Goal: Task Accomplishment & Management: Use online tool/utility

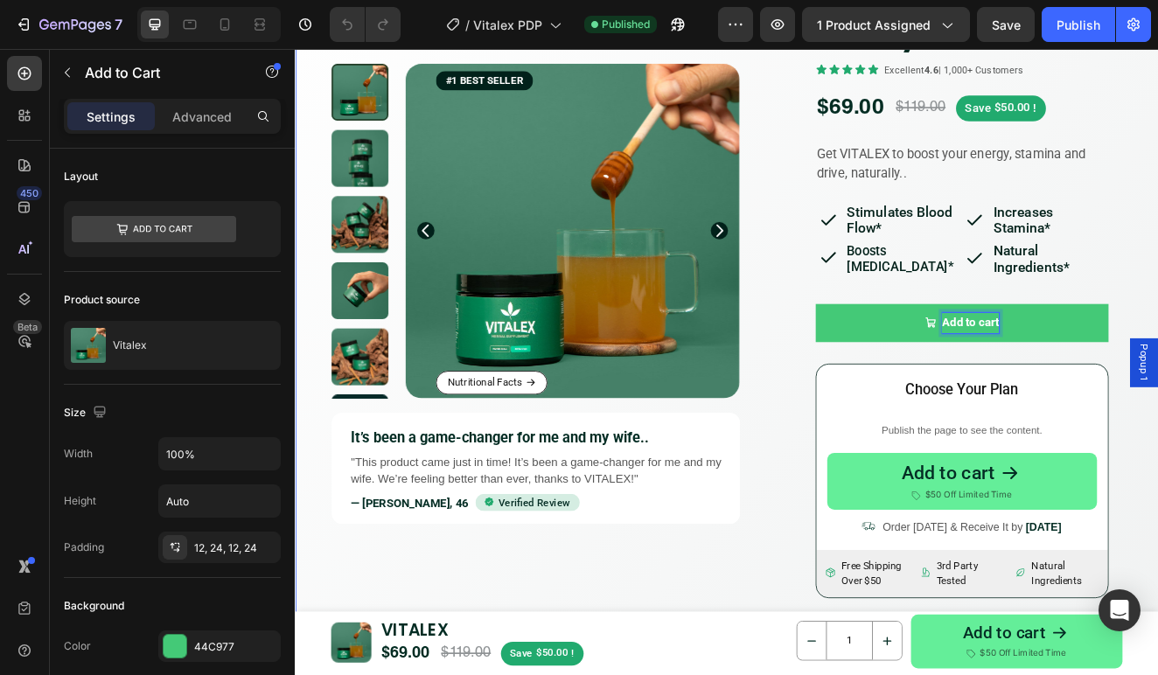
click at [1157, 307] on div "Product Images Product Images Nutritional Facts Button #1 BEST SELLER Text Bloc…" at bounding box center [819, 598] width 1049 height 1455
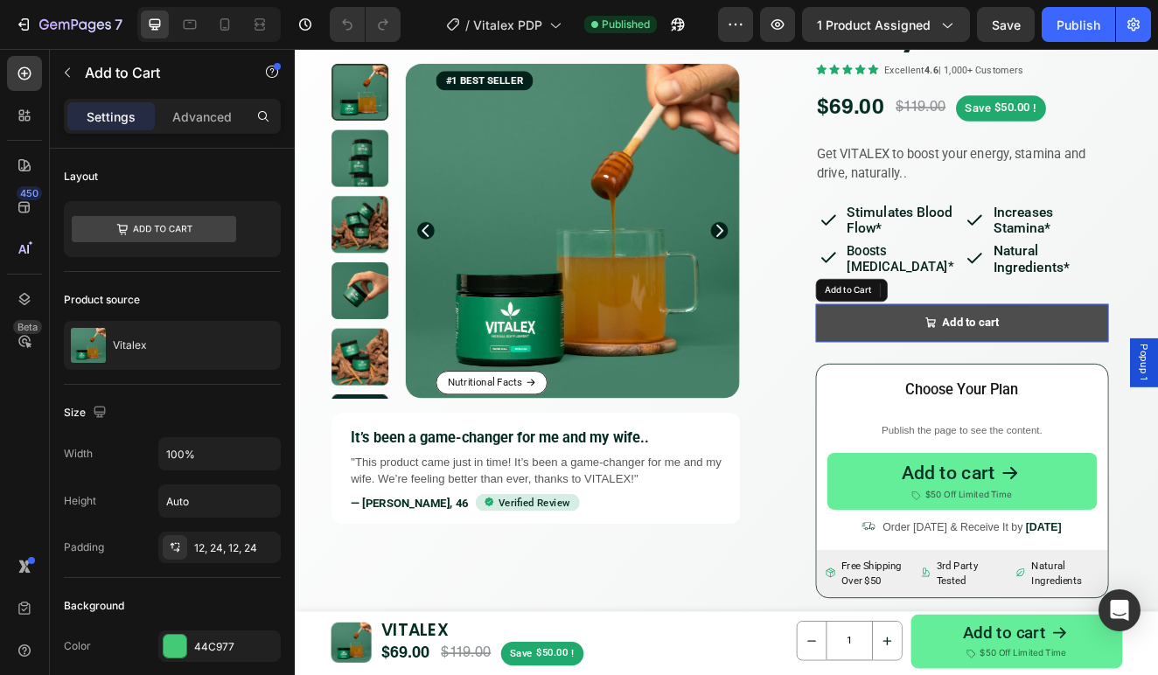
click at [1157, 376] on button "Add to cart" at bounding box center [1105, 382] width 357 height 46
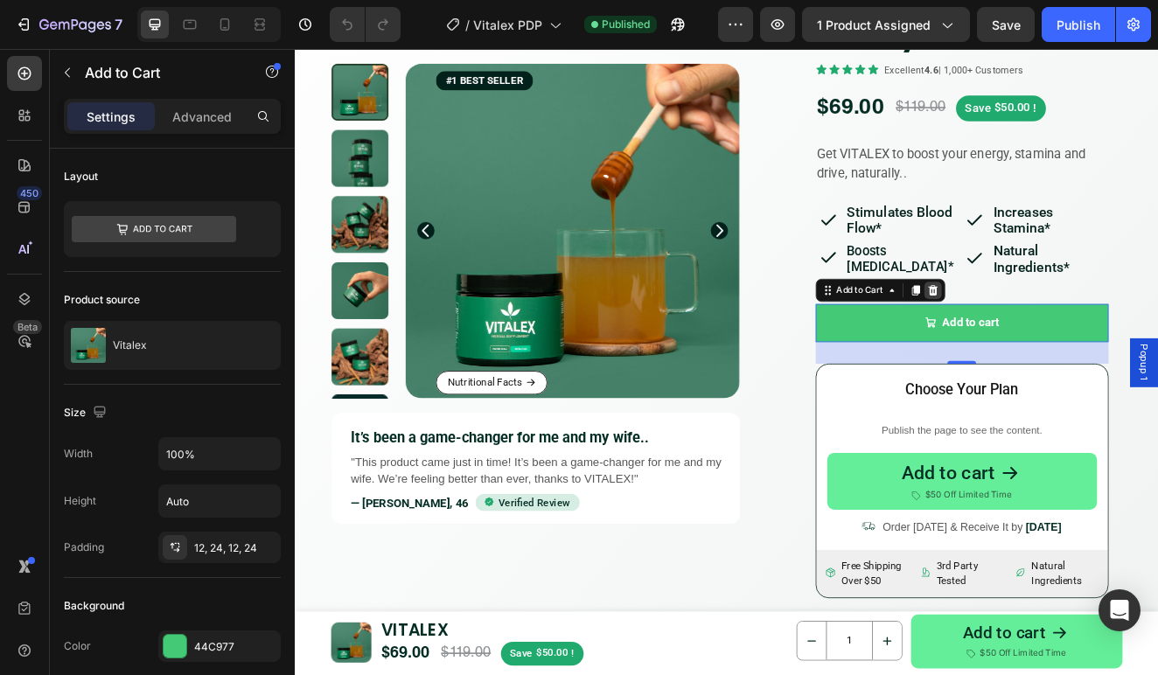
click at [1067, 336] on icon at bounding box center [1068, 342] width 11 height 12
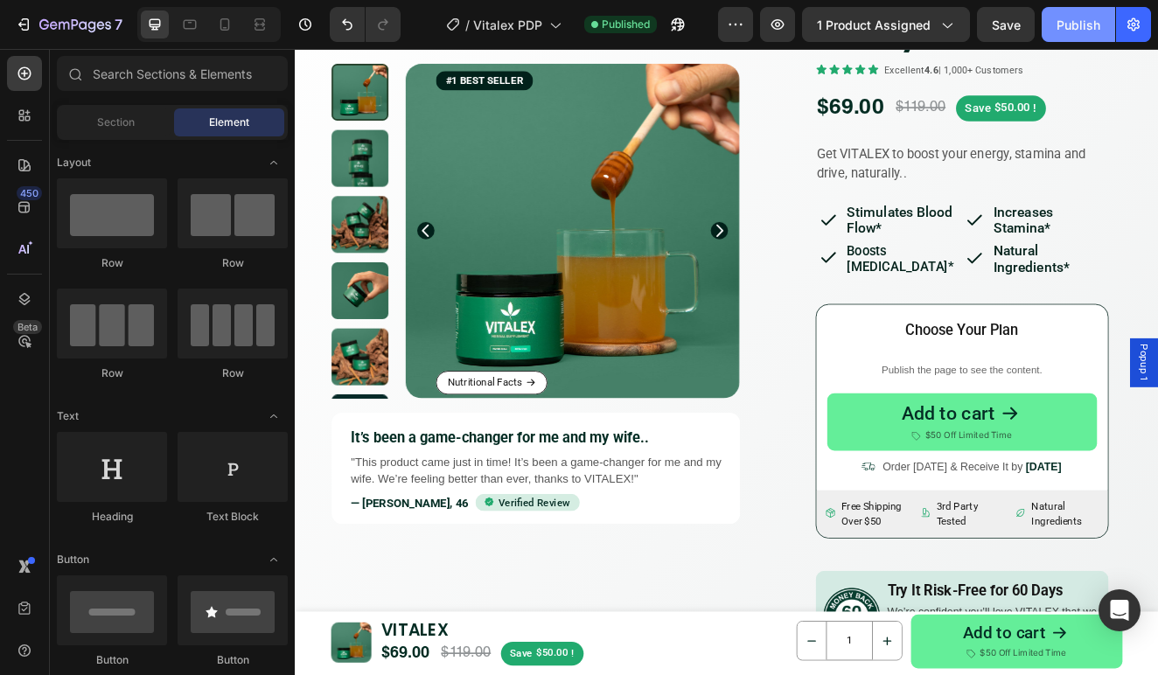
click at [1089, 26] on div "Publish" at bounding box center [1078, 25] width 44 height 18
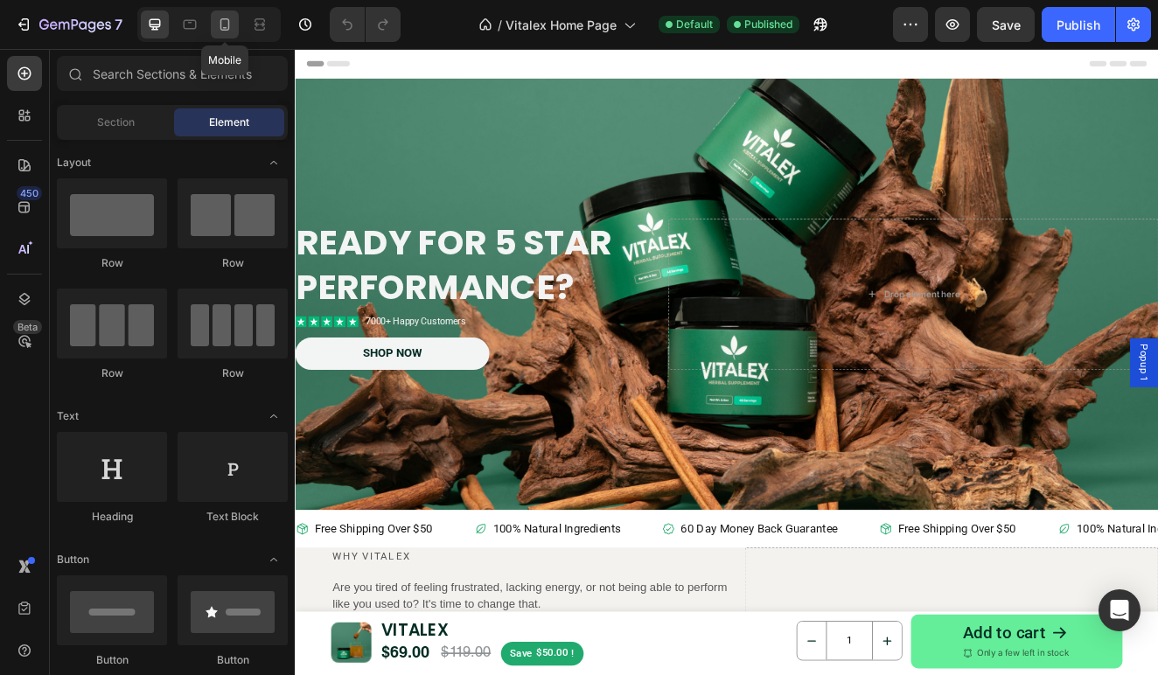
click at [228, 24] on icon at bounding box center [225, 24] width 10 height 12
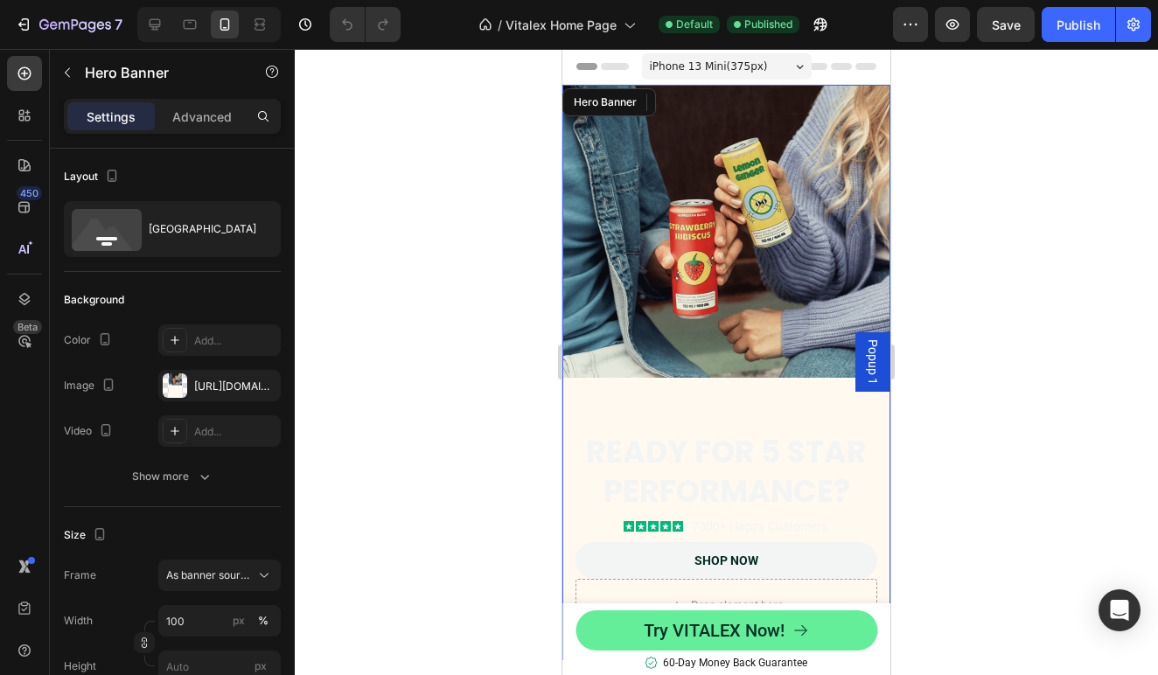
click at [815, 256] on div "Background Image" at bounding box center [726, 386] width 328 height 602
click at [706, 103] on icon at bounding box center [711, 102] width 14 height 14
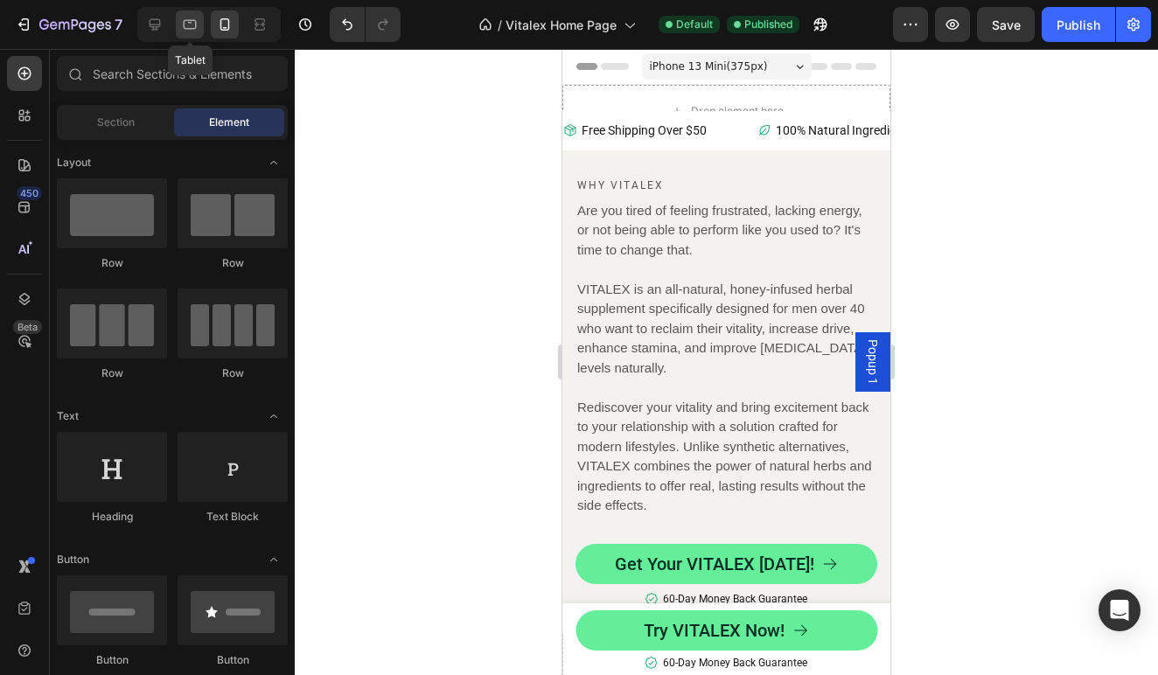
click at [191, 29] on icon at bounding box center [190, 25] width 13 height 10
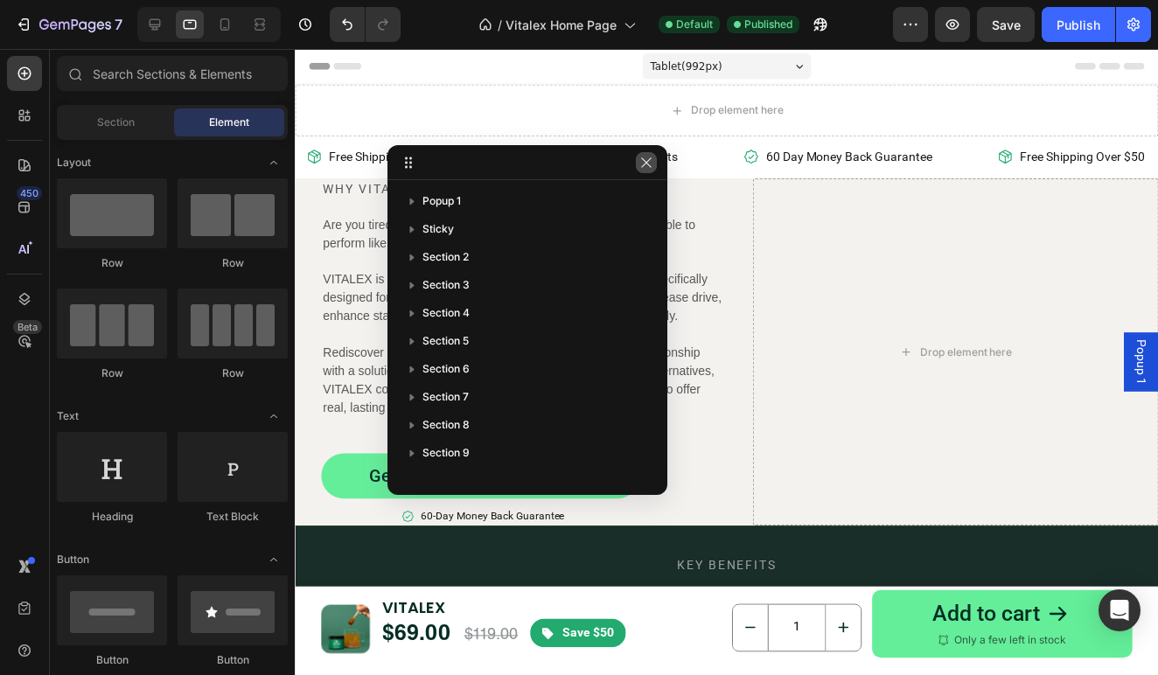
click at [645, 164] on icon "button" at bounding box center [646, 162] width 10 height 10
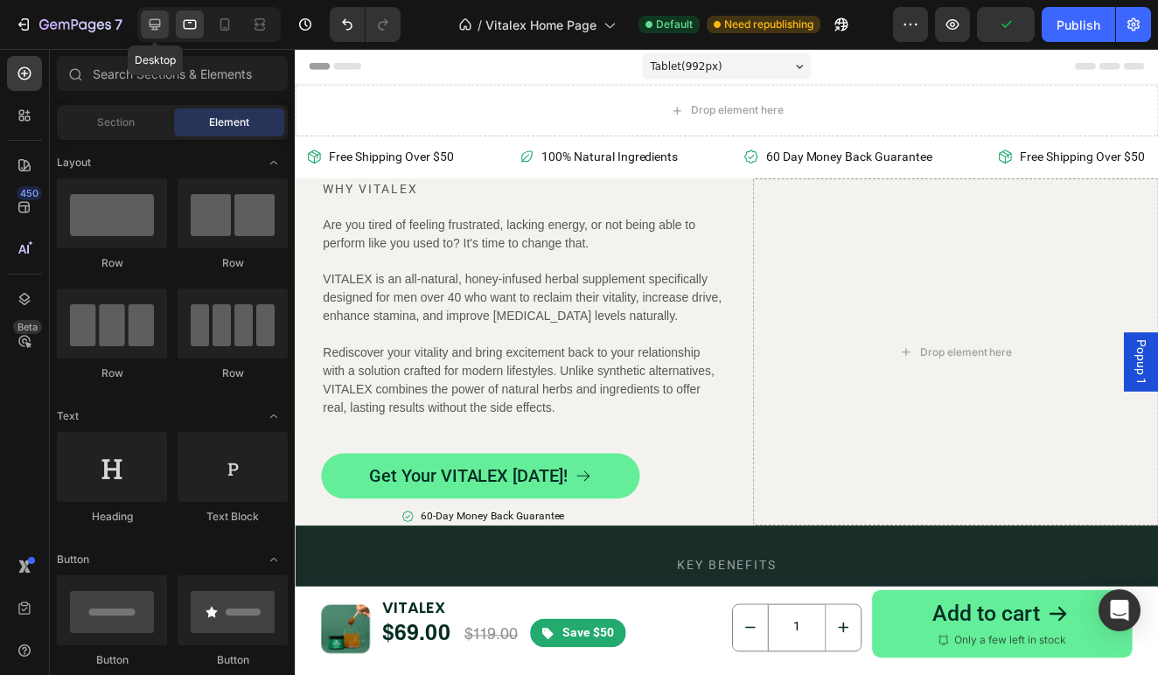
click at [151, 24] on icon at bounding box center [154, 24] width 17 height 17
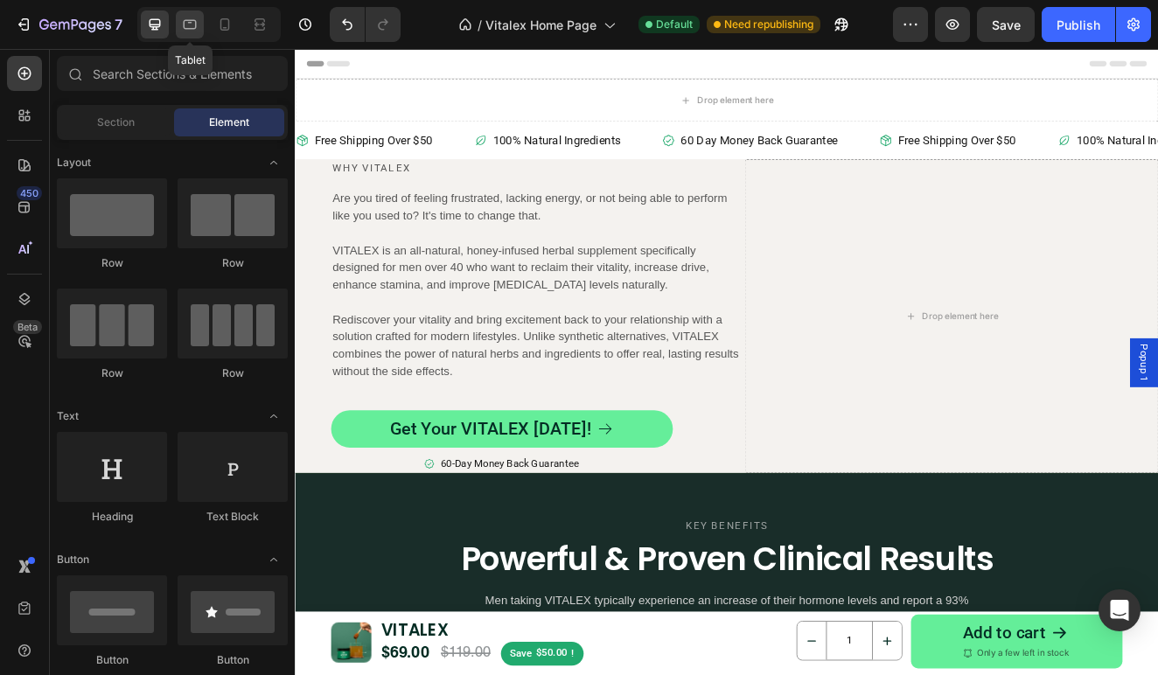
click at [180, 25] on div at bounding box center [190, 24] width 28 height 28
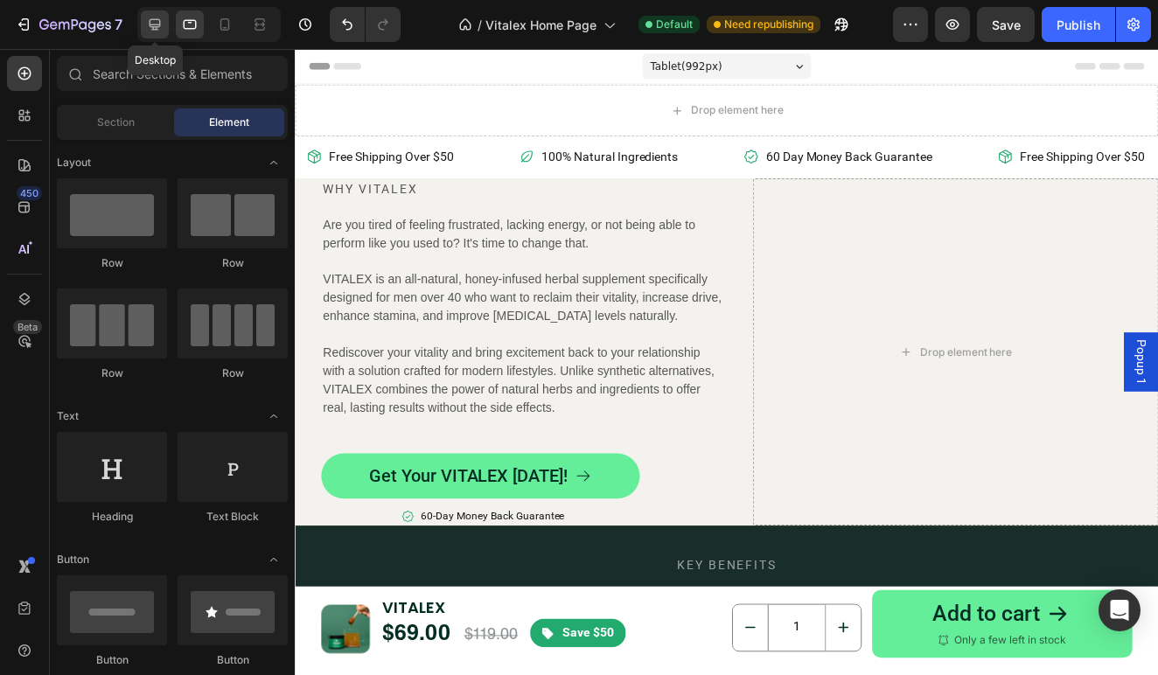
click at [161, 24] on icon at bounding box center [154, 24] width 17 height 17
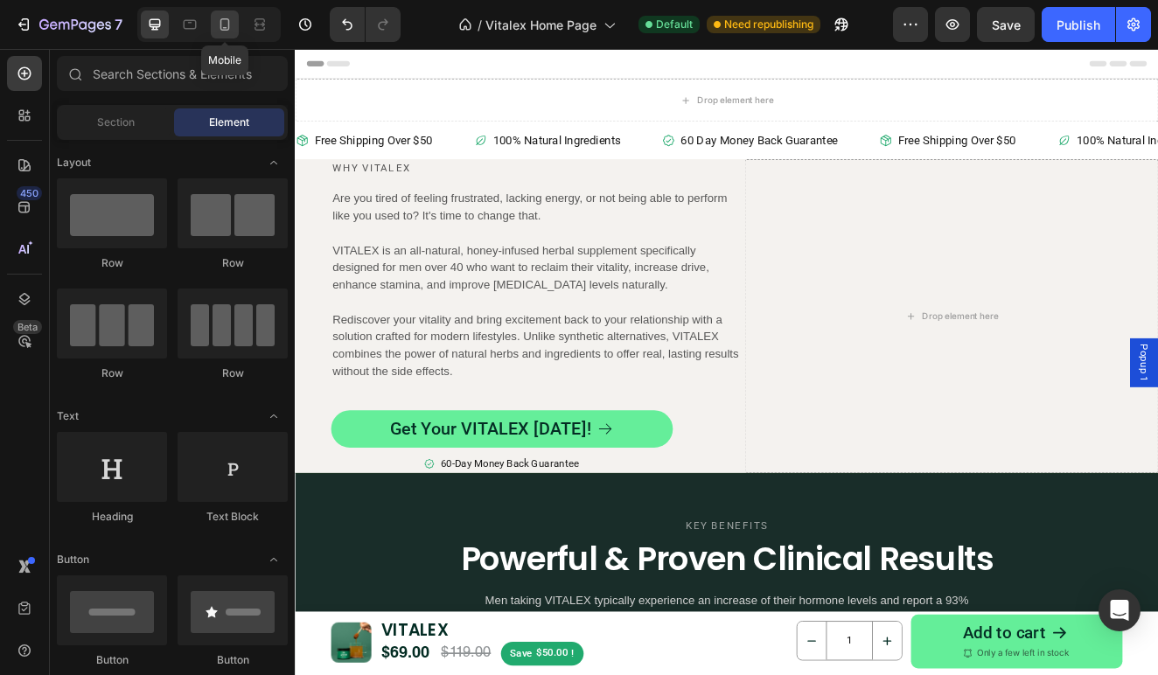
click at [233, 26] on icon at bounding box center [224, 24] width 17 height 17
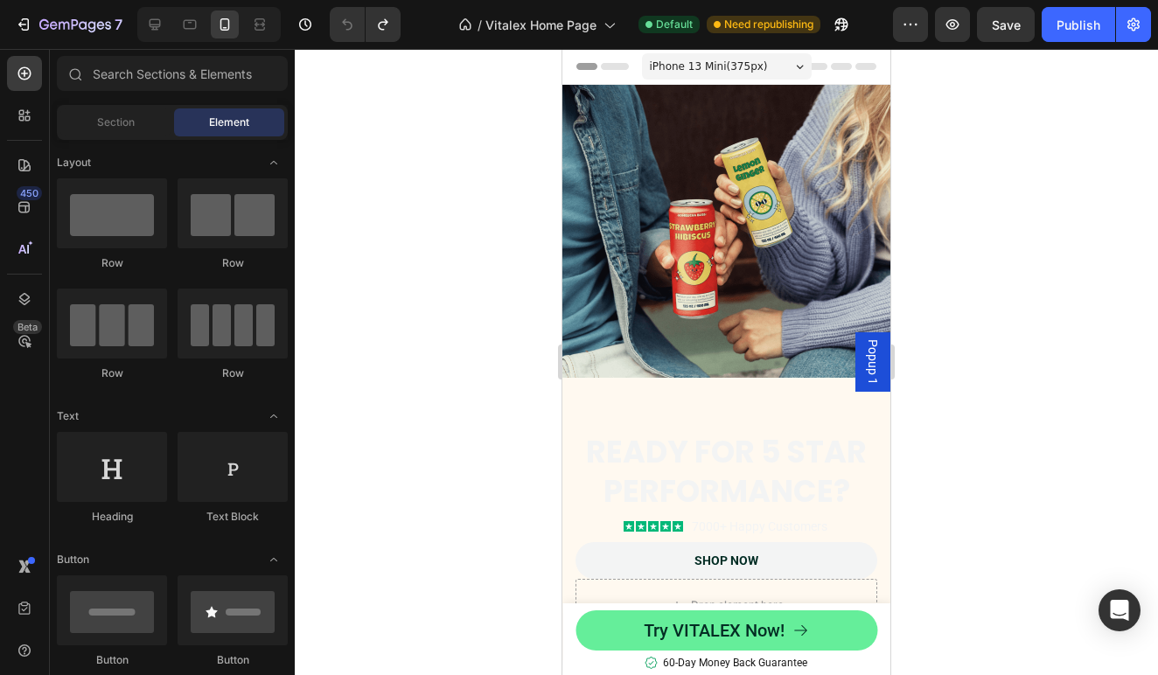
click at [978, 243] on div at bounding box center [726, 362] width 863 height 626
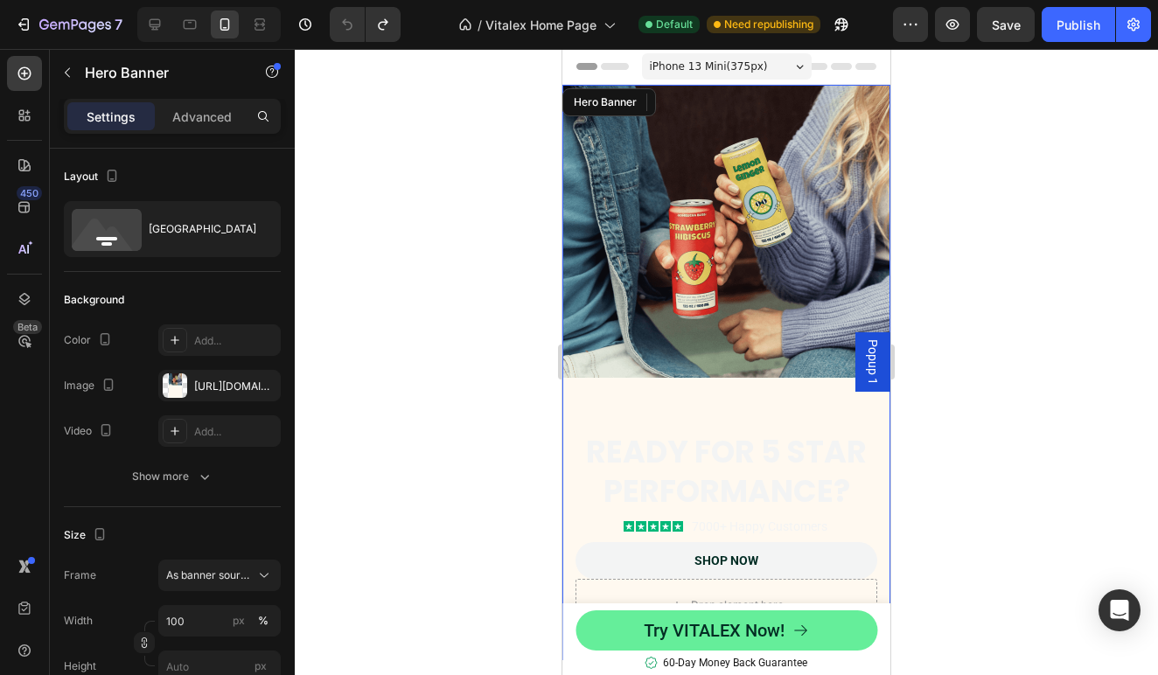
click at [792, 241] on div "Background Image" at bounding box center [726, 386] width 328 height 602
click at [652, 108] on div "Hero Banner" at bounding box center [619, 102] width 70 height 16
click at [684, 192] on div "Background Image" at bounding box center [726, 386] width 328 height 602
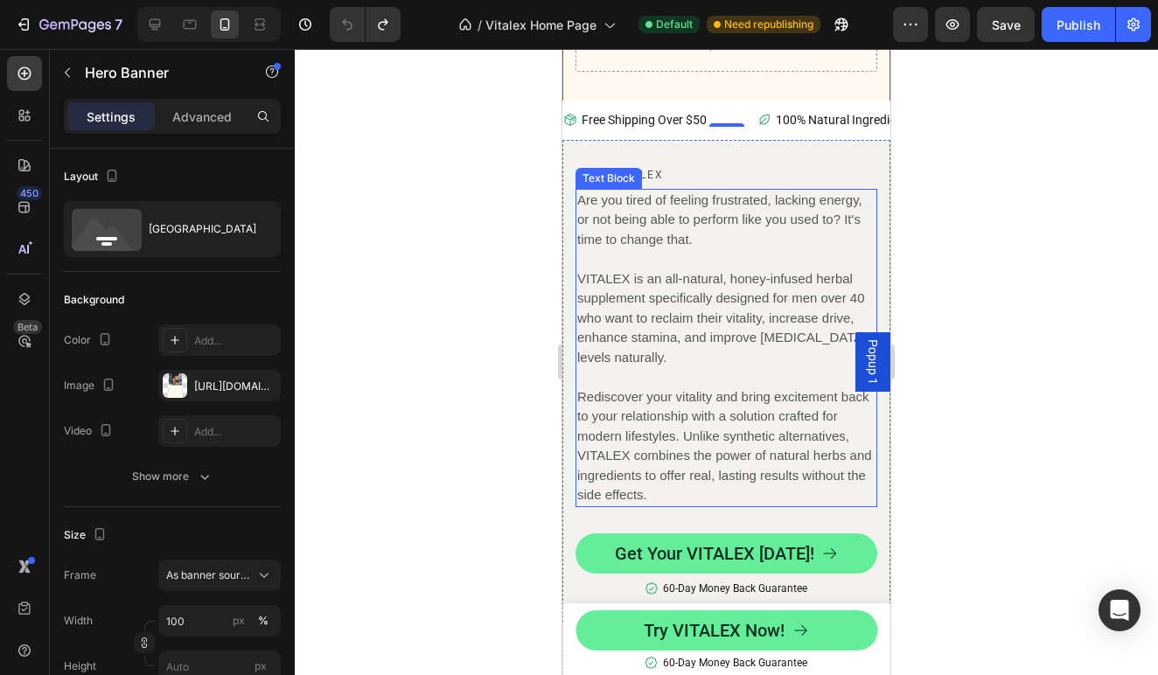
scroll to position [561, 0]
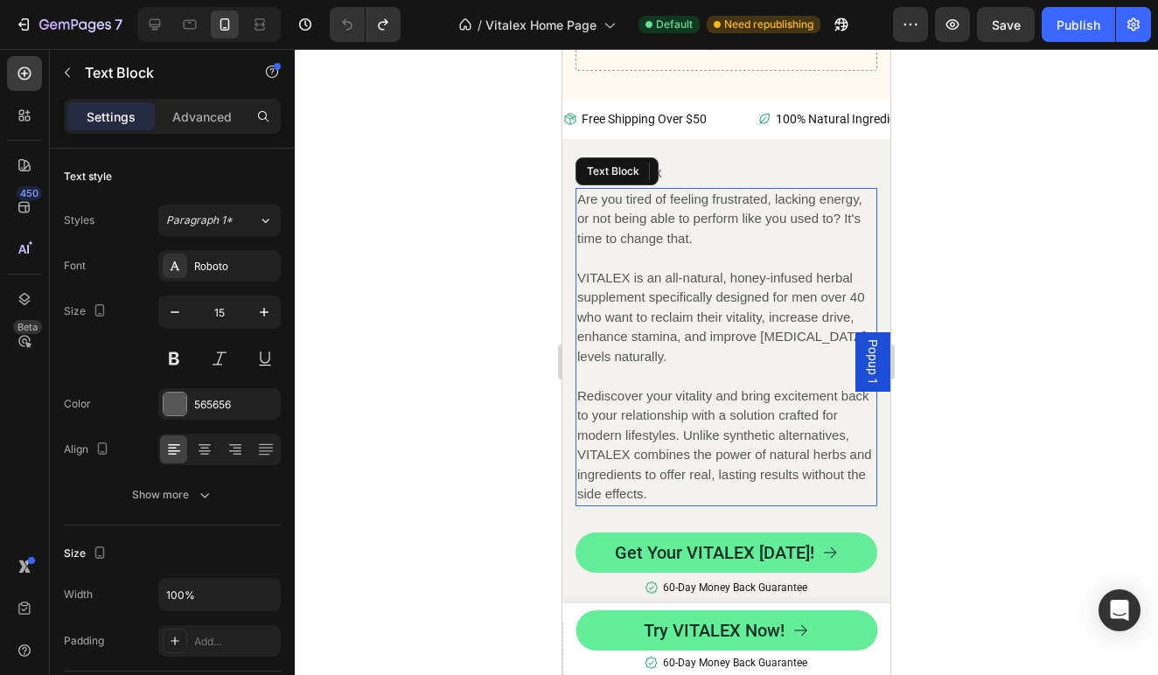
click at [736, 294] on p "VITALEX is an all-natural, honey-infused herbal supplement specifically designe…" at bounding box center [726, 307] width 298 height 118
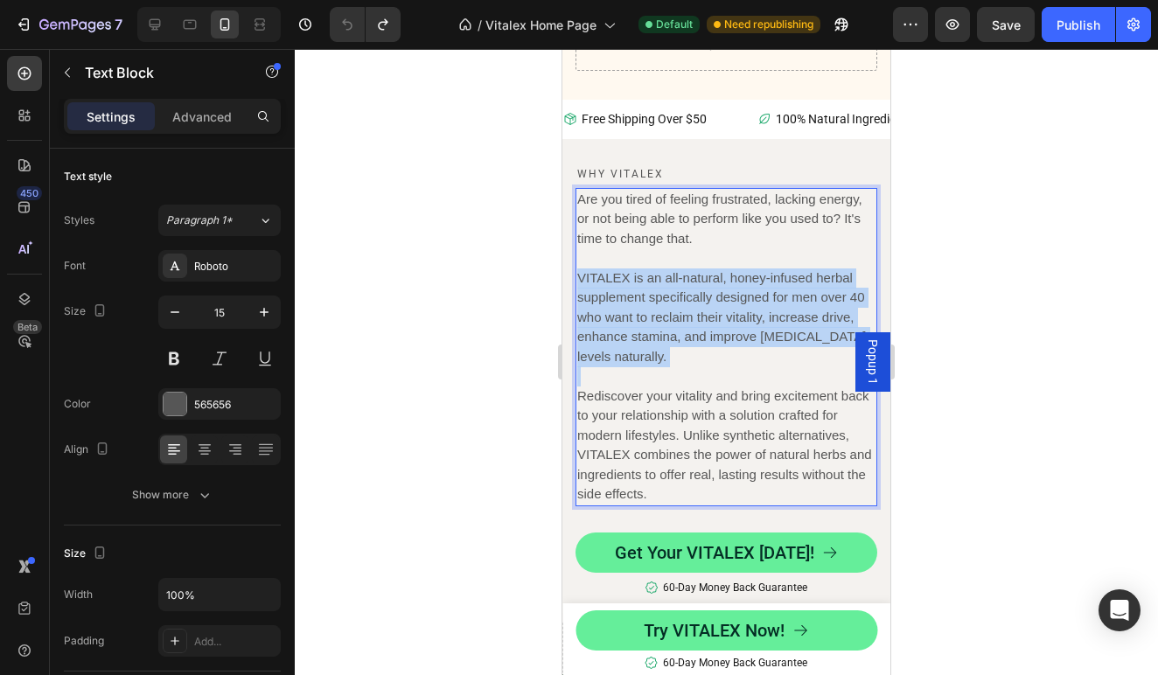
click at [736, 294] on p "VITALEX is an all-natural, honey-infused herbal supplement specifically designe…" at bounding box center [726, 307] width 298 height 118
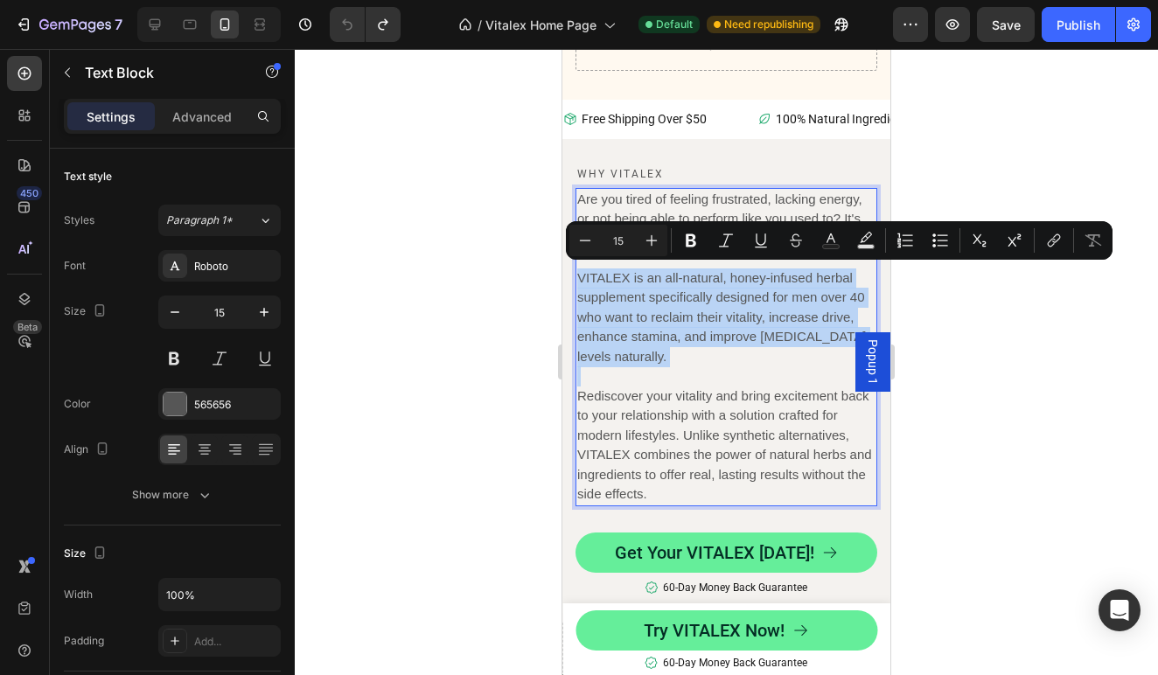
click at [736, 294] on p "VITALEX is an all-natural, honey-infused herbal supplement specifically designe…" at bounding box center [726, 307] width 298 height 118
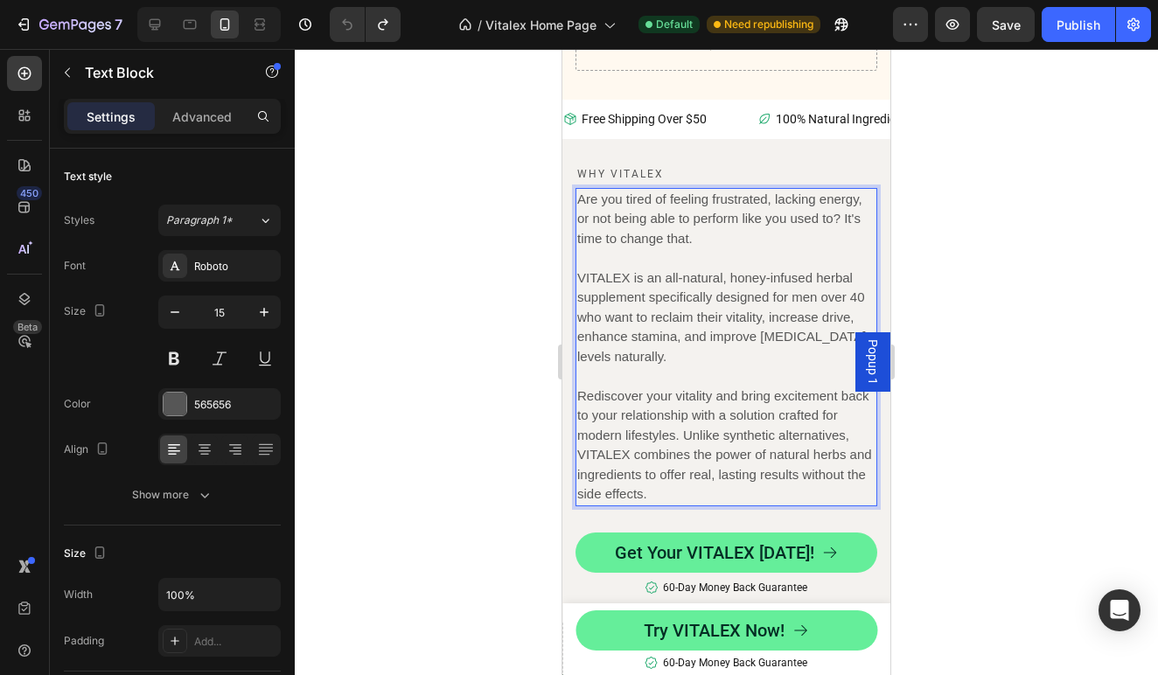
click at [729, 398] on p "Rediscover your vitality and bring excitement back to your relationship with a …" at bounding box center [726, 446] width 298 height 118
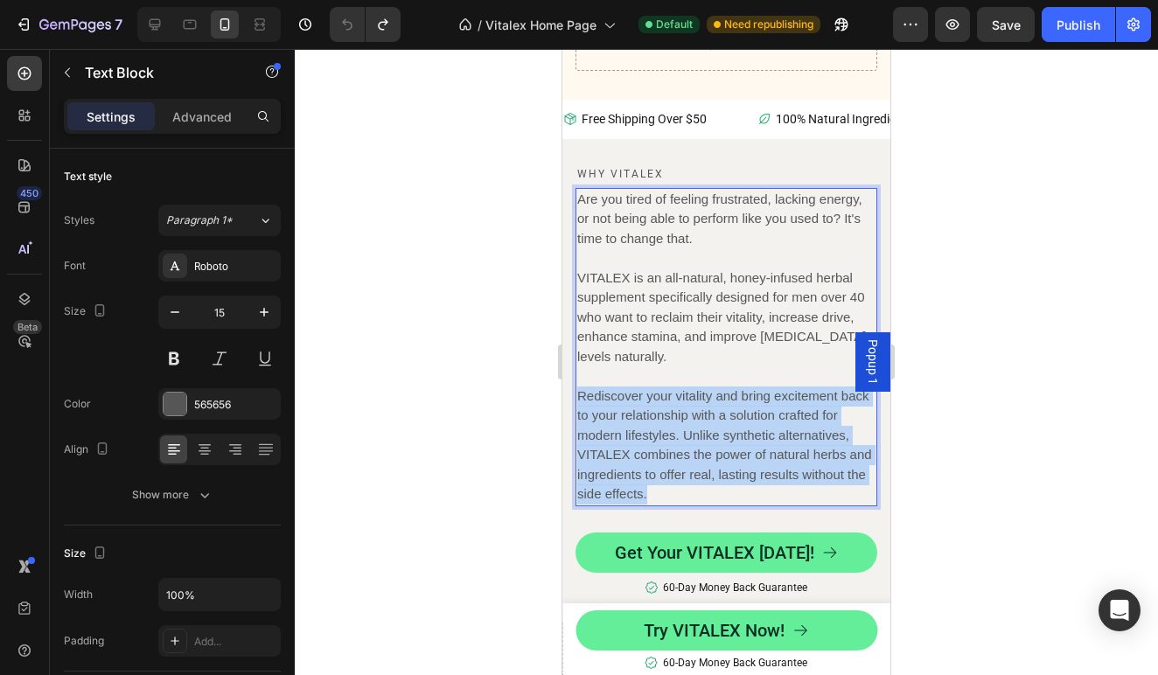
click at [729, 398] on p "Rediscover your vitality and bring excitement back to your relationship with a …" at bounding box center [726, 446] width 298 height 118
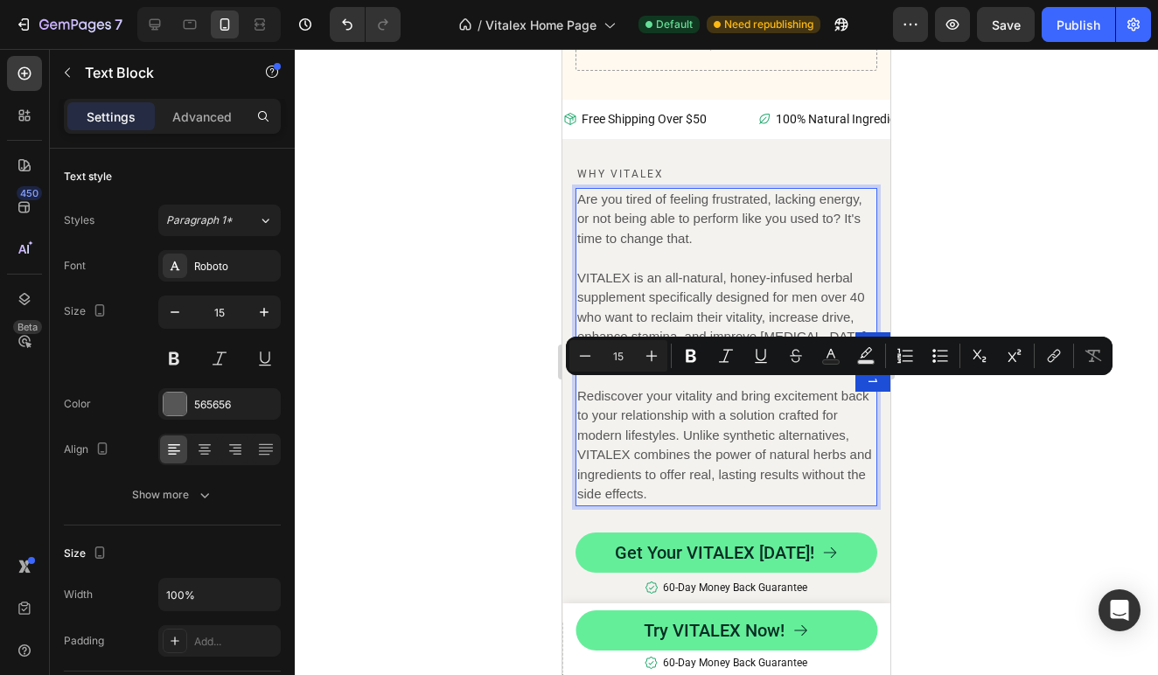
click at [988, 184] on div at bounding box center [726, 362] width 863 height 626
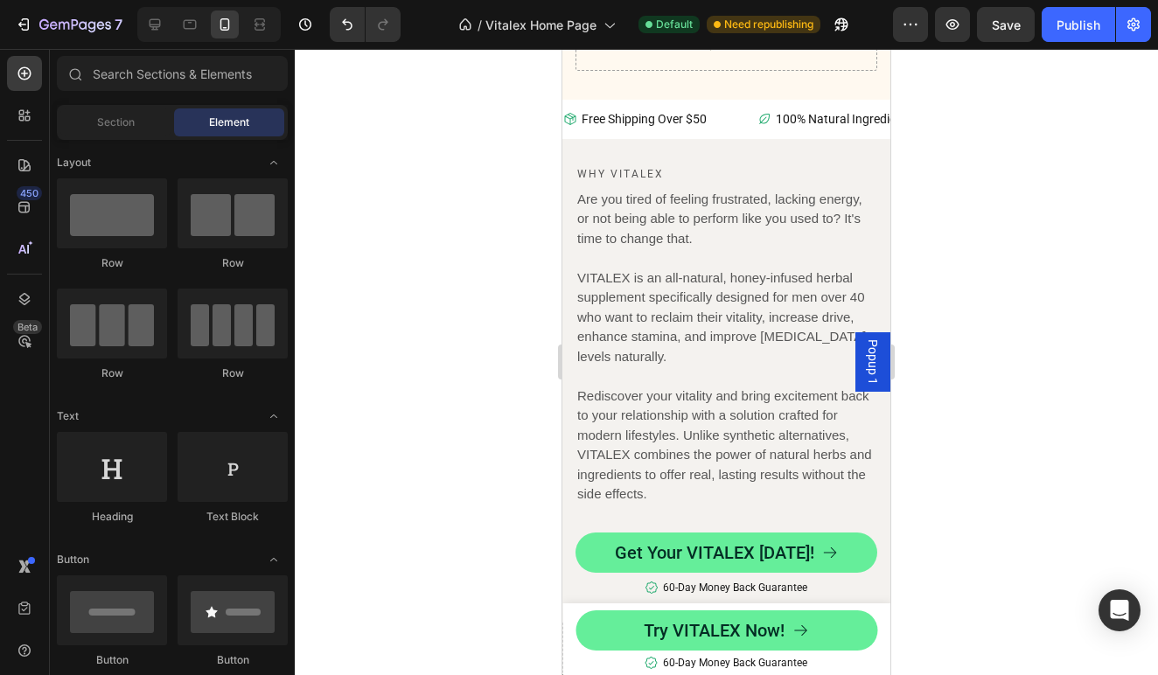
click at [955, 192] on div at bounding box center [726, 362] width 863 height 626
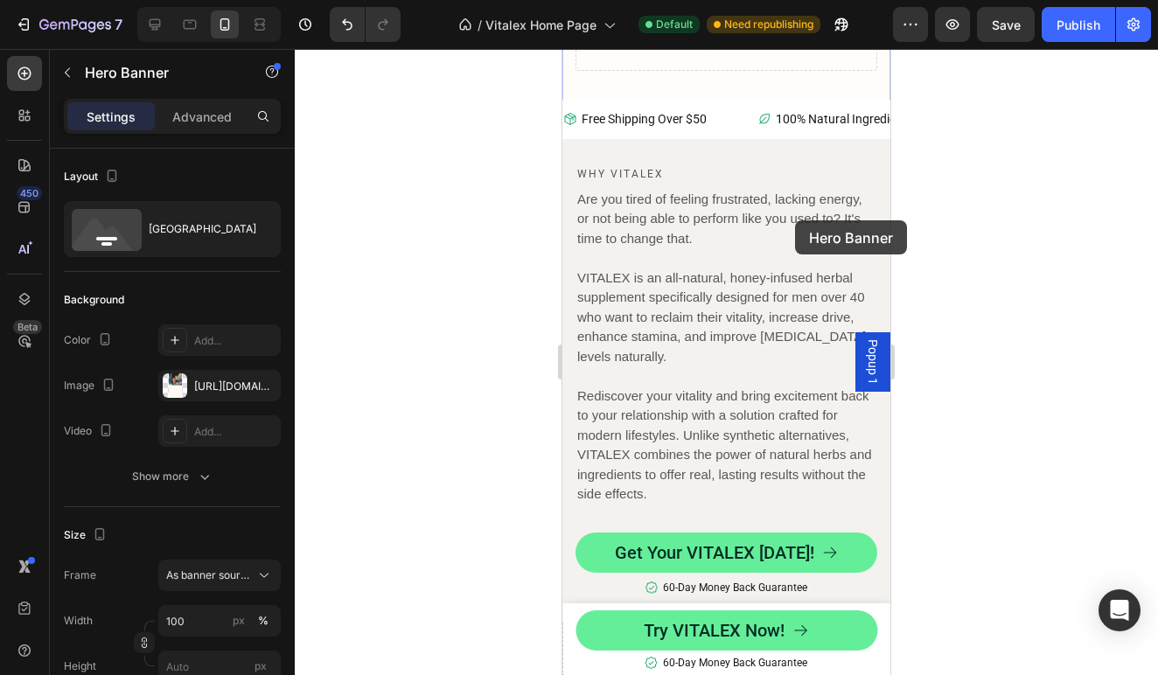
drag, startPoint x: 815, startPoint y: 77, endPoint x: 795, endPoint y: 220, distance: 144.8
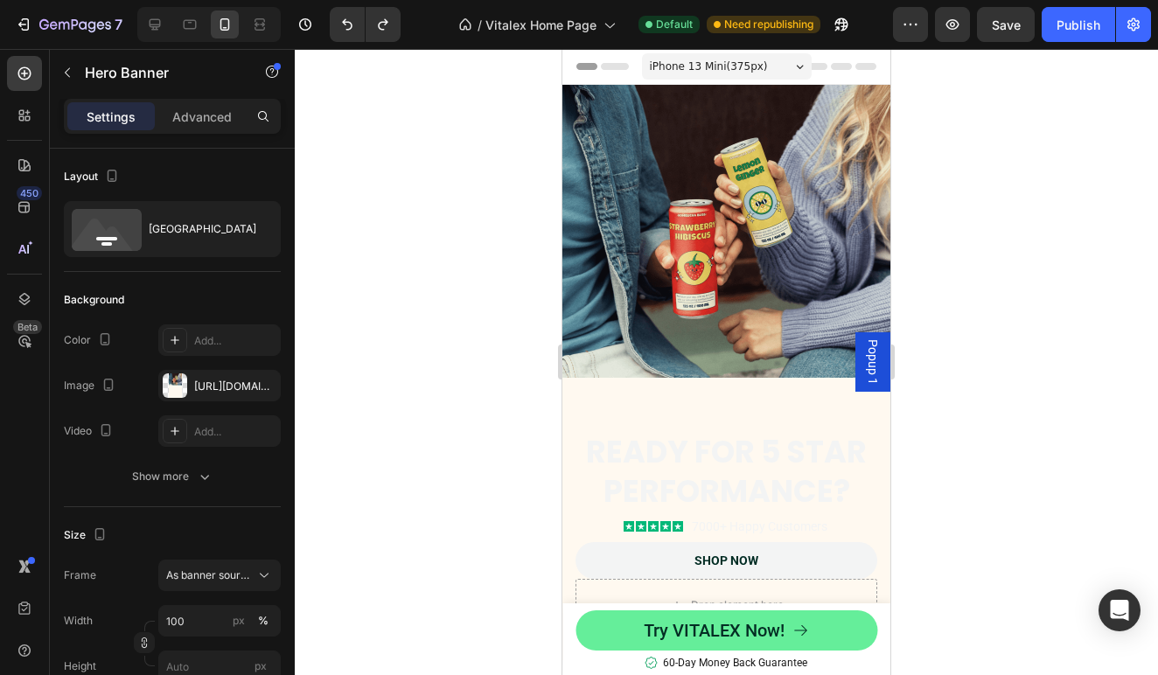
scroll to position [0, 0]
click at [764, 278] on div "Background Image" at bounding box center [726, 386] width 328 height 602
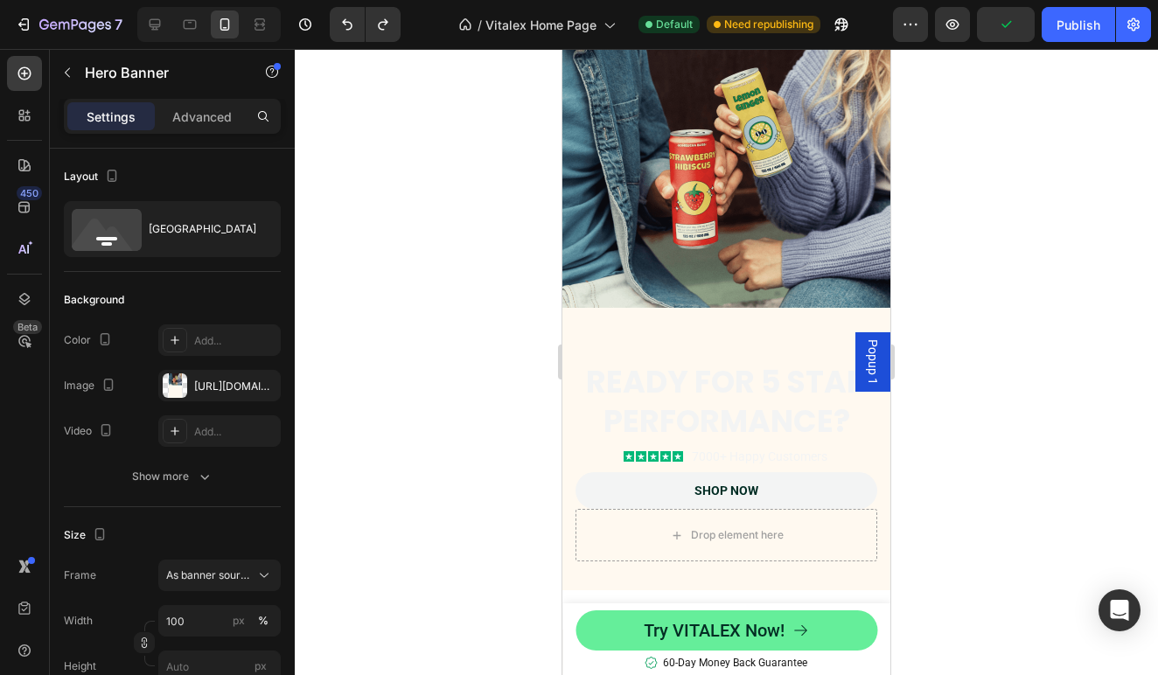
scroll to position [95, 0]
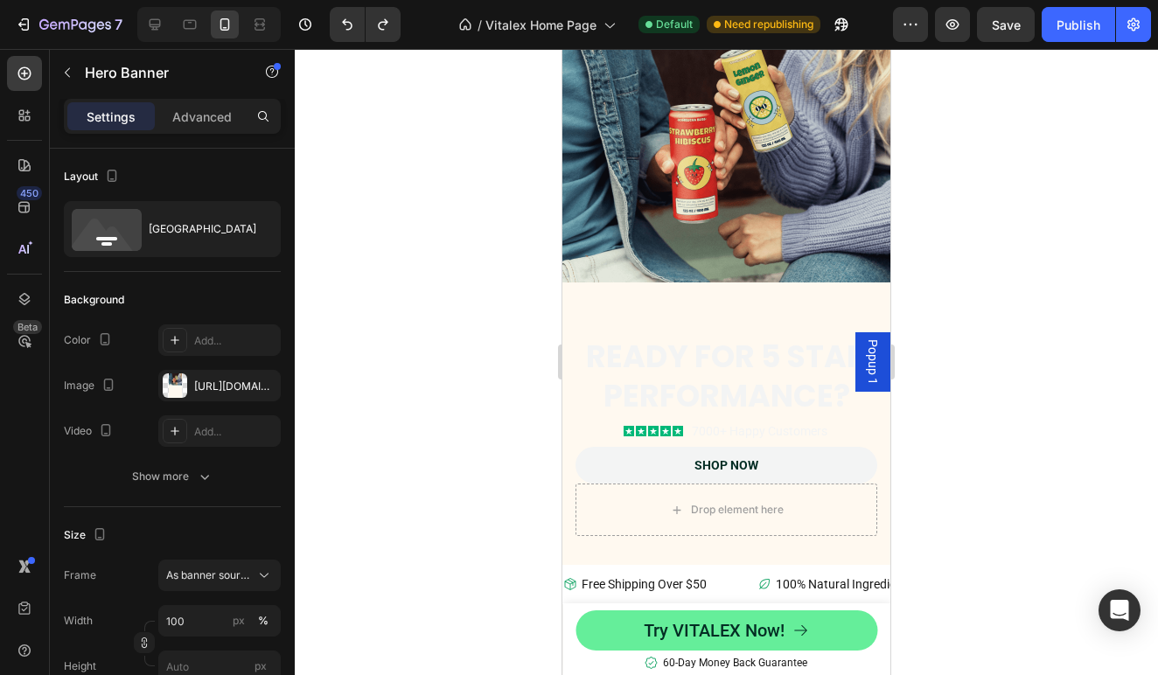
click at [780, 255] on div "Background Image" at bounding box center [726, 291] width 328 height 602
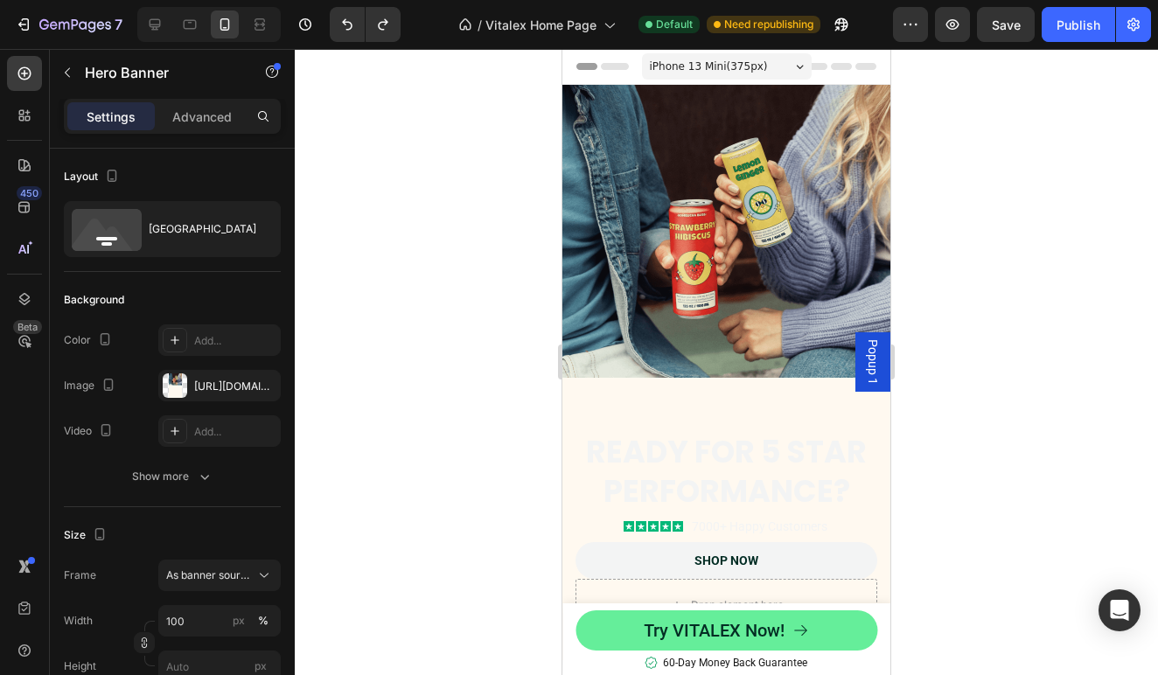
scroll to position [0, 0]
click at [787, 246] on div "Background Image" at bounding box center [726, 386] width 328 height 602
click at [828, 279] on div "Background Image" at bounding box center [726, 386] width 328 height 602
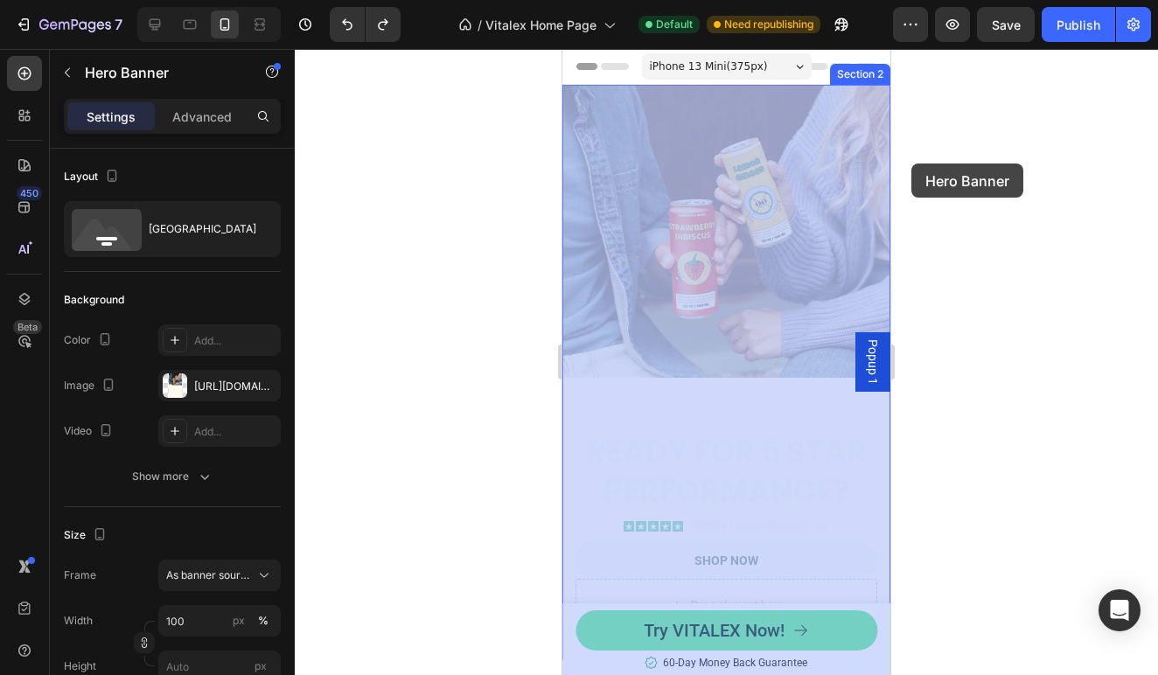
drag, startPoint x: 832, startPoint y: 129, endPoint x: 908, endPoint y: 163, distance: 83.0
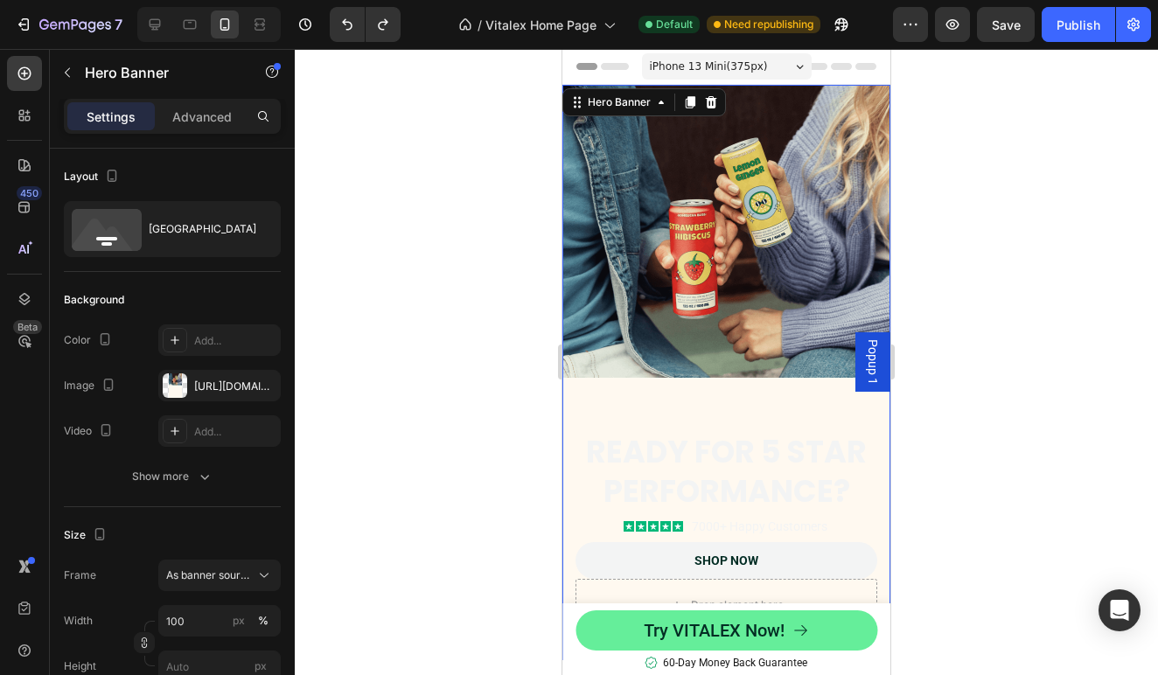
click at [819, 145] on div "Background Image" at bounding box center [726, 386] width 328 height 602
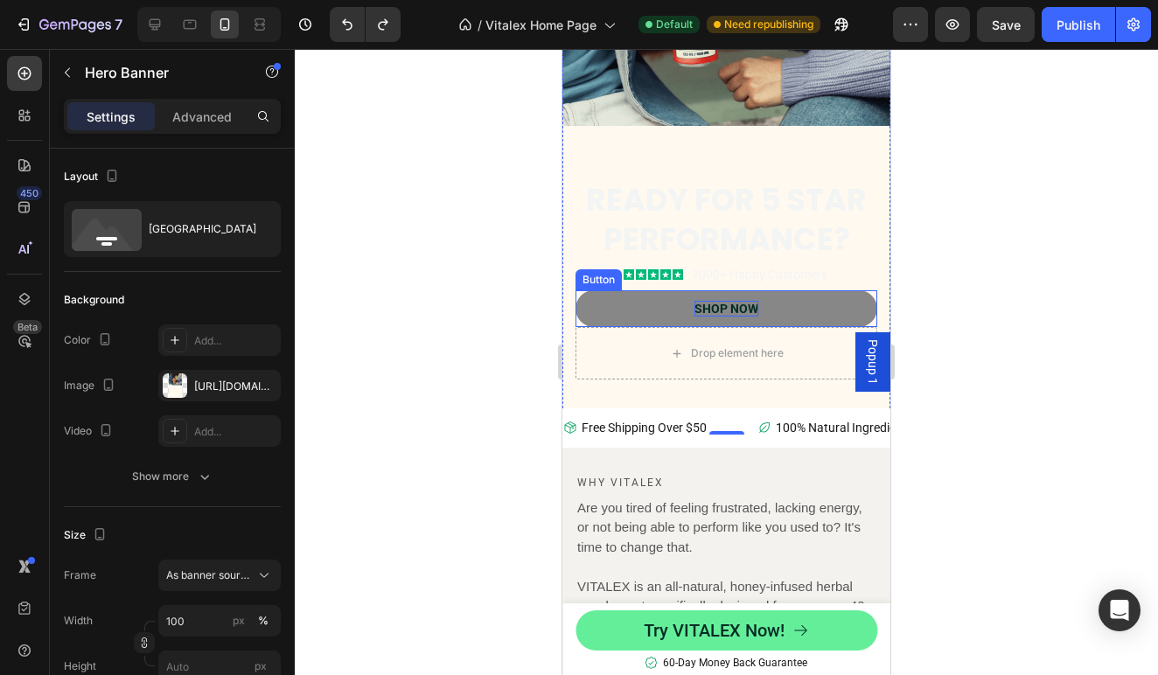
scroll to position [251, 0]
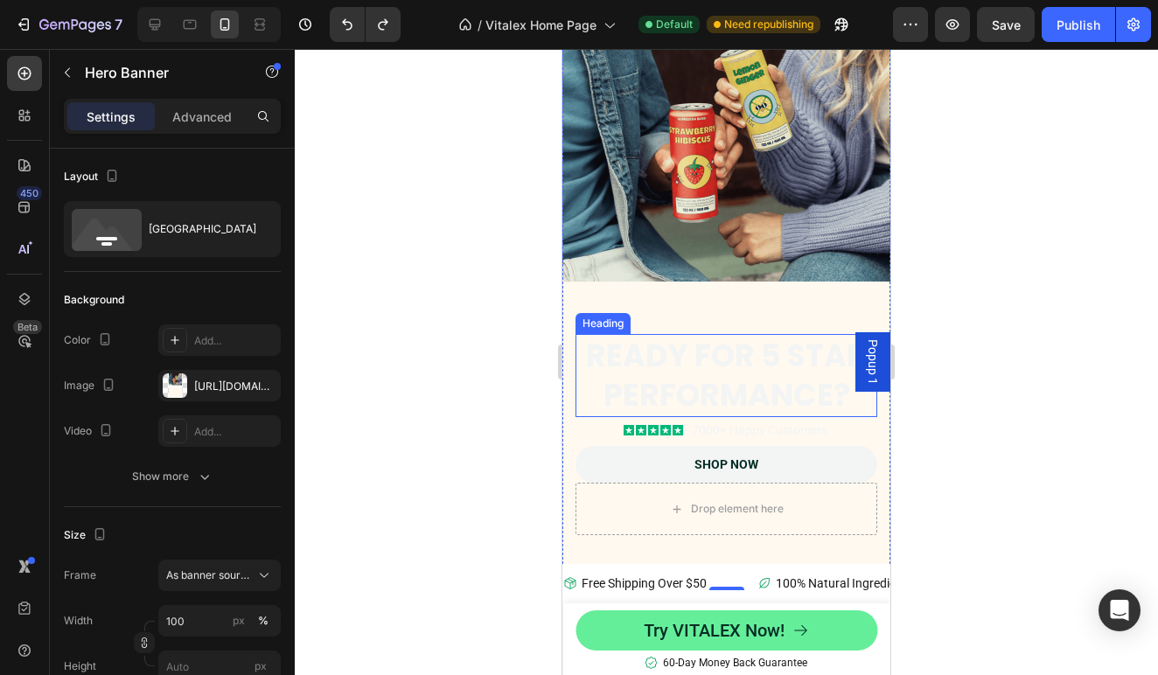
click at [756, 224] on div "Background Image" at bounding box center [726, 290] width 328 height 602
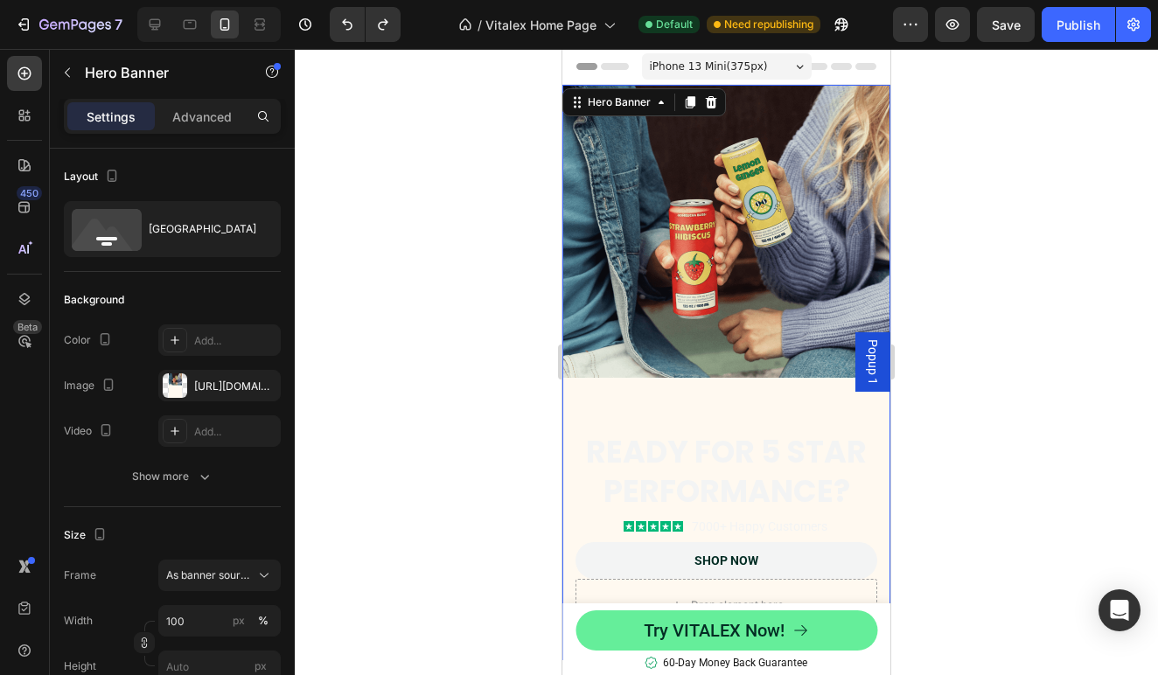
scroll to position [0, 0]
click at [195, 33] on div at bounding box center [190, 24] width 28 height 28
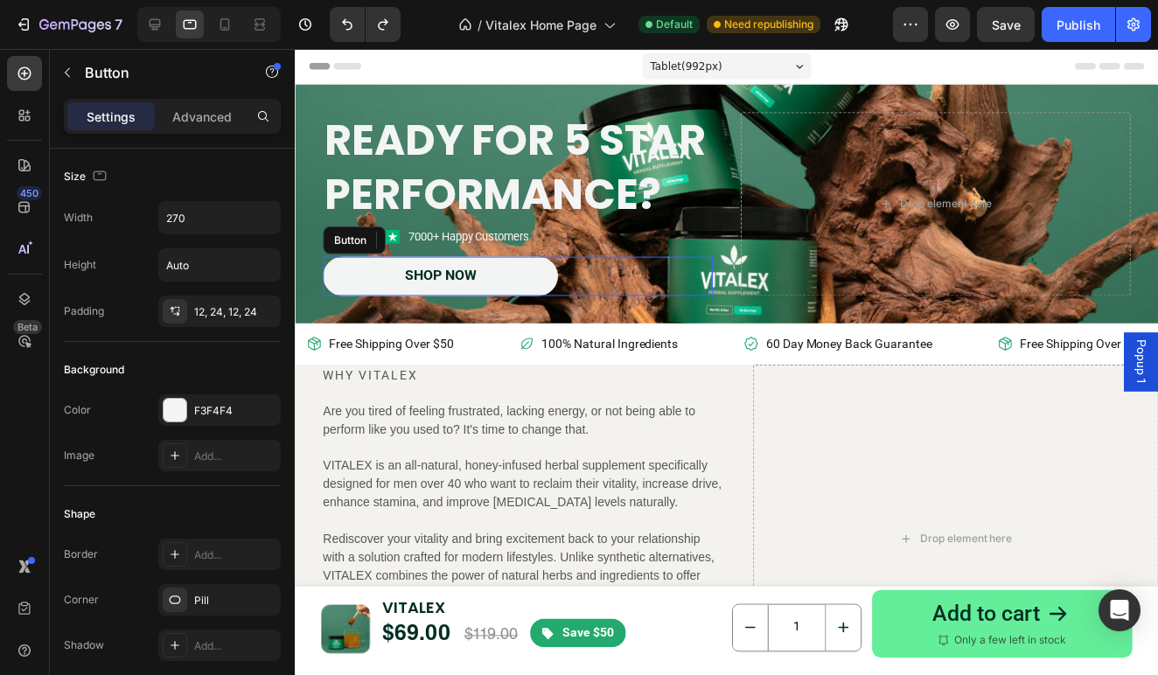
click at [661, 274] on div "Shop Now Button" at bounding box center [519, 277] width 392 height 39
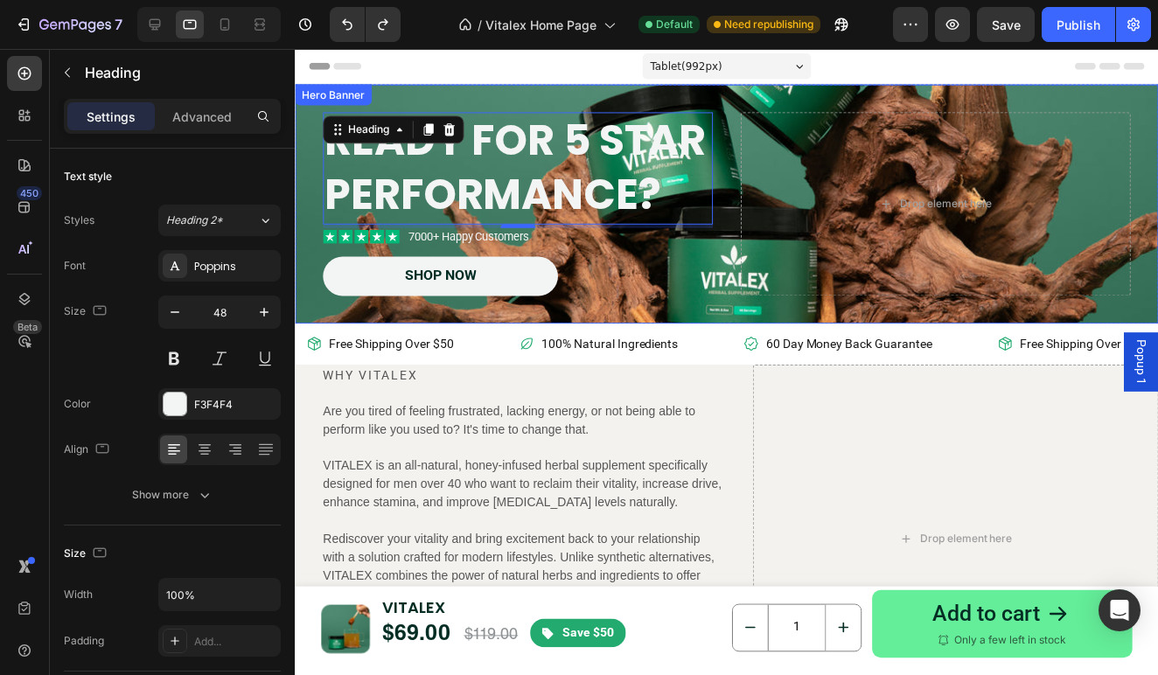
click at [718, 296] on div "Ready for 5 star performance? Heading 0 Icon Icon Icon Icon Icon Icon List 7000…" at bounding box center [729, 205] width 868 height 241
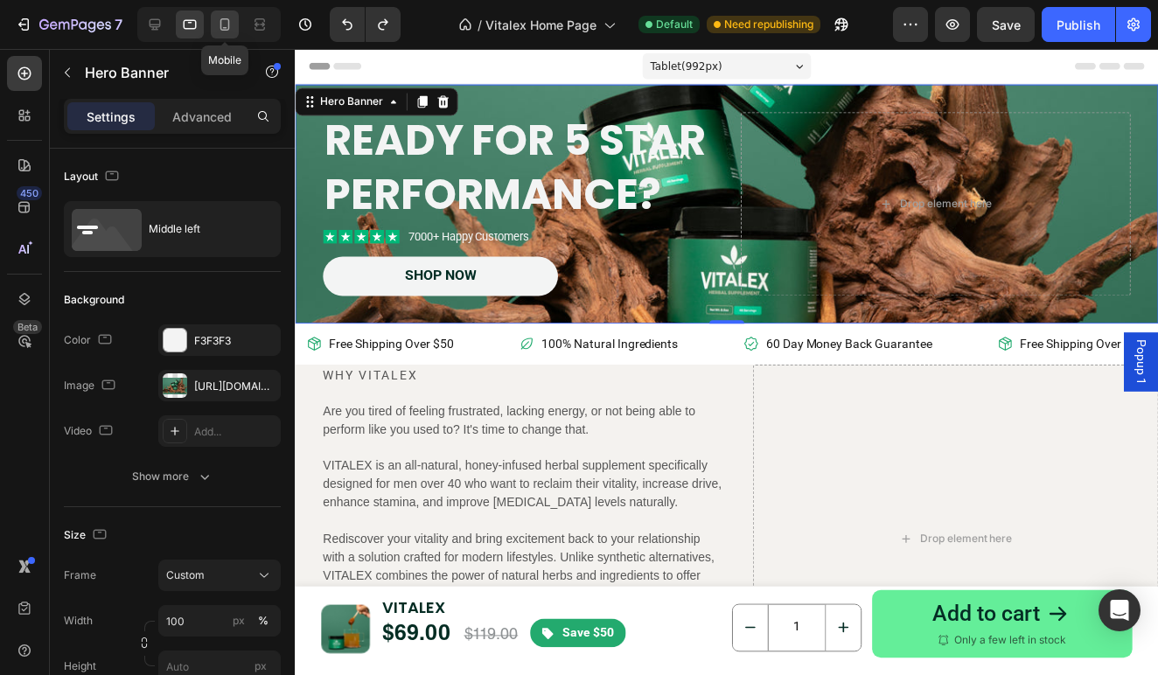
click at [228, 33] on div at bounding box center [225, 24] width 28 height 28
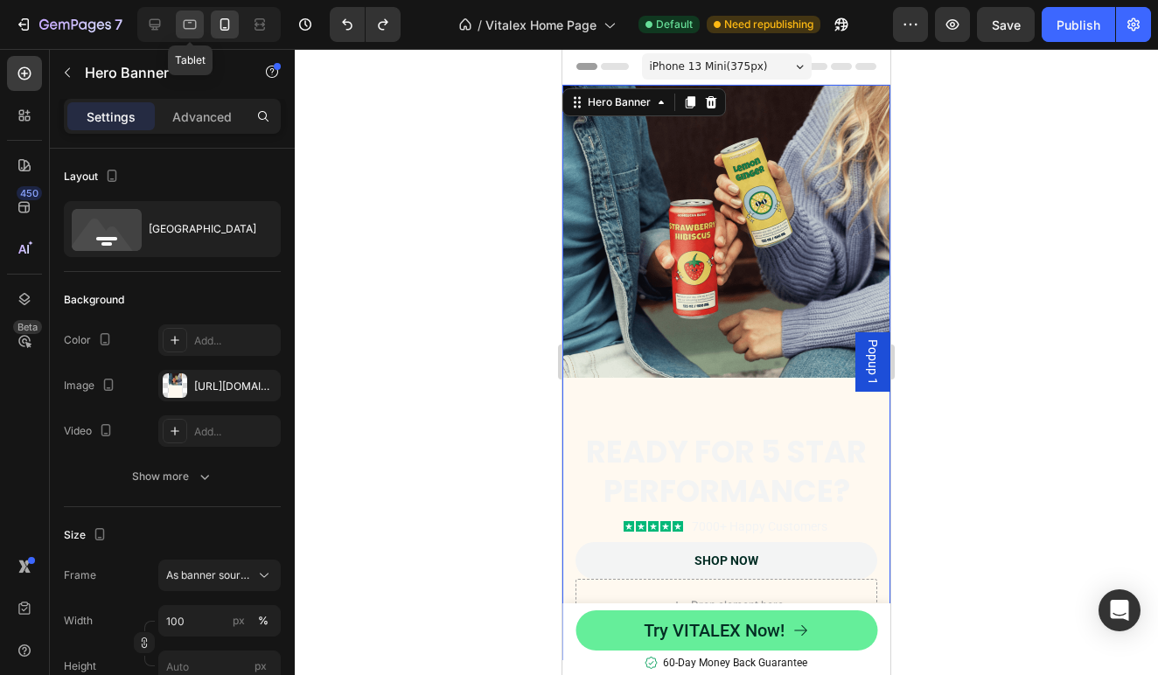
click at [186, 19] on icon at bounding box center [189, 24] width 17 height 17
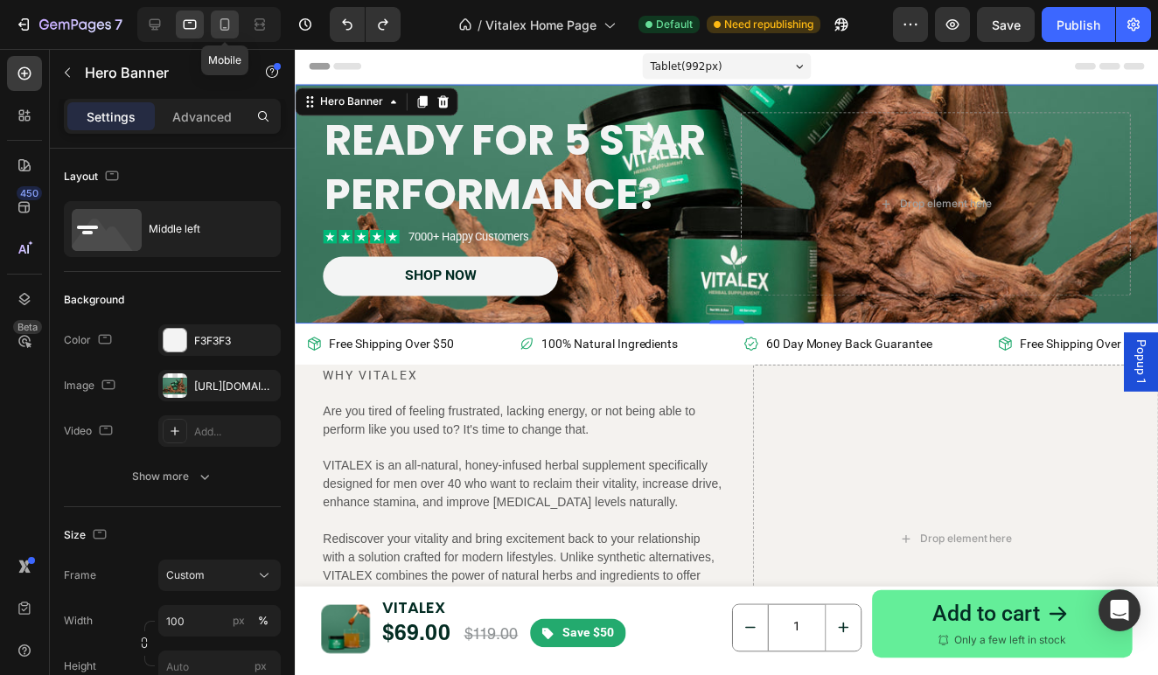
click at [227, 28] on icon at bounding box center [224, 24] width 17 height 17
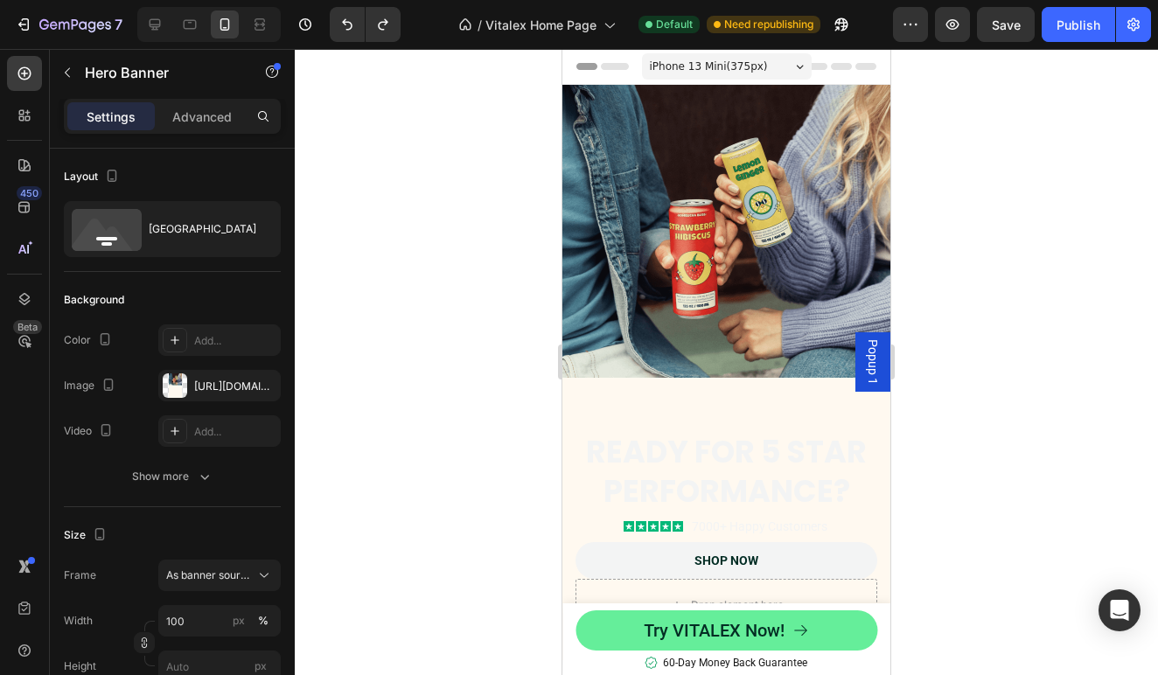
click at [661, 177] on div "Background Image" at bounding box center [726, 386] width 328 height 602
click at [721, 213] on div "Background Image" at bounding box center [726, 386] width 328 height 602
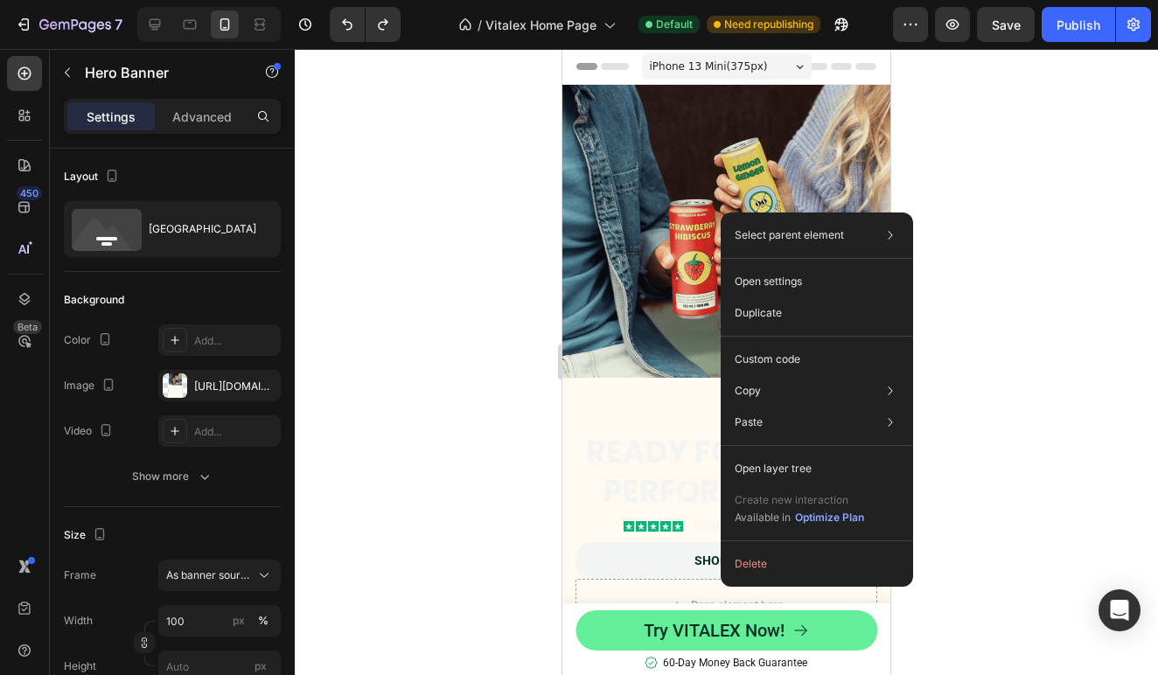
click at [387, 321] on div at bounding box center [726, 362] width 863 height 626
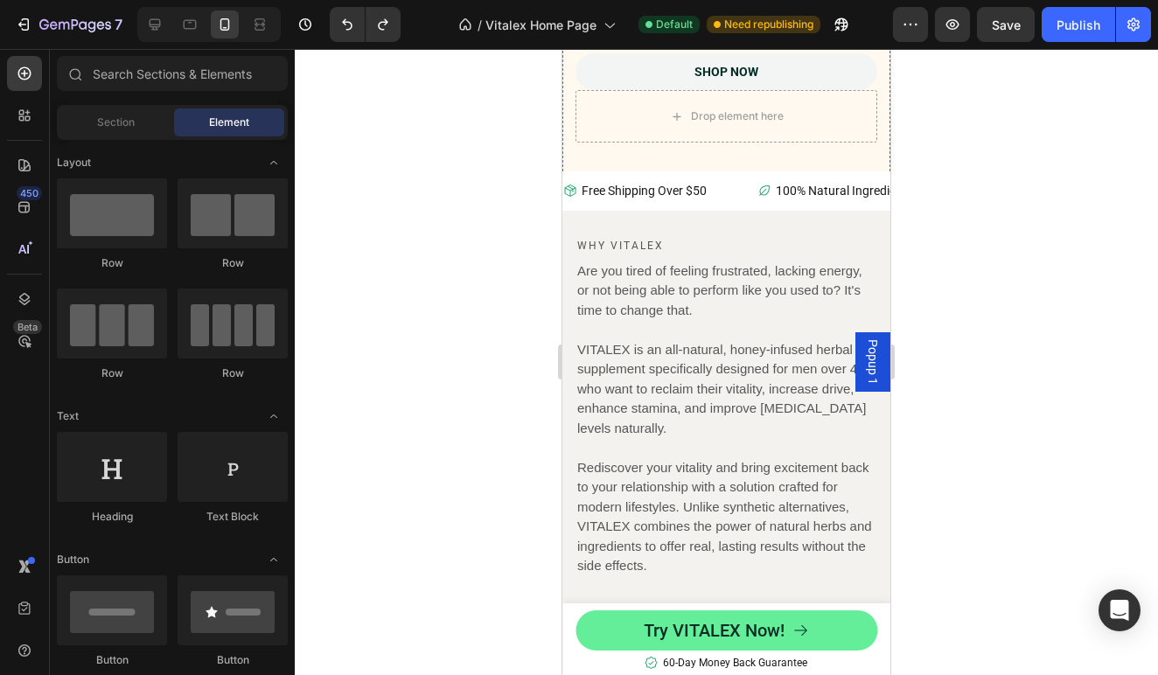
scroll to position [495, 0]
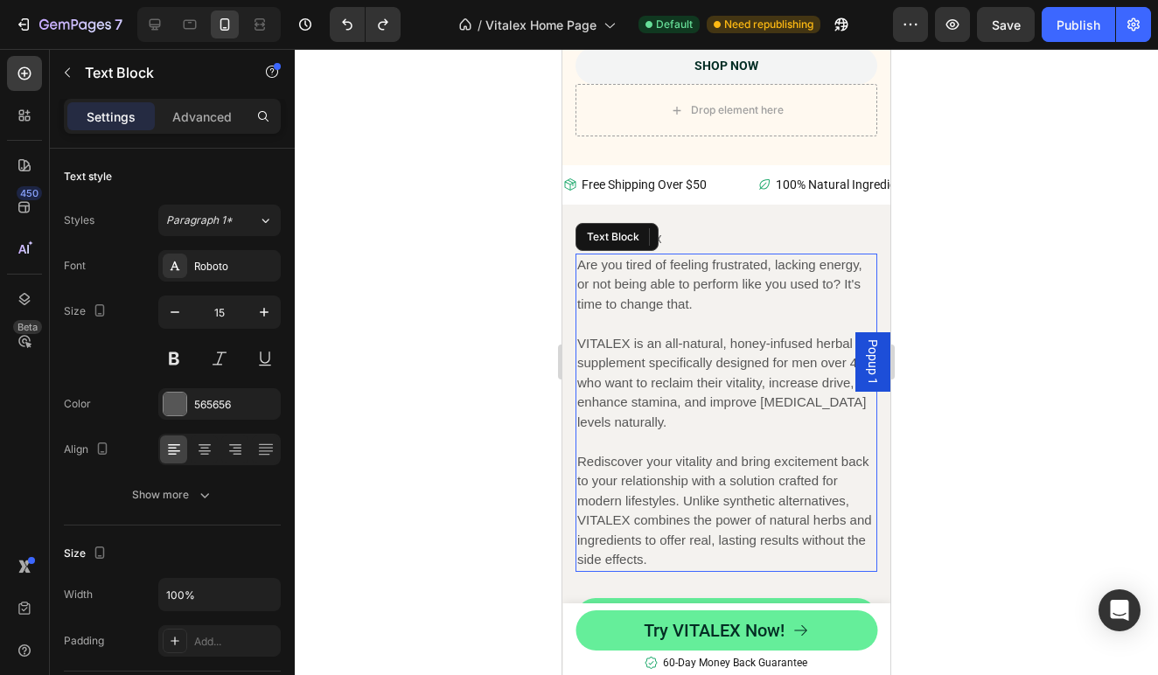
click at [680, 292] on p "Are you tired of feeling frustrated, lacking energy, or not being able to perfo…" at bounding box center [726, 284] width 298 height 59
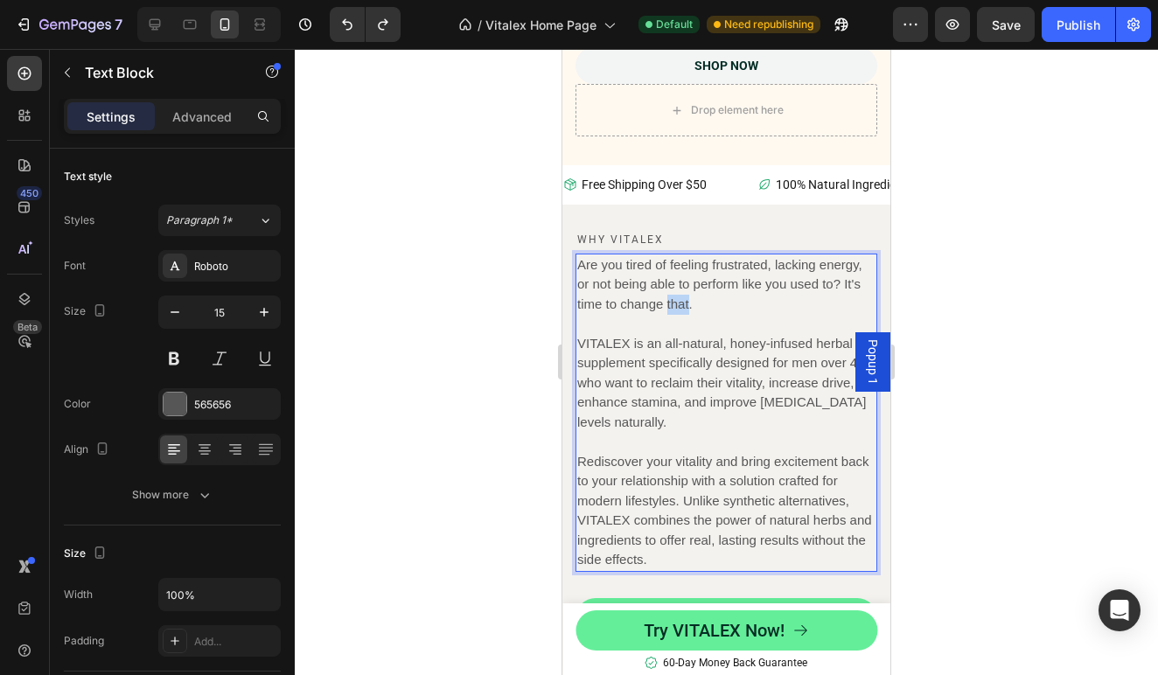
click at [680, 292] on p "Are you tired of feeling frustrated, lacking energy, or not being able to perfo…" at bounding box center [726, 284] width 298 height 59
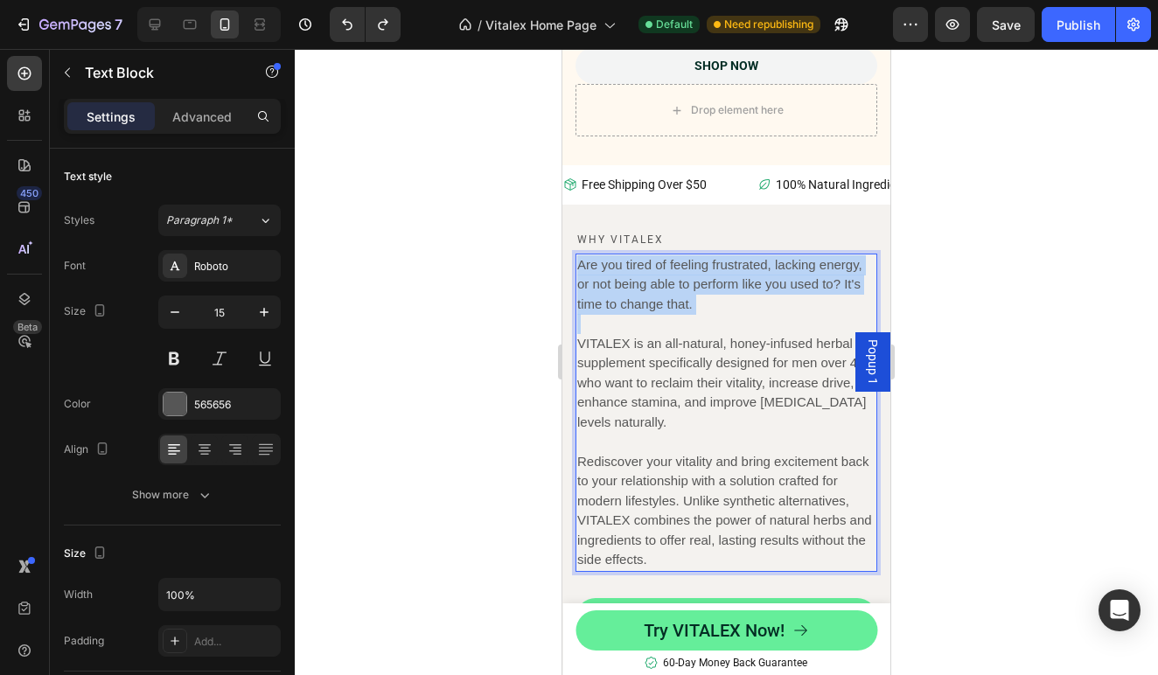
click at [680, 292] on p "Are you tired of feeling frustrated, lacking energy, or not being able to perfo…" at bounding box center [726, 284] width 298 height 59
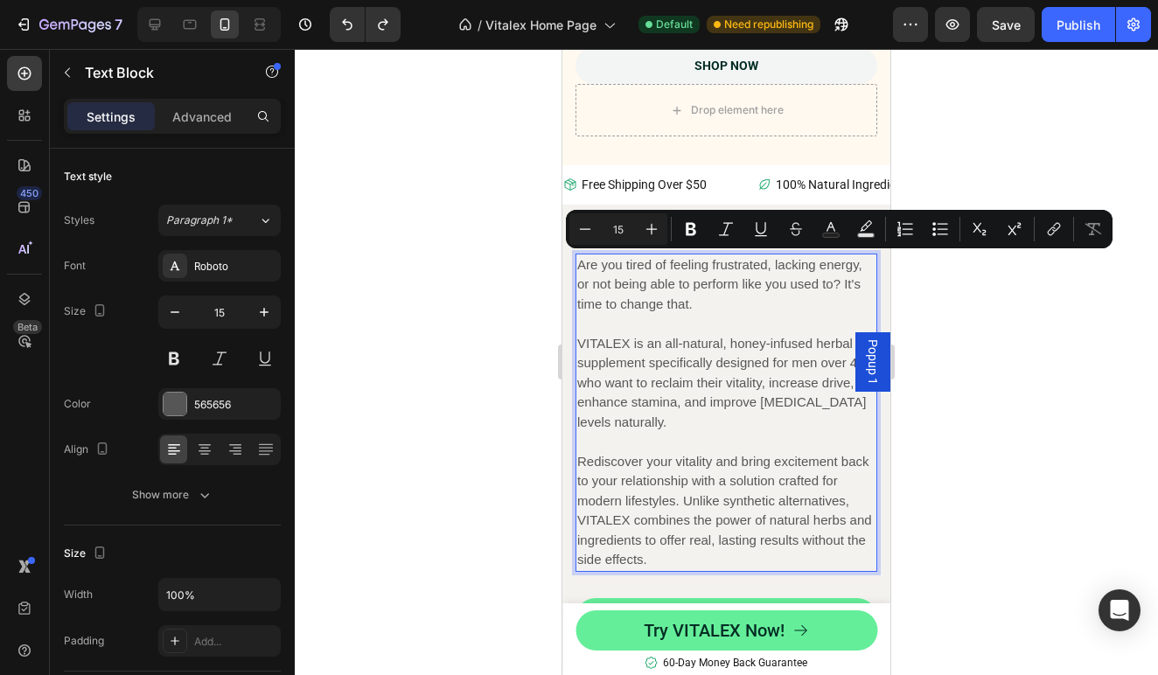
click at [688, 365] on p "VITALEX is an all-natural, honey-infused herbal supplement specifically designe…" at bounding box center [726, 373] width 298 height 118
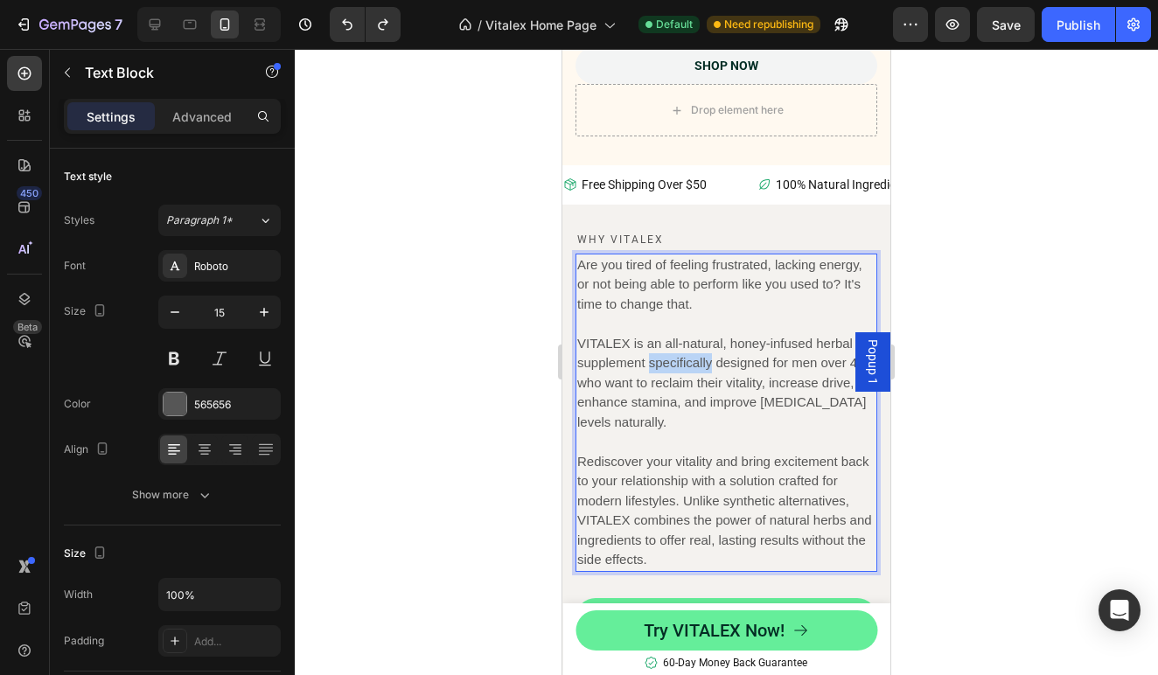
click at [688, 365] on p "VITALEX is an all-natural, honey-infused herbal supplement specifically designe…" at bounding box center [726, 373] width 298 height 118
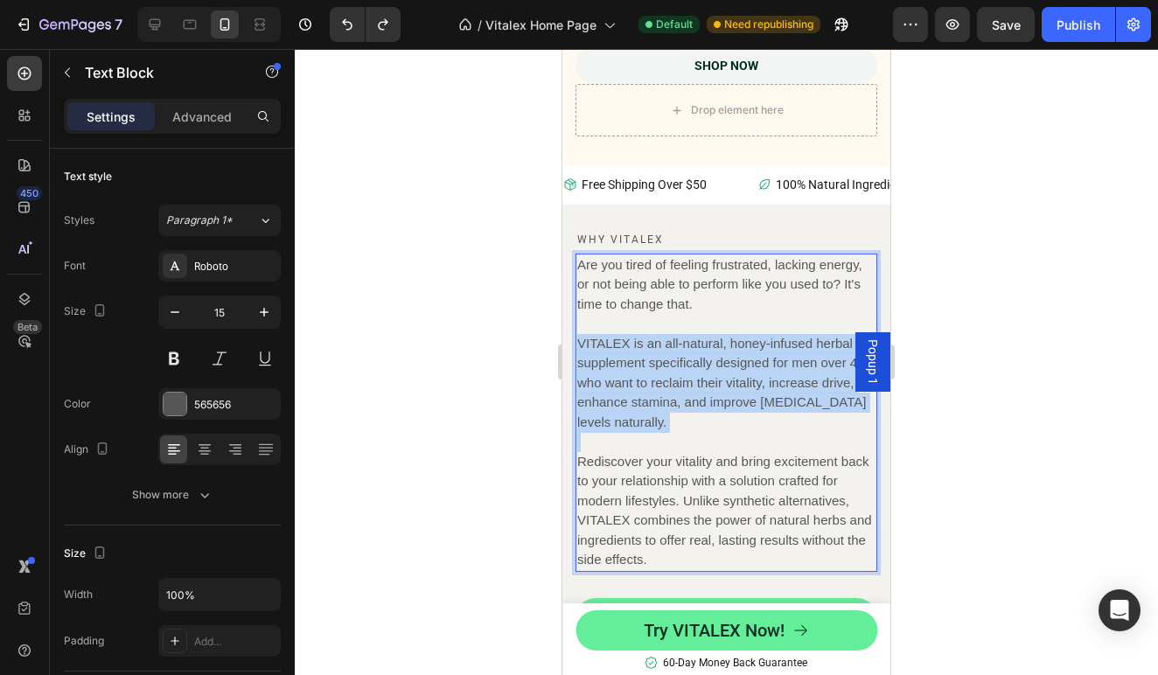
click at [688, 365] on p "VITALEX is an all-natural, honey-infused herbal supplement specifically designe…" at bounding box center [726, 373] width 298 height 118
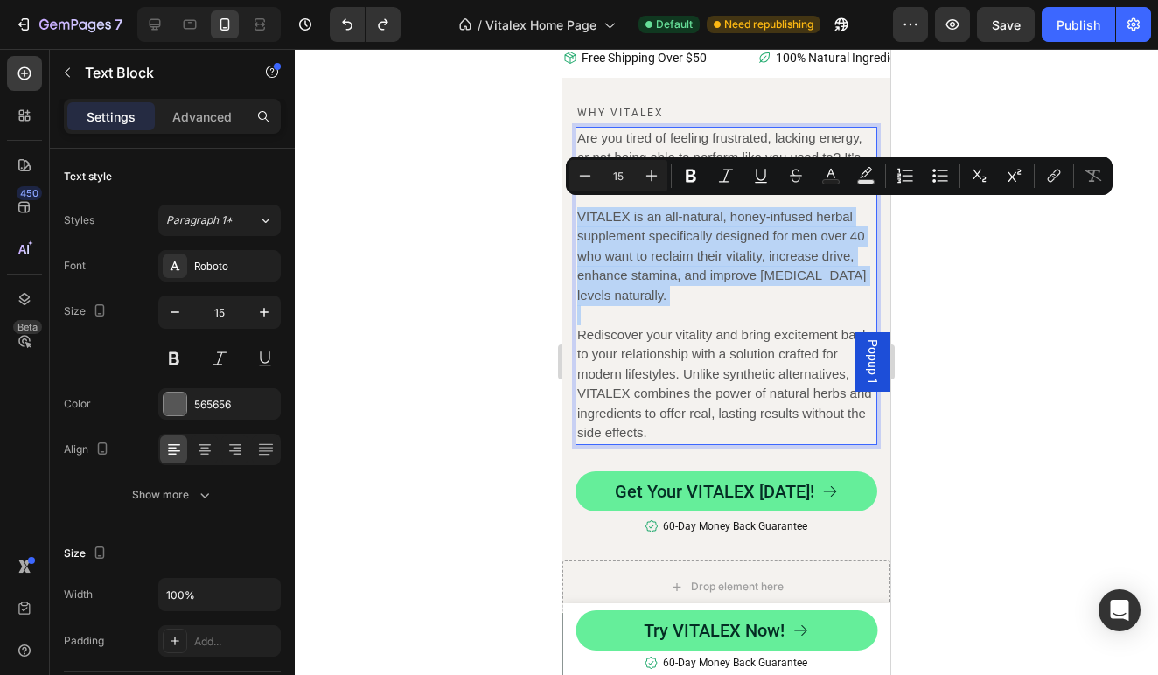
scroll to position [625, 0]
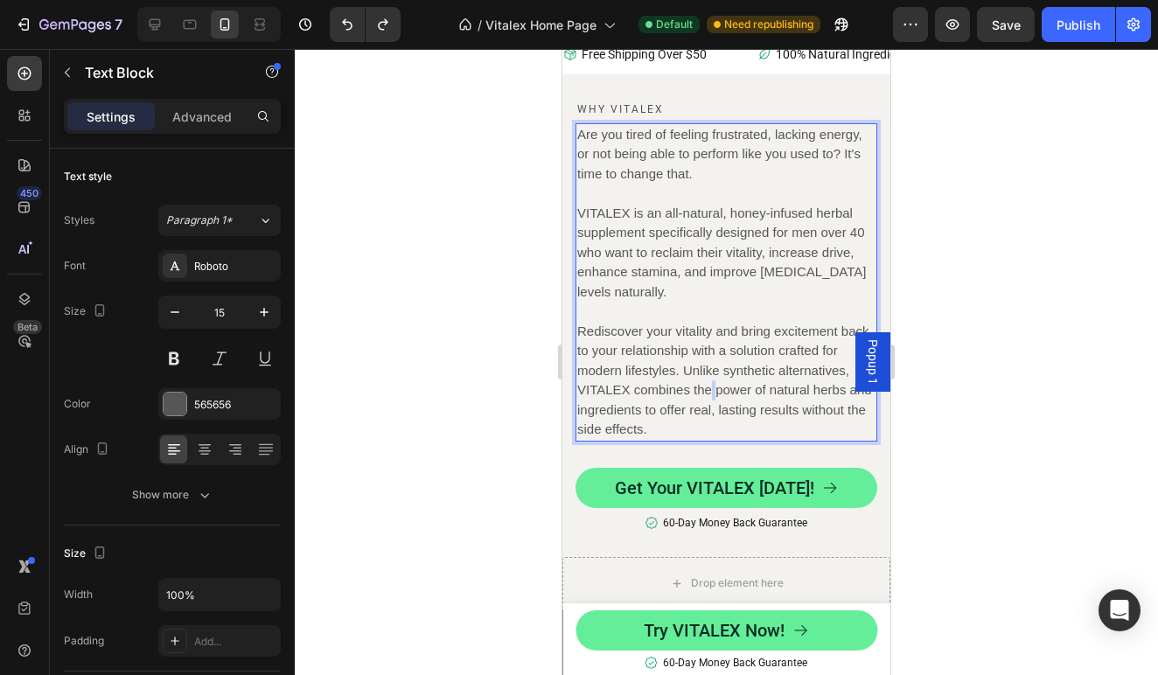
click at [712, 389] on p "Rediscover your vitality and bring excitement back to your relationship with a …" at bounding box center [726, 381] width 298 height 118
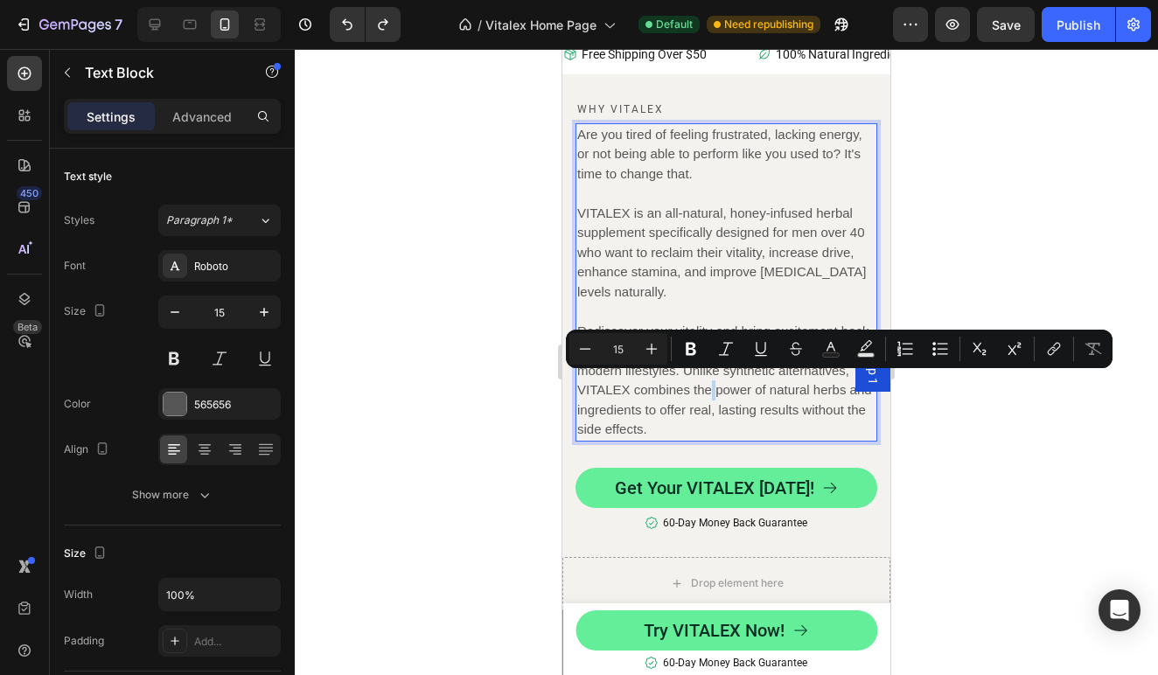
click at [712, 389] on p "Rediscover your vitality and bring excitement back to your relationship with a …" at bounding box center [726, 381] width 298 height 118
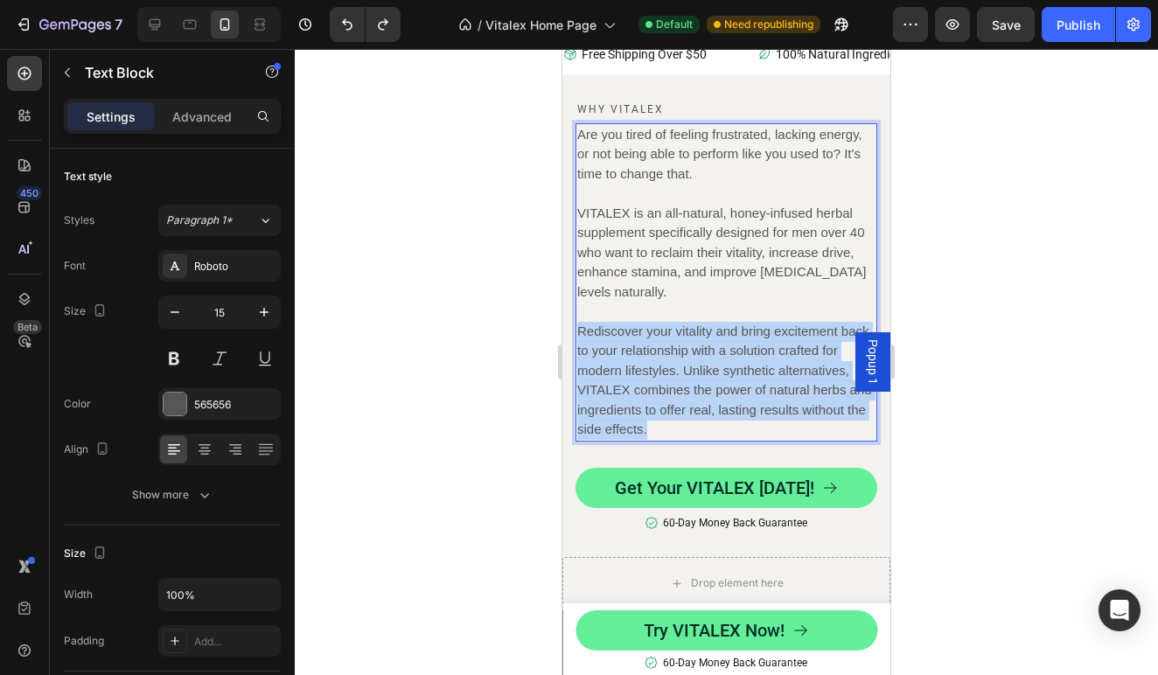
click at [712, 389] on p "Rediscover your vitality and bring excitement back to your relationship with a …" at bounding box center [726, 381] width 298 height 118
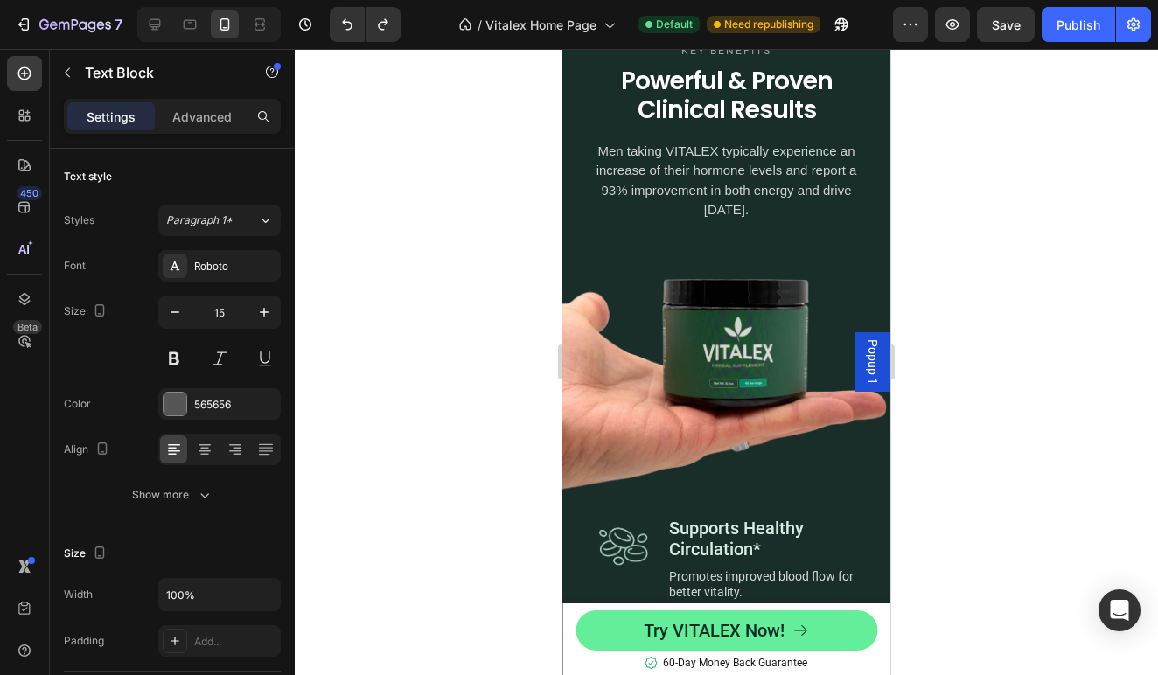
scroll to position [1215, 0]
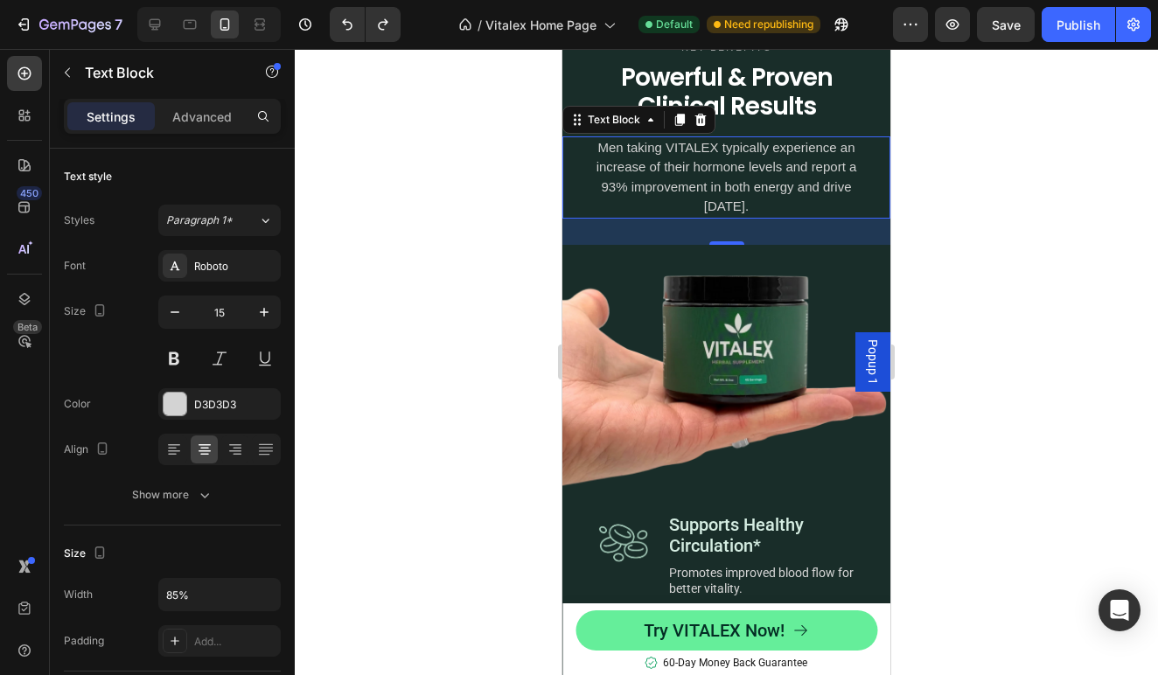
click at [731, 177] on p "Men taking VITALEX typically experience an increase of their hormone levels and…" at bounding box center [726, 177] width 275 height 79
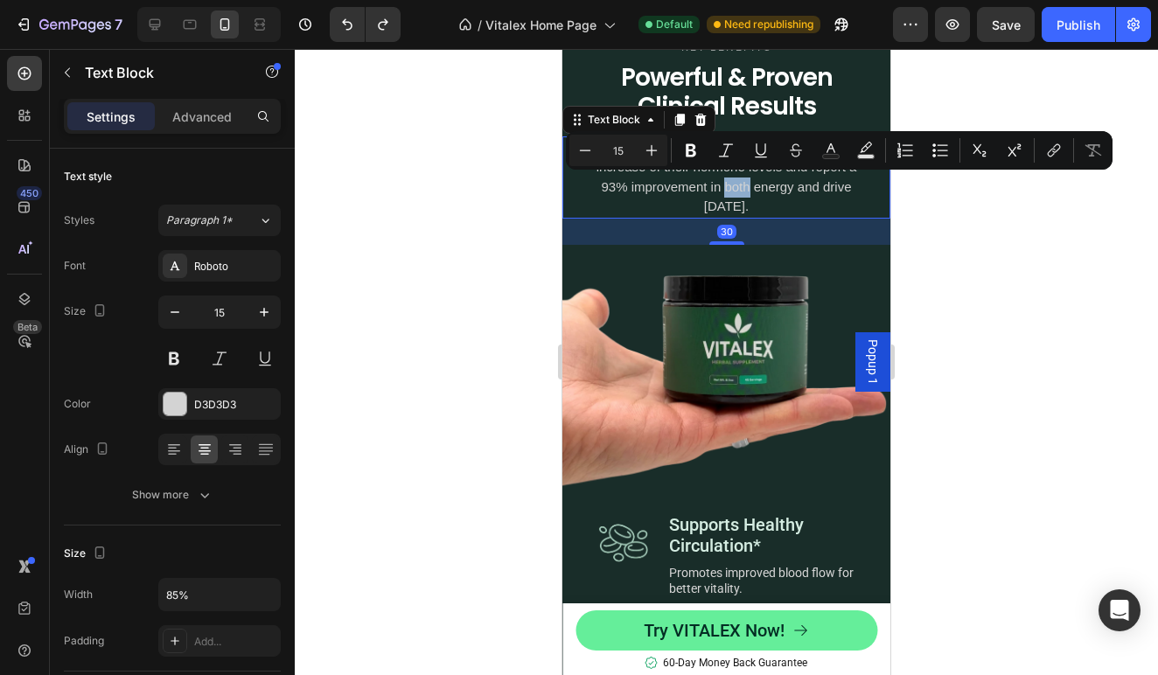
click at [731, 177] on p "Men taking VITALEX typically experience an increase of their hormone levels and…" at bounding box center [726, 177] width 275 height 79
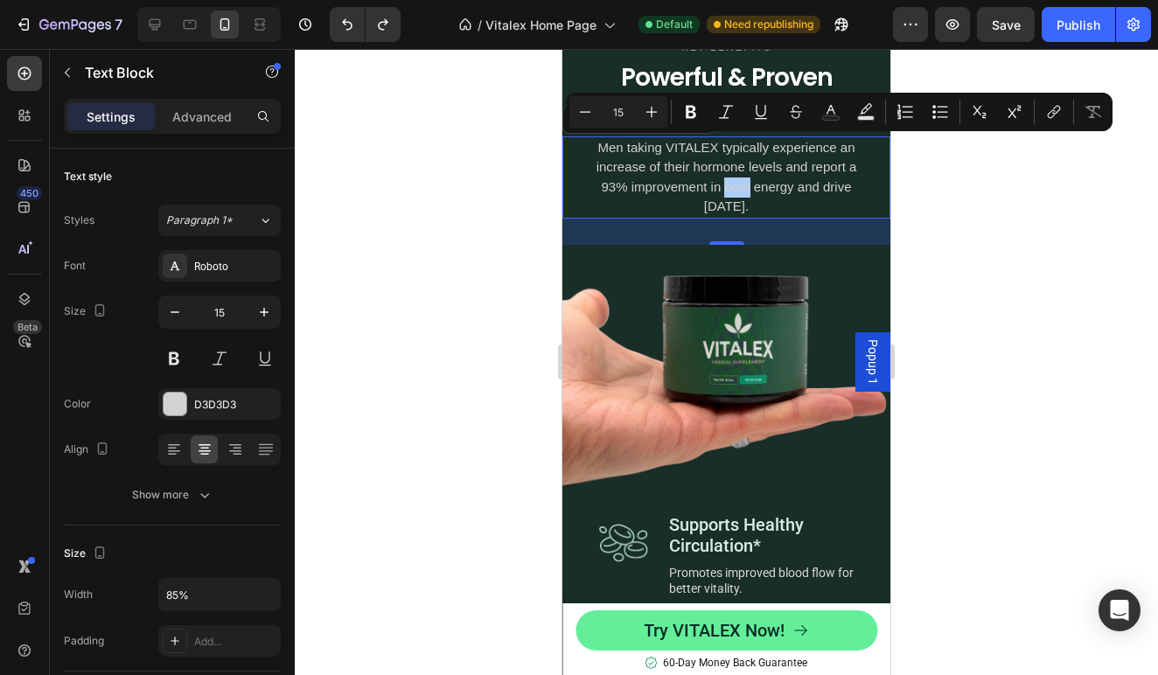
click at [945, 237] on div at bounding box center [726, 362] width 863 height 626
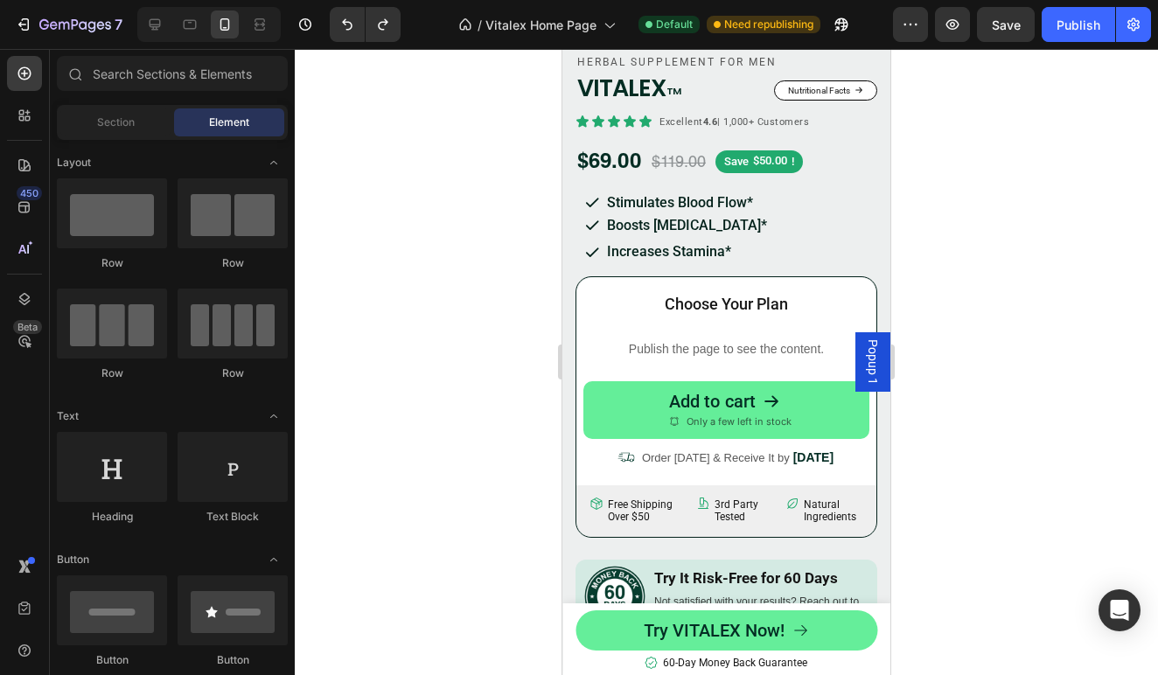
scroll to position [3388, 0]
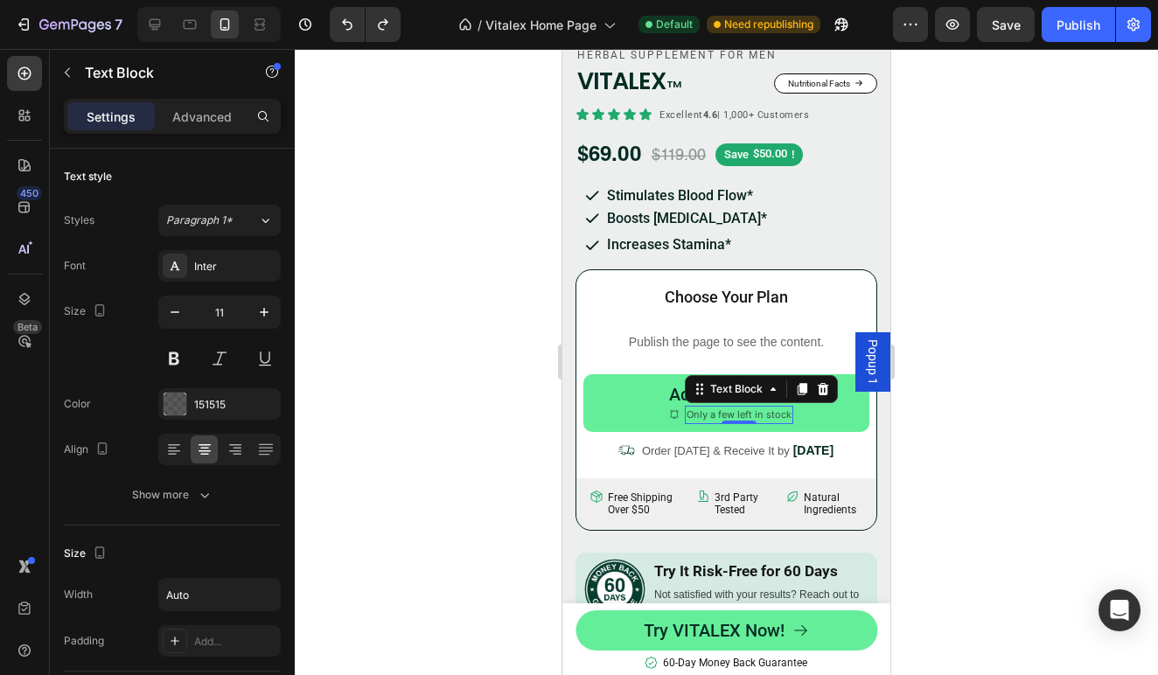
click at [507, 438] on div at bounding box center [726, 362] width 863 height 626
click at [707, 413] on p "Only a few left in stock" at bounding box center [739, 415] width 105 height 15
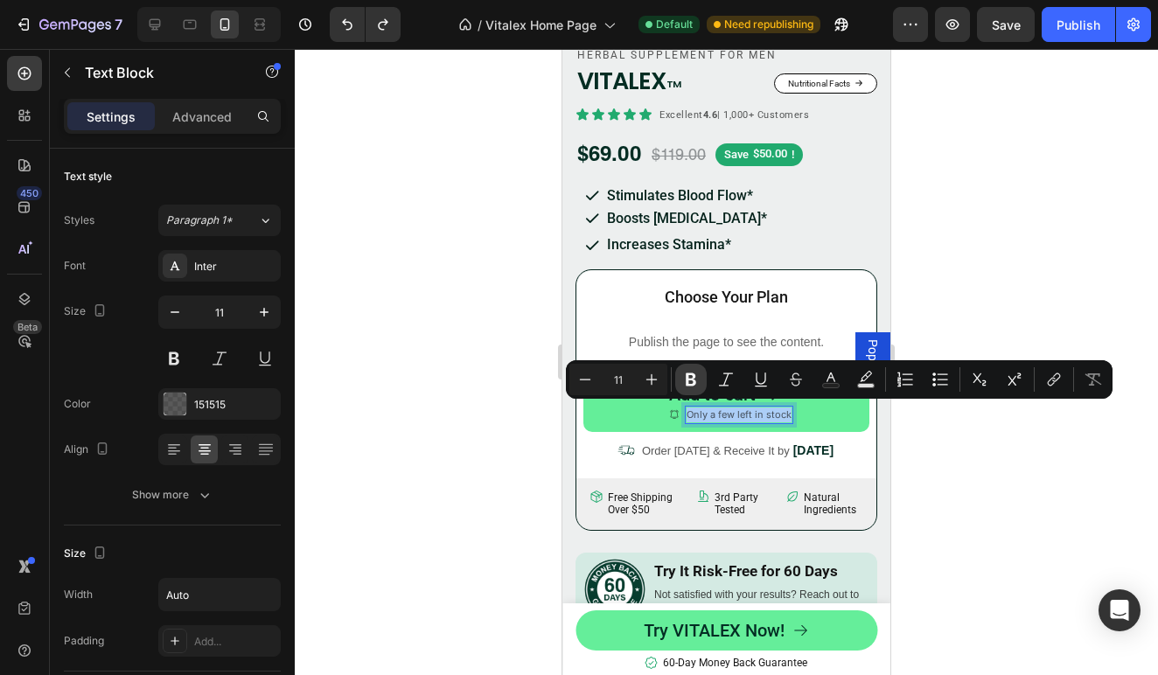
click at [696, 380] on icon "Editor contextual toolbar" at bounding box center [690, 379] width 17 height 17
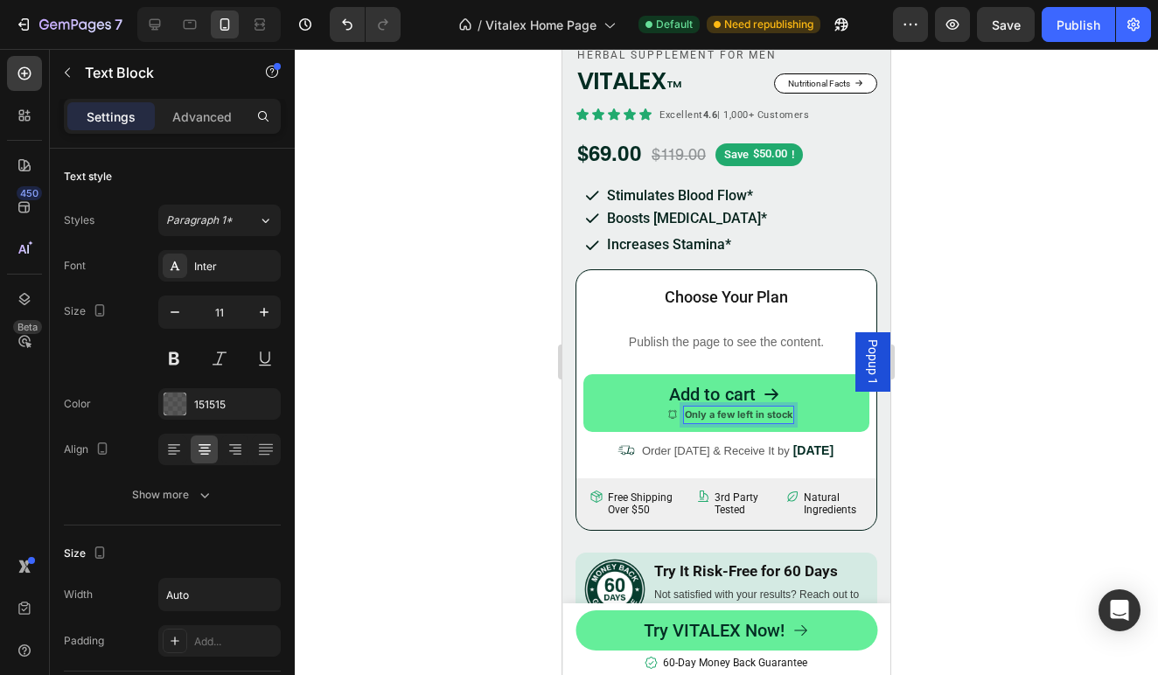
click at [959, 373] on div at bounding box center [726, 362] width 863 height 626
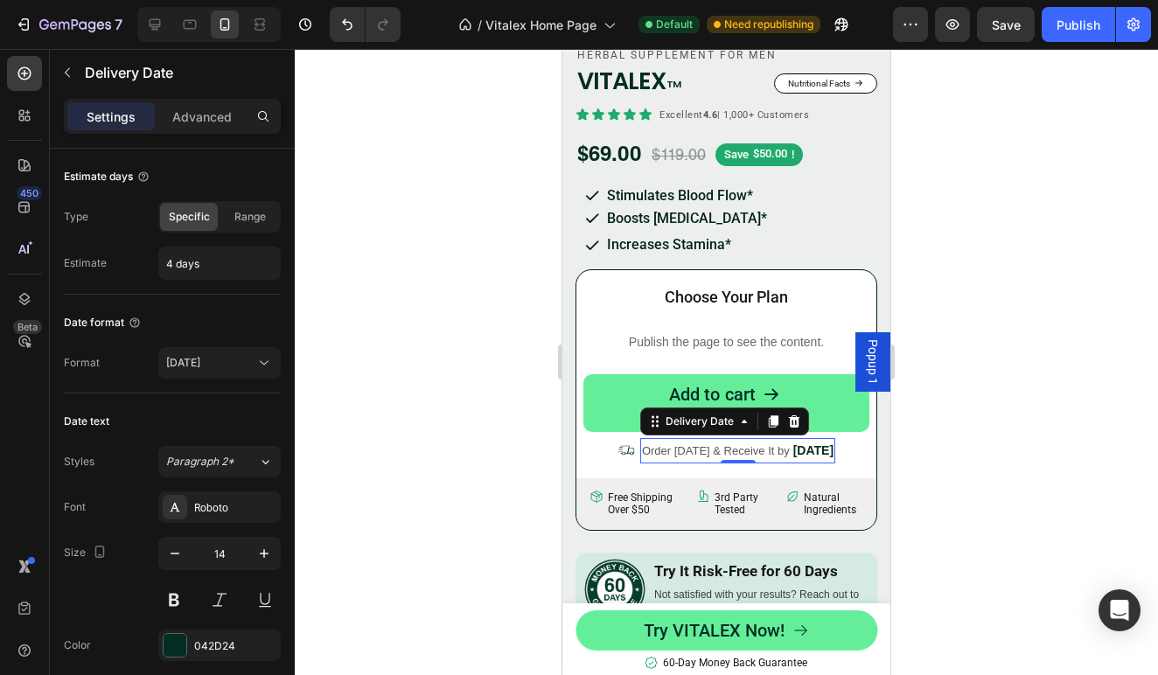
click at [807, 447] on span "[DATE]" at bounding box center [813, 450] width 40 height 14
click at [737, 418] on icon at bounding box center [744, 422] width 14 height 14
click at [509, 436] on div at bounding box center [726, 362] width 863 height 626
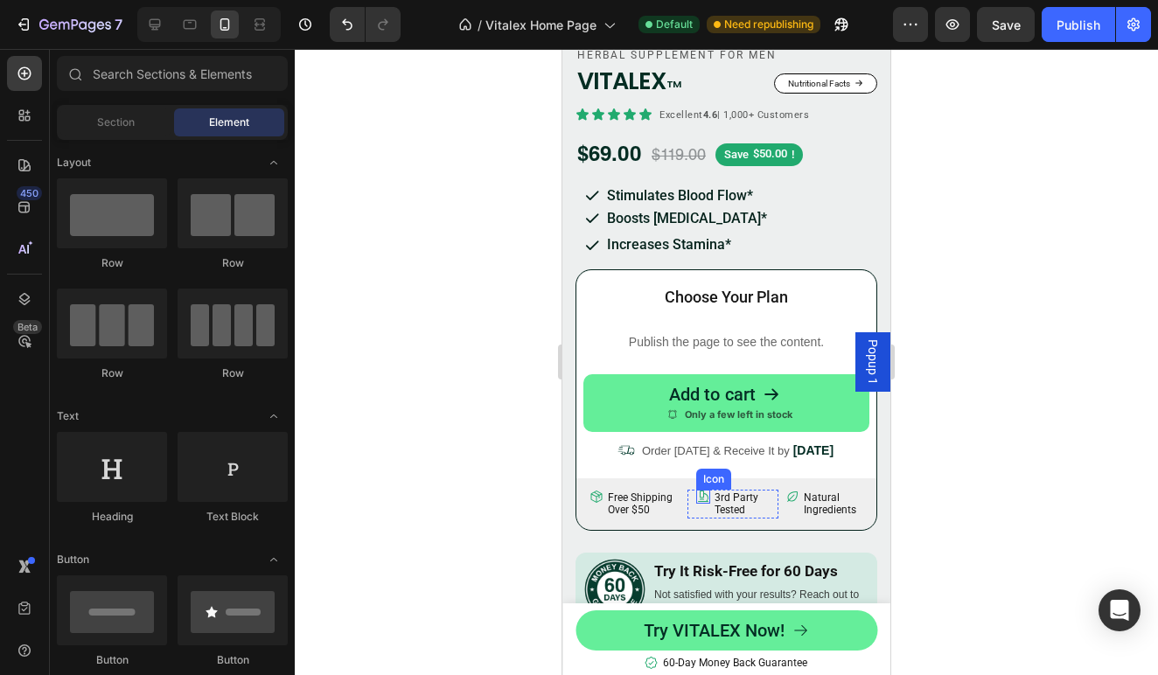
click at [702, 494] on icon at bounding box center [703, 497] width 14 height 14
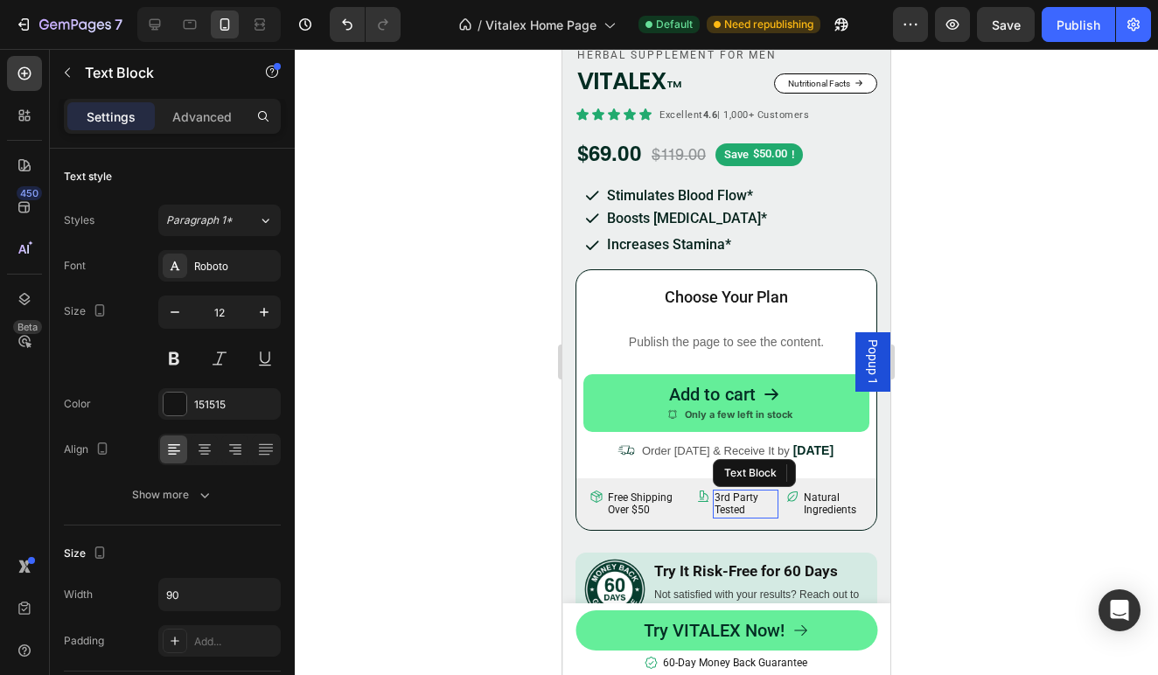
click at [729, 497] on p "3rd party tested" at bounding box center [746, 504] width 62 height 25
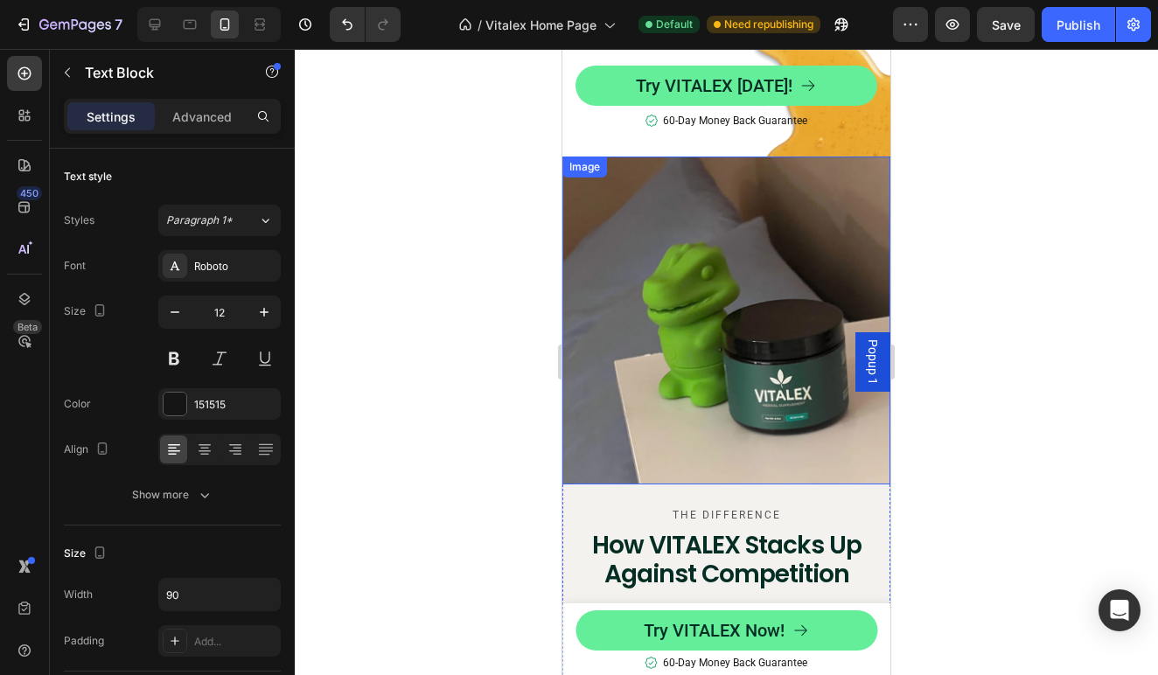
scroll to position [5407, 0]
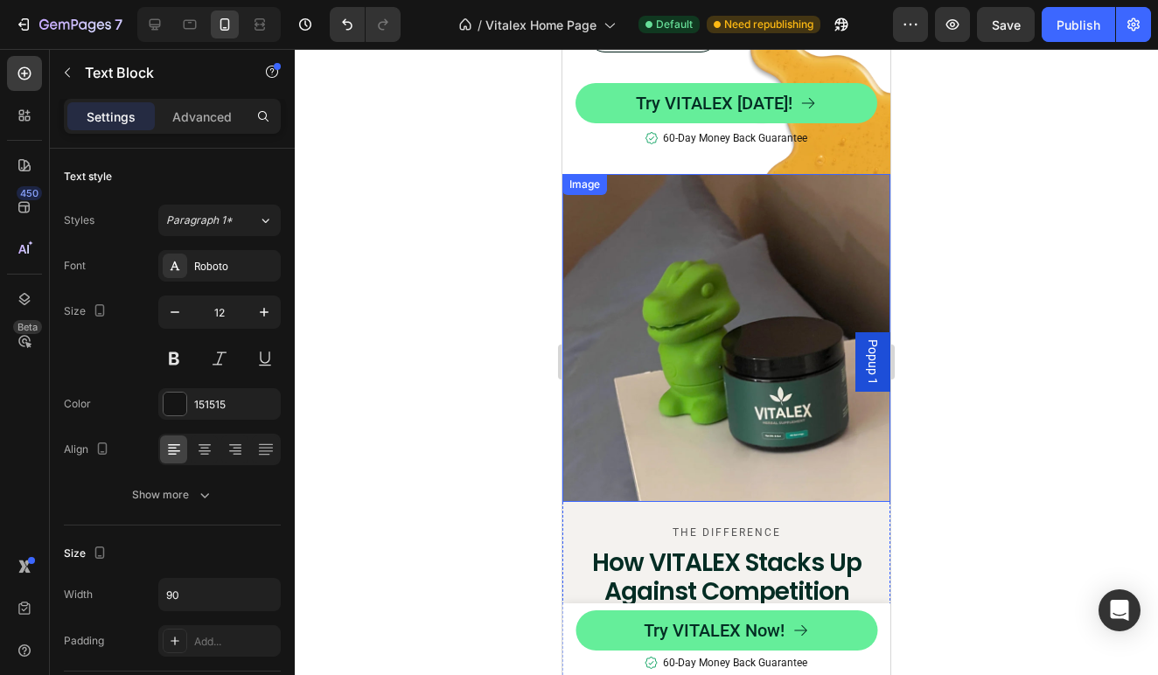
click at [701, 337] on img at bounding box center [726, 338] width 328 height 328
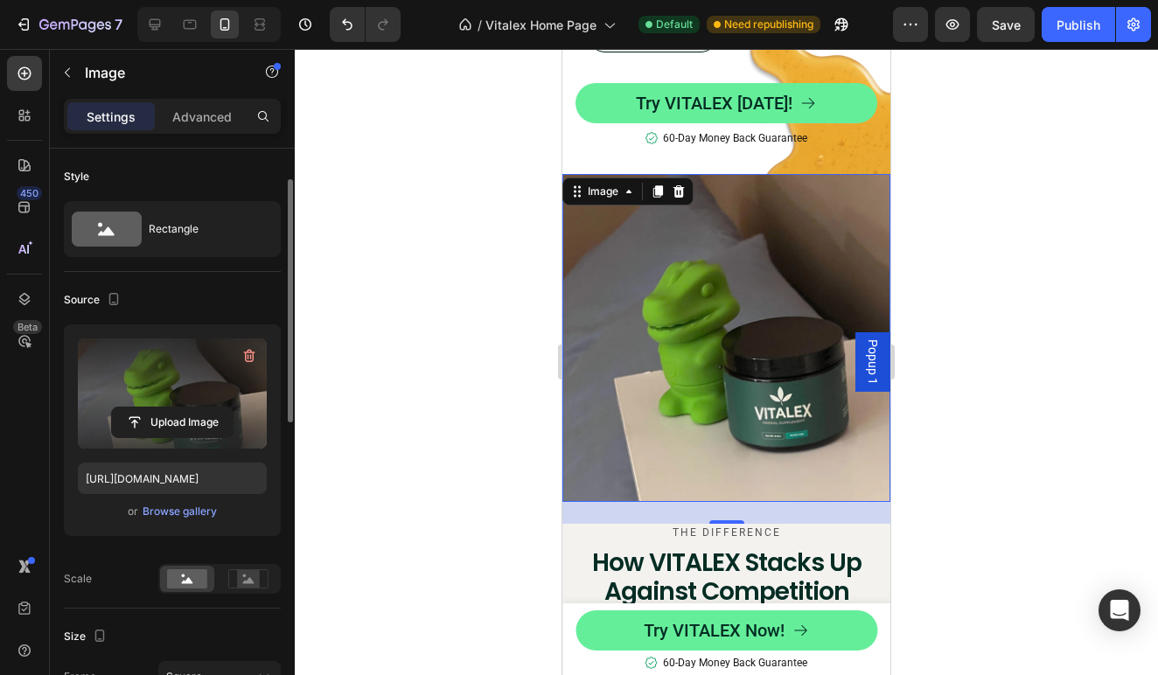
scroll to position [24, 0]
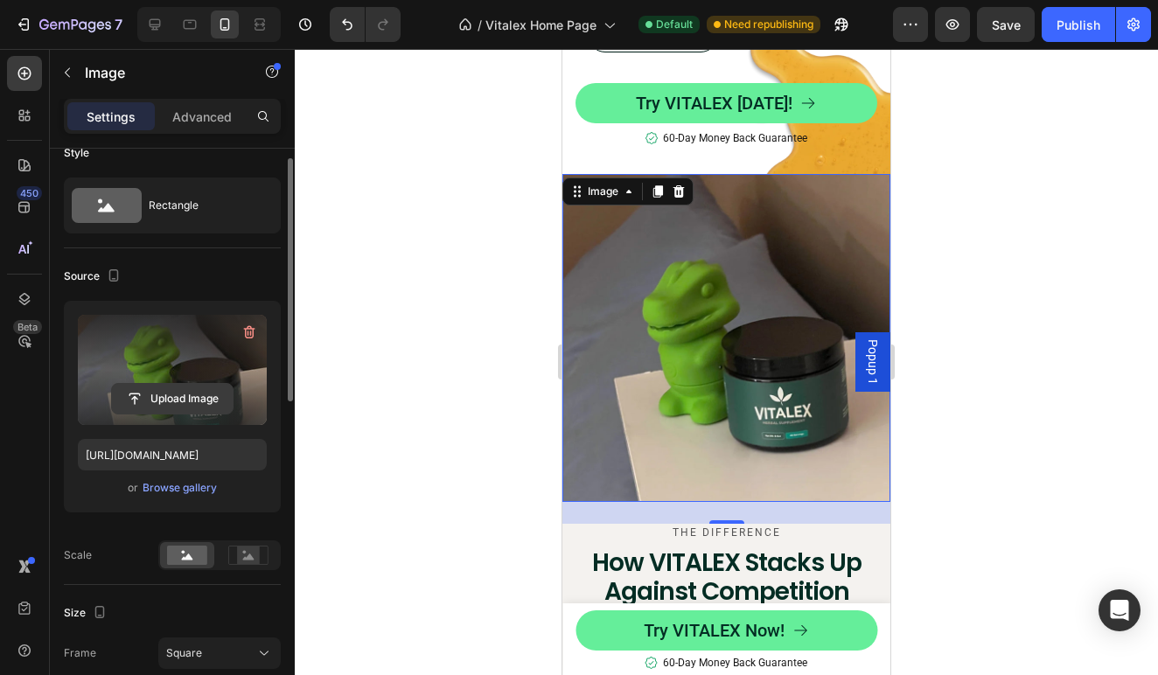
click at [193, 397] on input "file" at bounding box center [172, 399] width 121 height 30
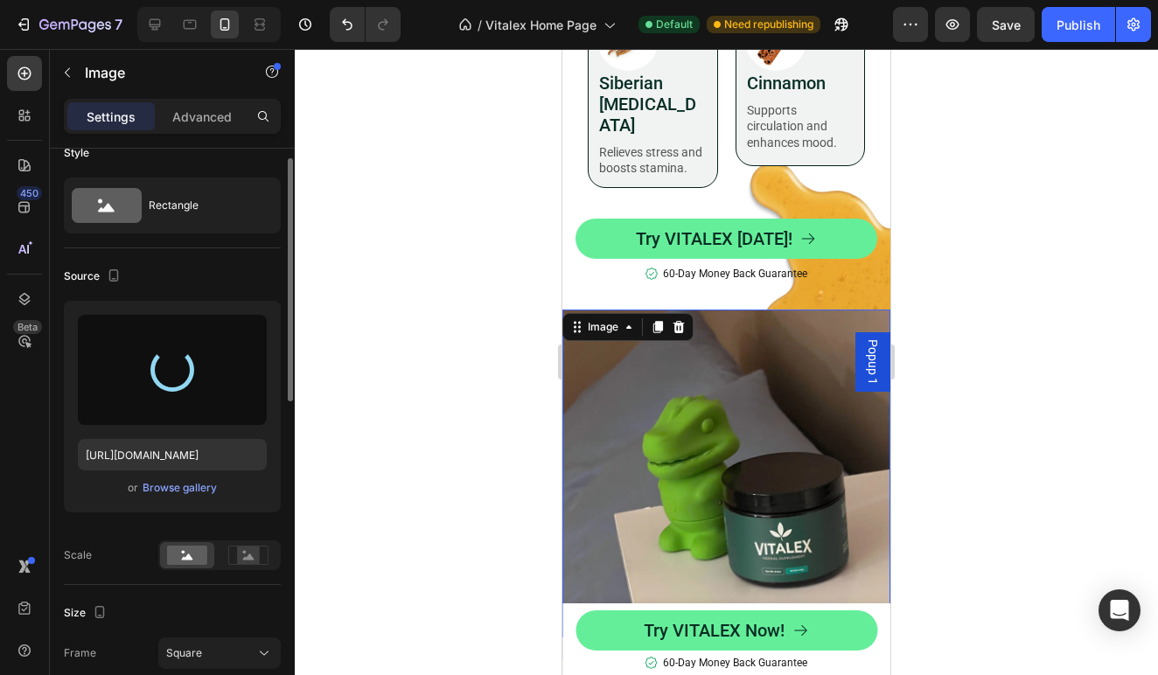
scroll to position [5266, 0]
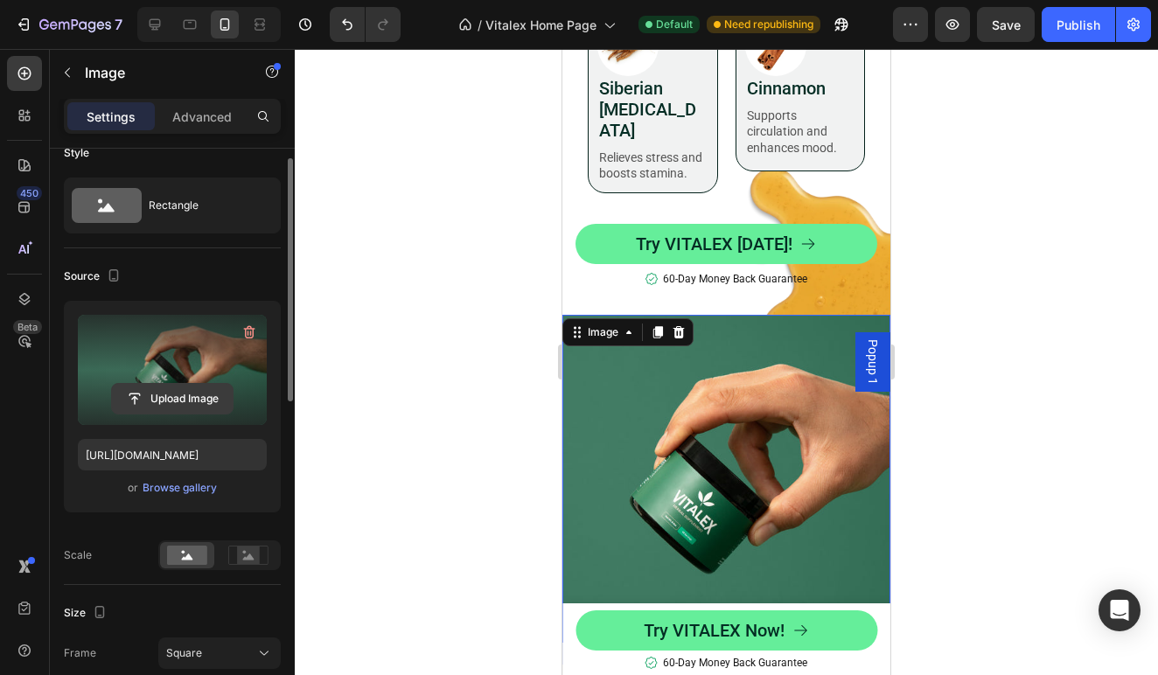
click at [191, 394] on input "file" at bounding box center [172, 399] width 121 height 30
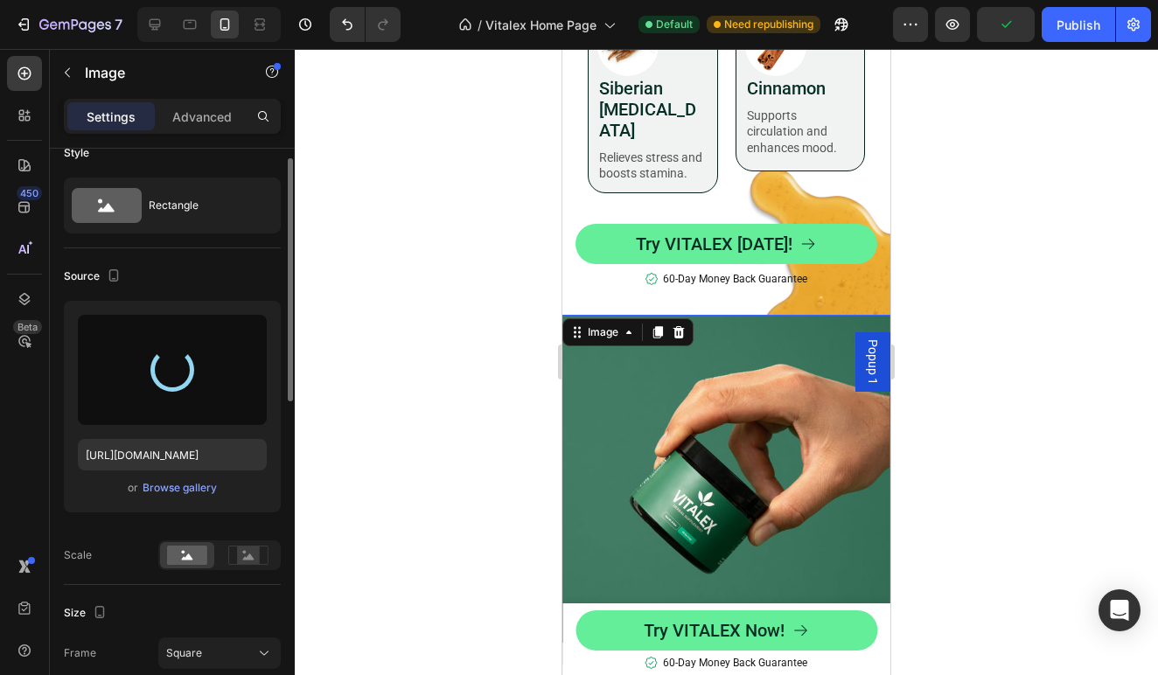
type input "[URL][DOMAIN_NAME]"
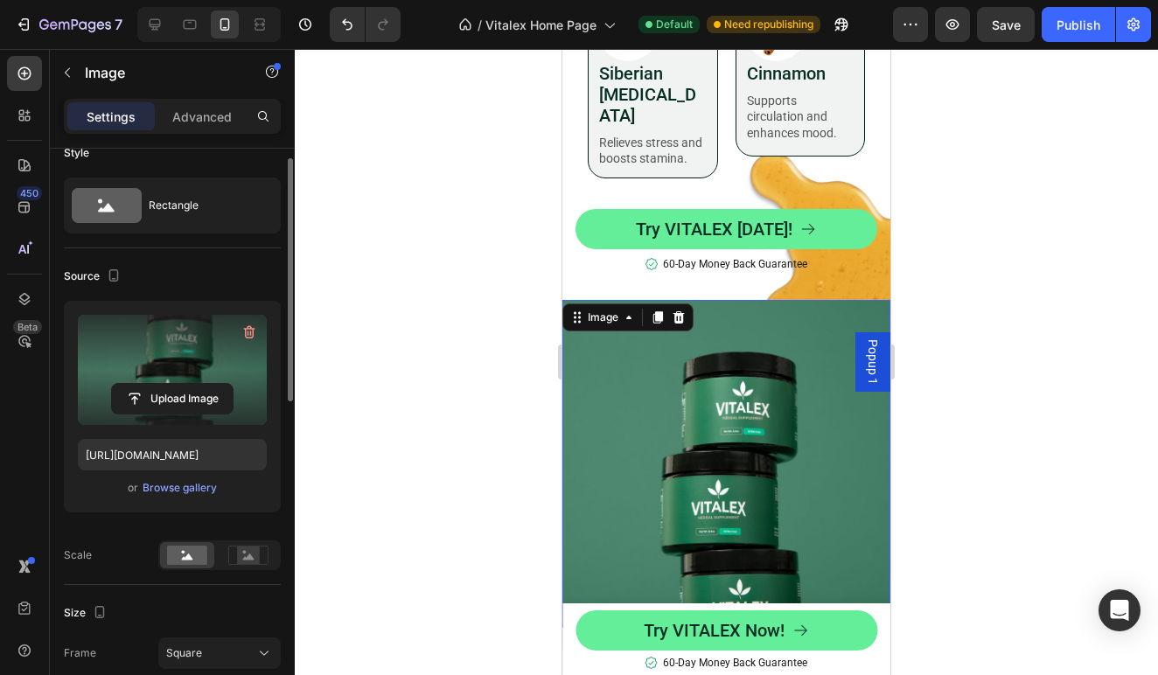
scroll to position [5261, 0]
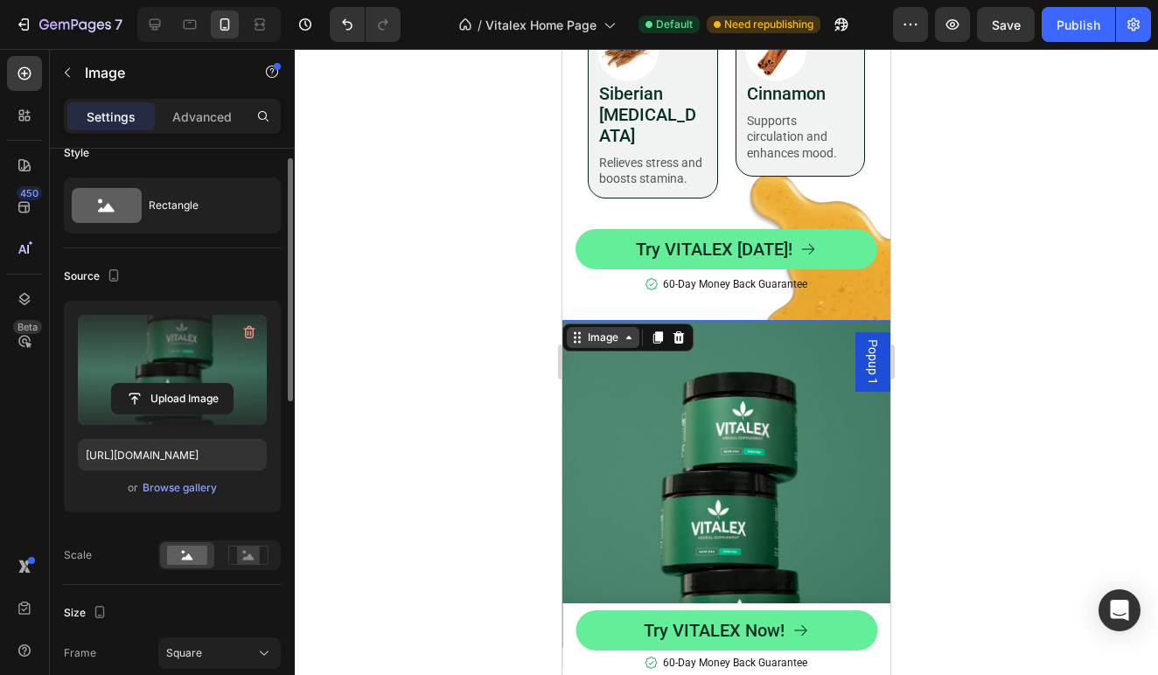
click at [603, 330] on div "Image" at bounding box center [603, 338] width 38 height 16
click at [662, 320] on img at bounding box center [726, 484] width 328 height 328
click at [659, 331] on icon at bounding box center [658, 337] width 10 height 12
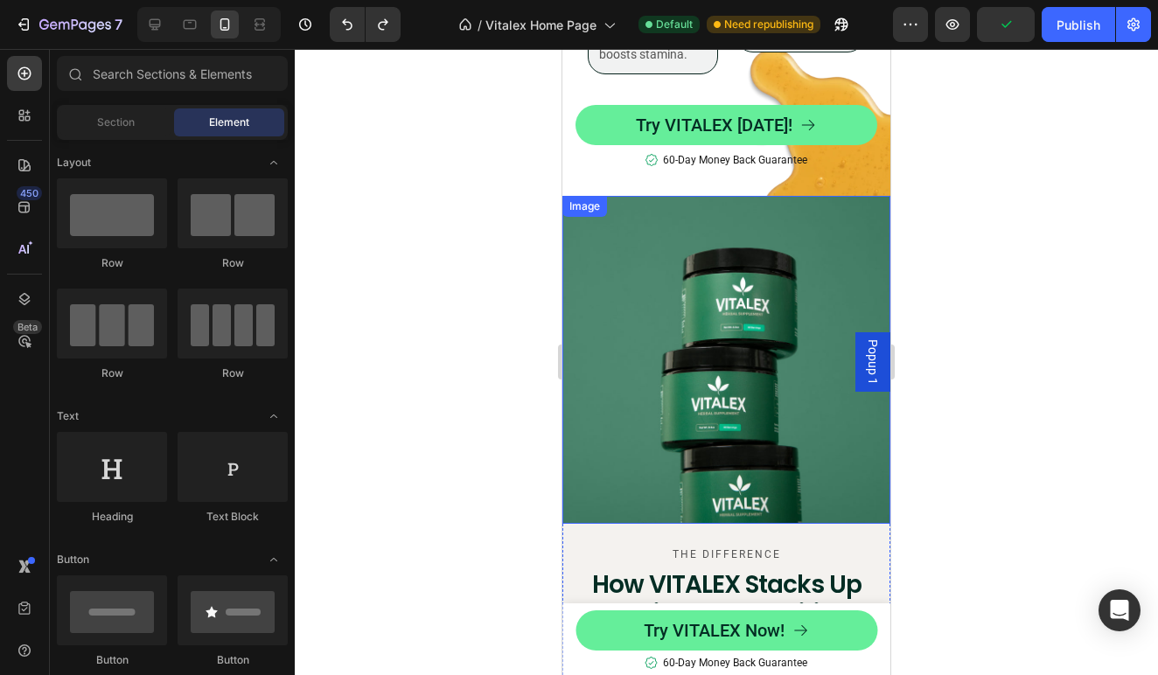
scroll to position [5408, 0]
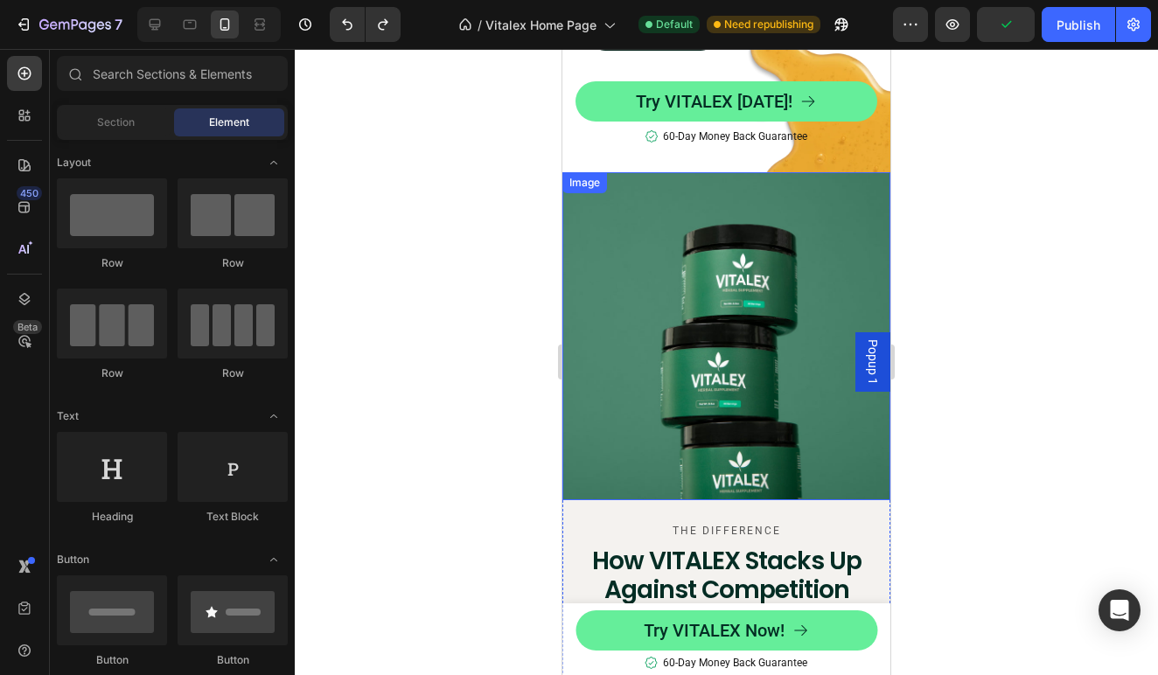
click at [687, 183] on img at bounding box center [726, 336] width 328 height 328
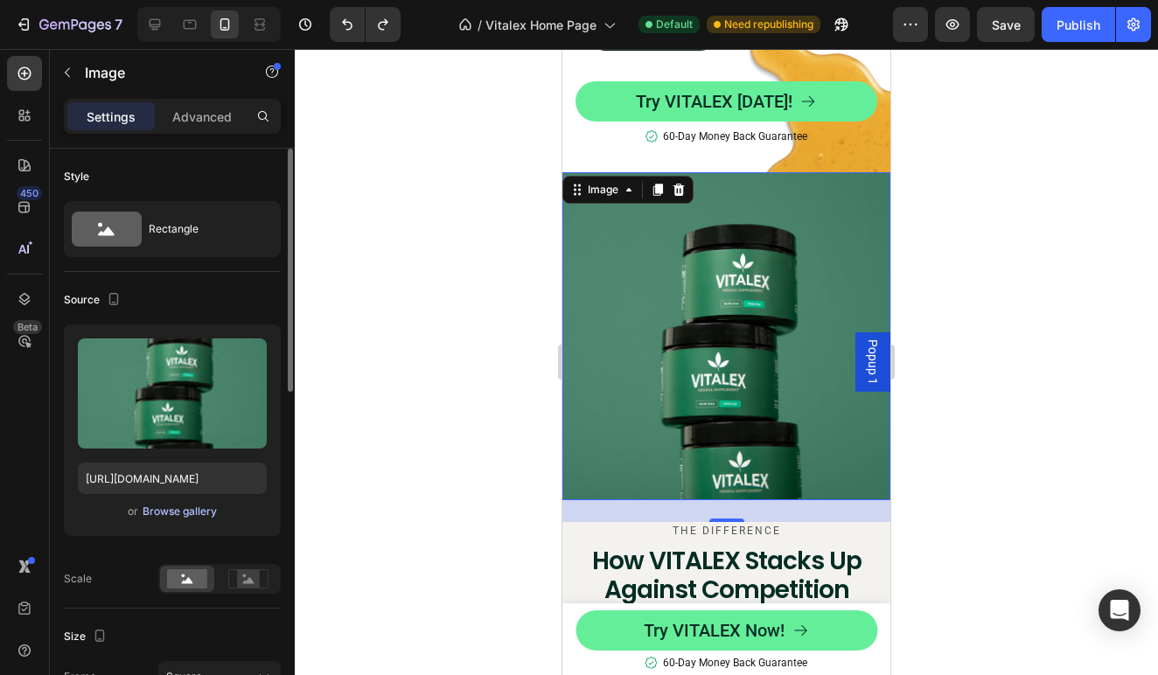
click at [172, 513] on div "Browse gallery" at bounding box center [180, 512] width 74 height 16
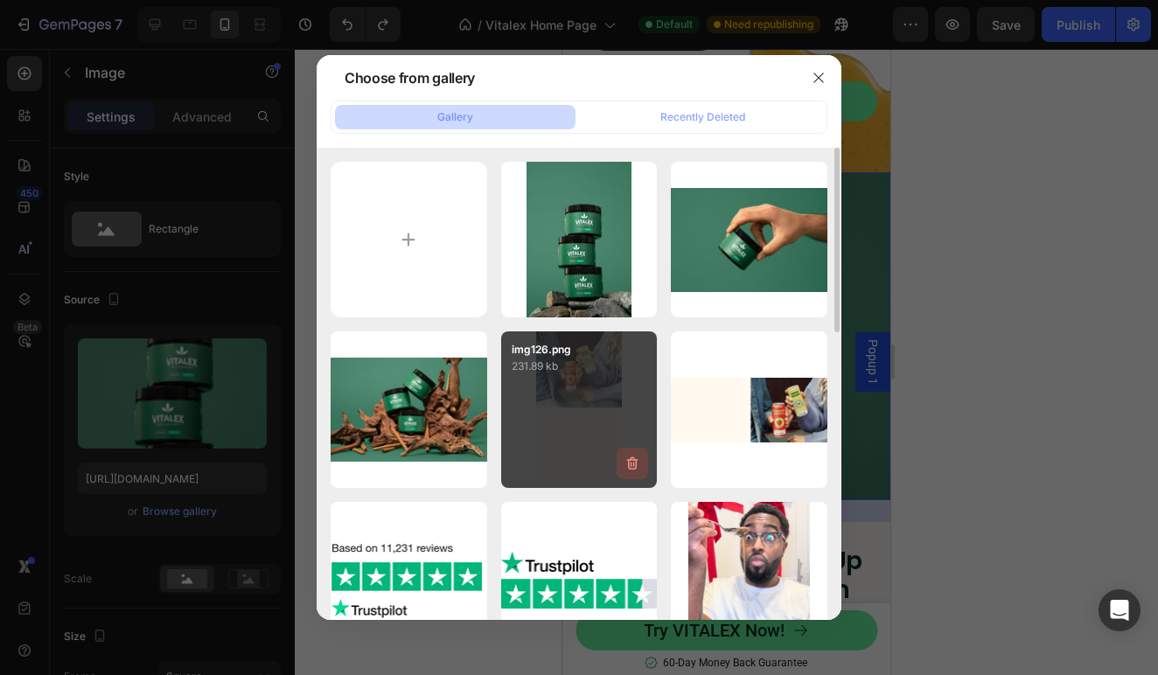
click at [633, 462] on icon "button" at bounding box center [632, 463] width 17 height 17
click at [631, 462] on div "Delete" at bounding box center [622, 467] width 32 height 16
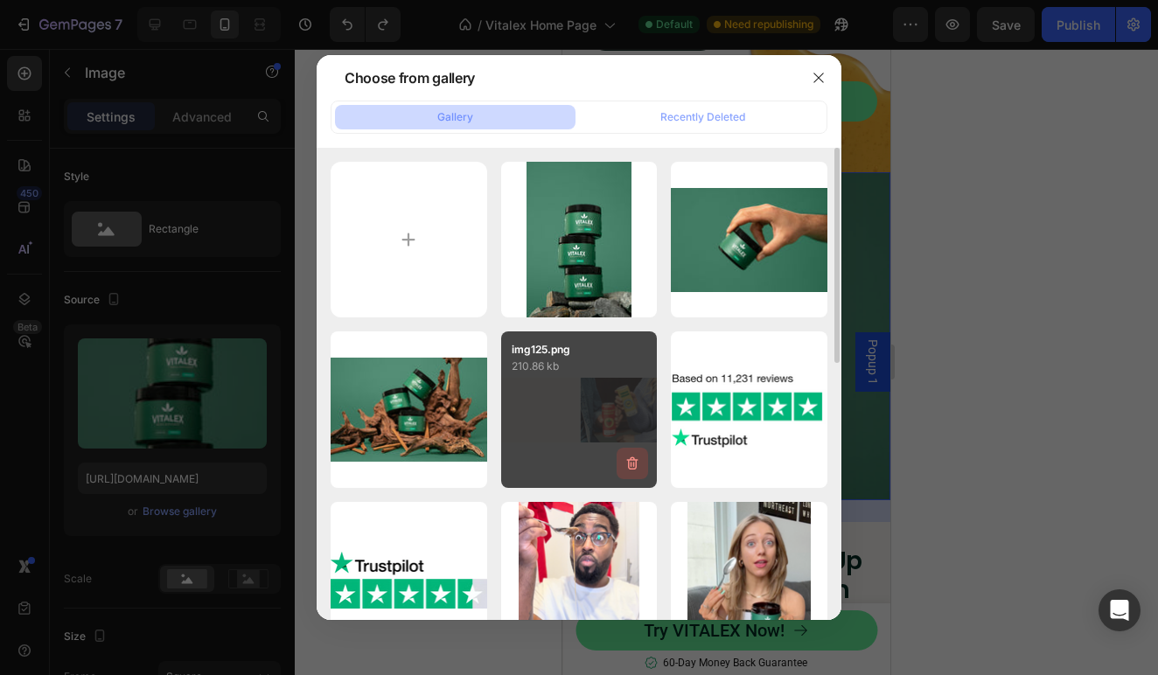
click at [636, 461] on icon "button" at bounding box center [632, 463] width 11 height 13
click at [636, 464] on div "Delete" at bounding box center [622, 467] width 32 height 16
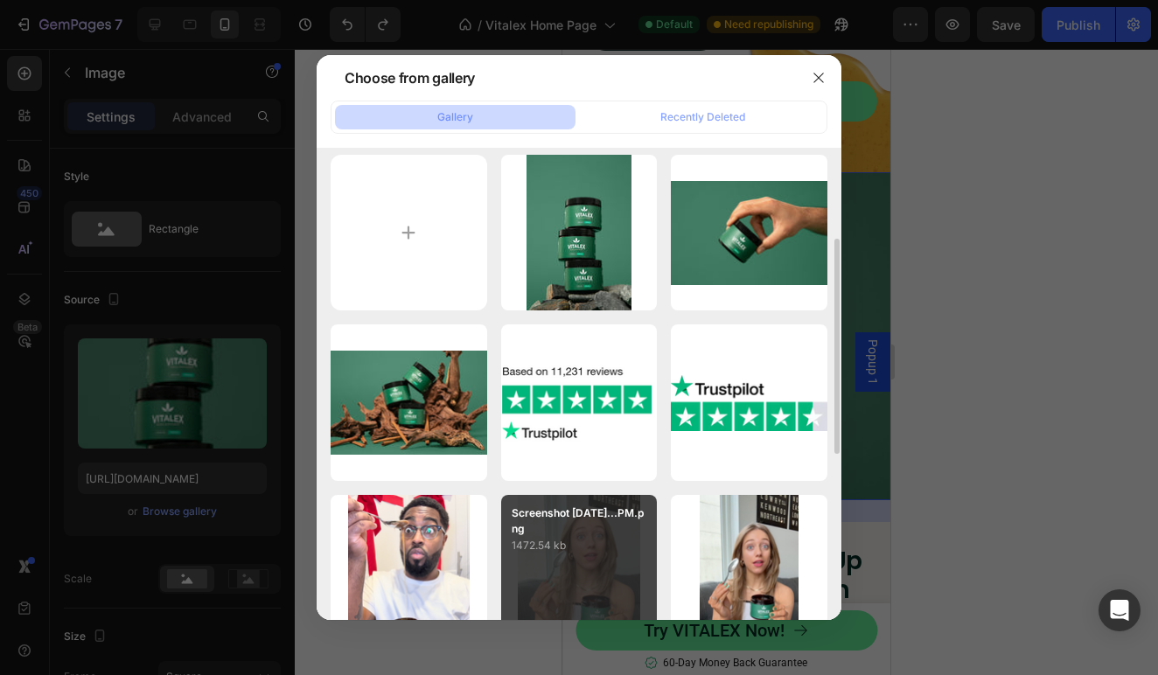
scroll to position [0, 0]
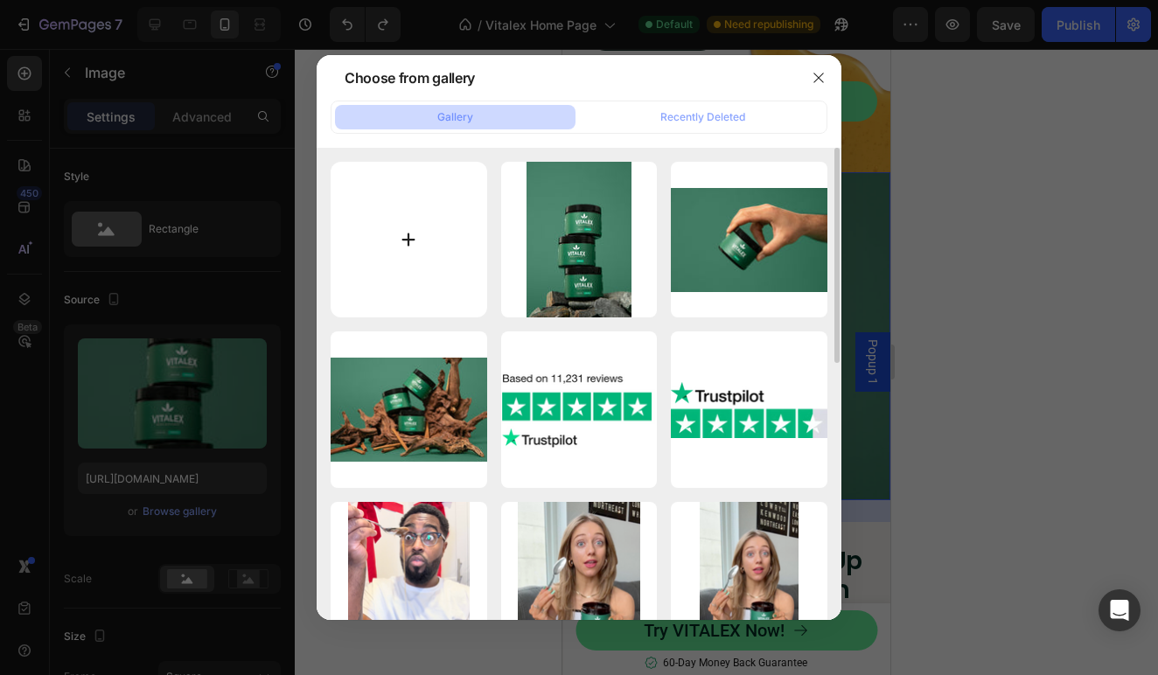
click at [401, 266] on input "file" at bounding box center [409, 240] width 157 height 157
type input "C:\fakepath\BK Trading_r2_8820.jpg"
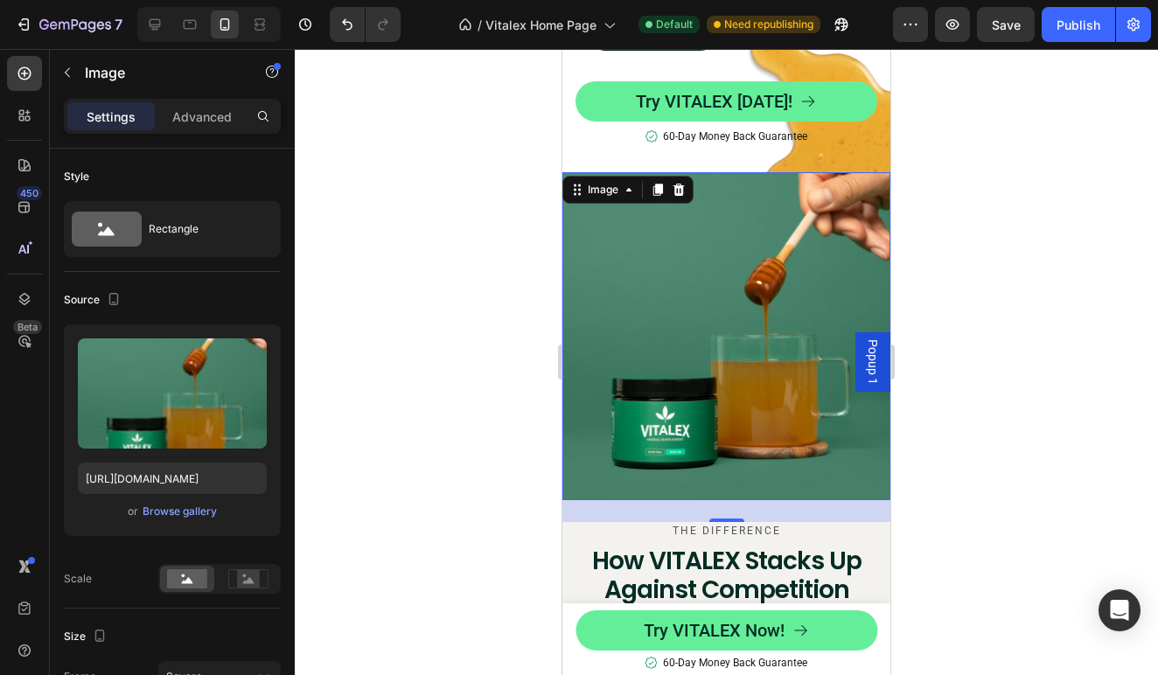
type input "[URL][DOMAIN_NAME]"
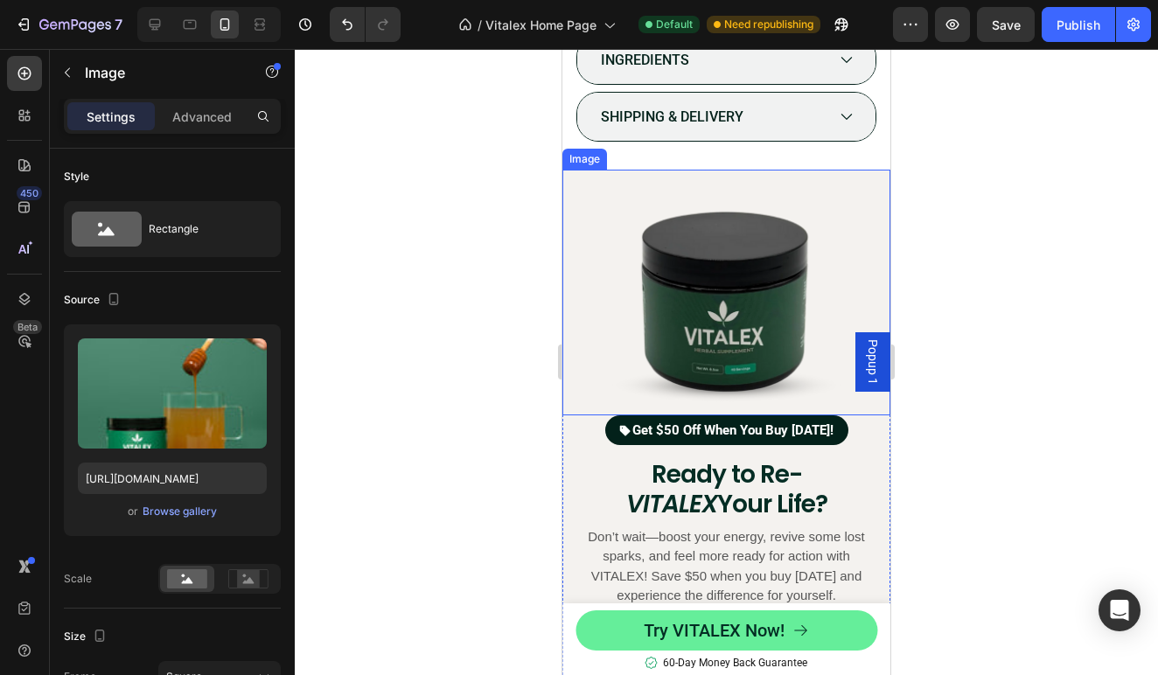
scroll to position [24, 0]
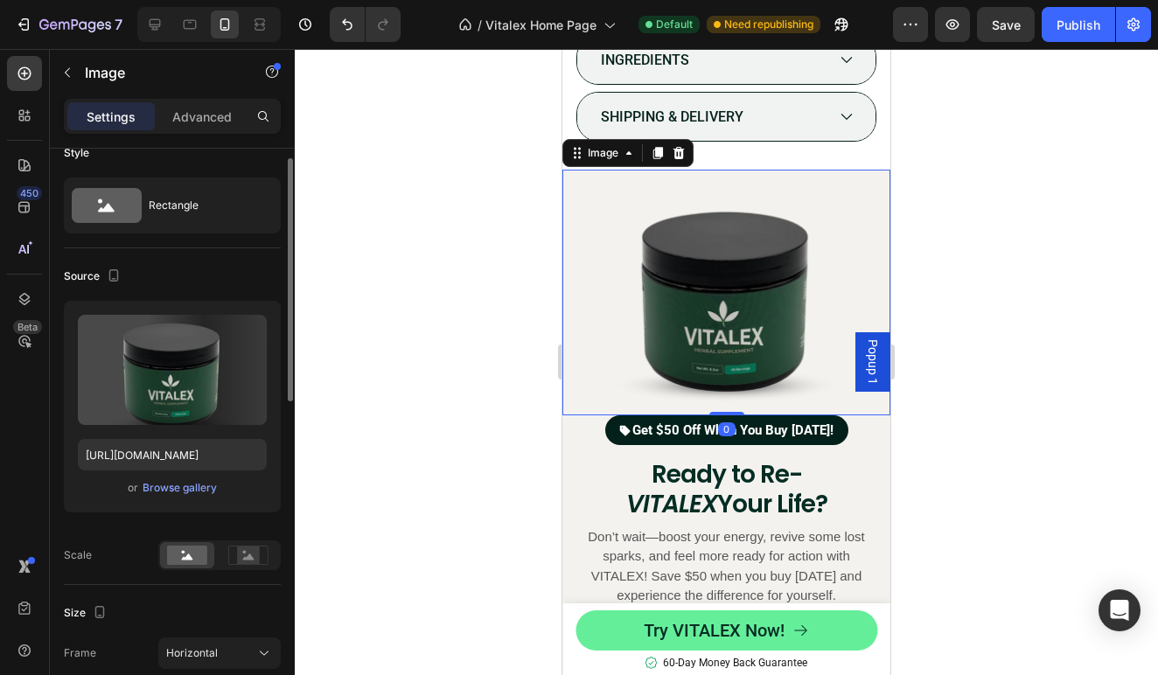
click at [721, 331] on img at bounding box center [726, 293] width 328 height 246
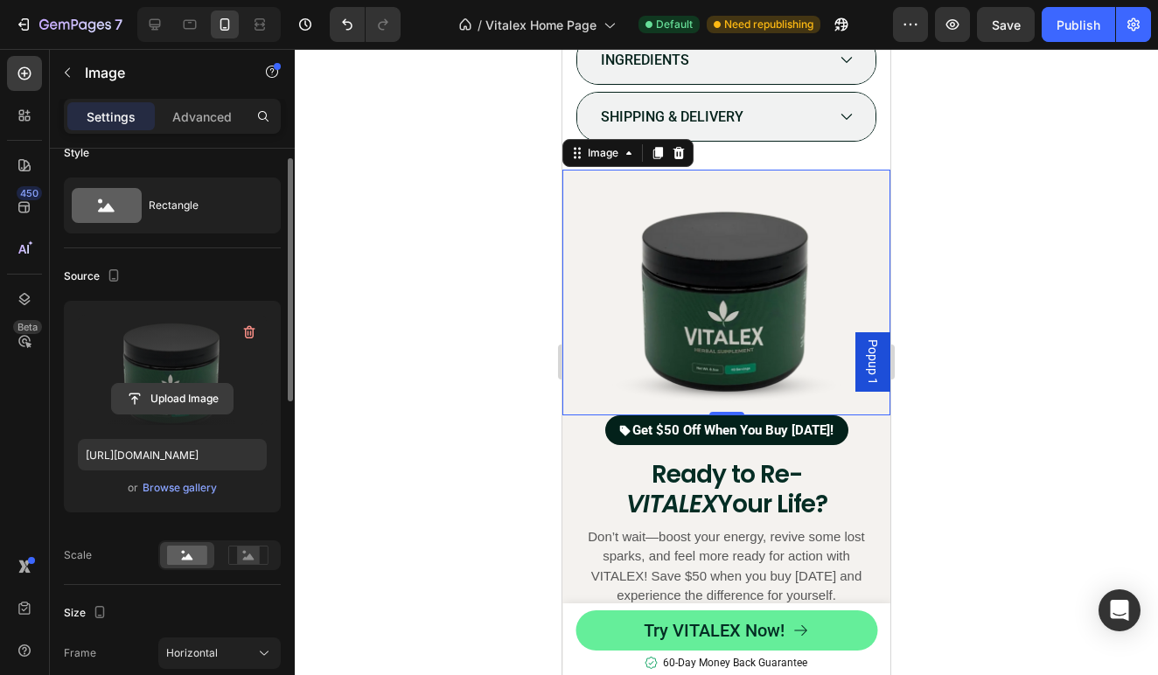
click at [185, 393] on input "file" at bounding box center [172, 399] width 121 height 30
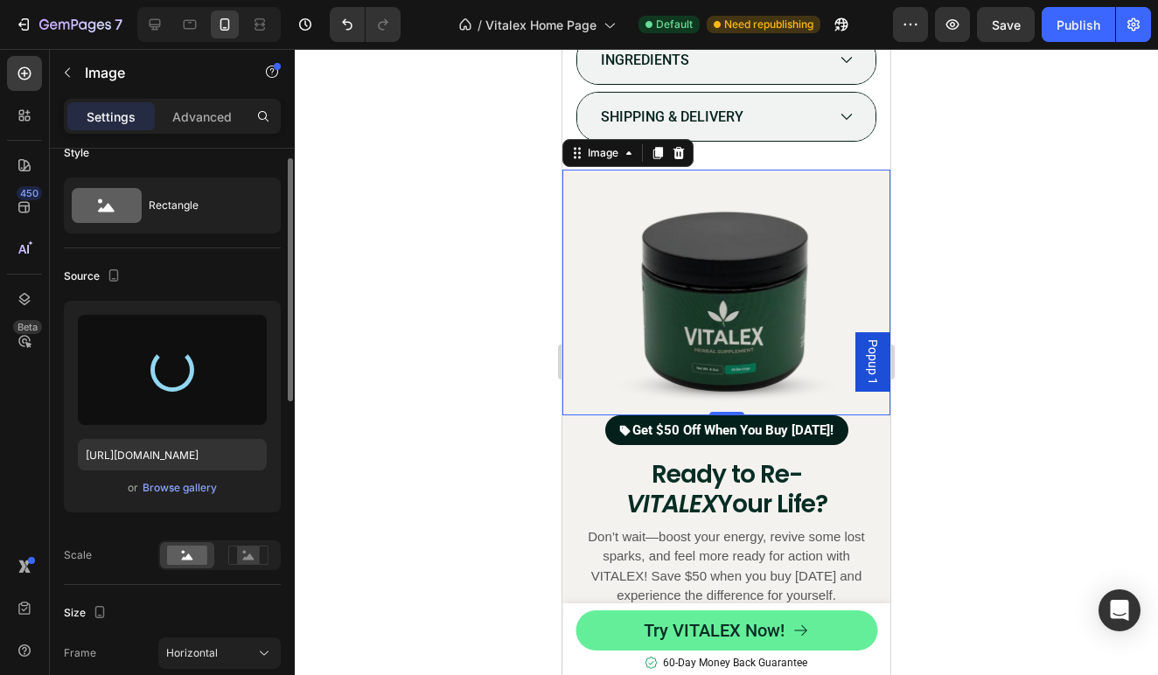
type input "[URL][DOMAIN_NAME]"
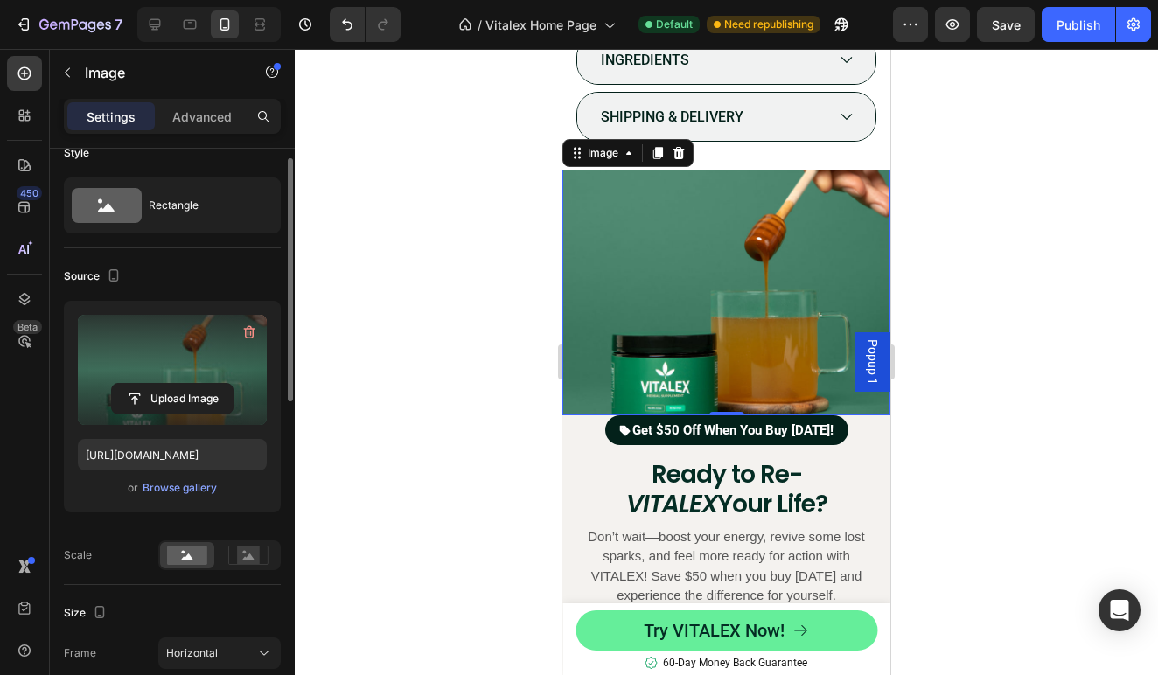
click at [963, 365] on div at bounding box center [726, 362] width 863 height 626
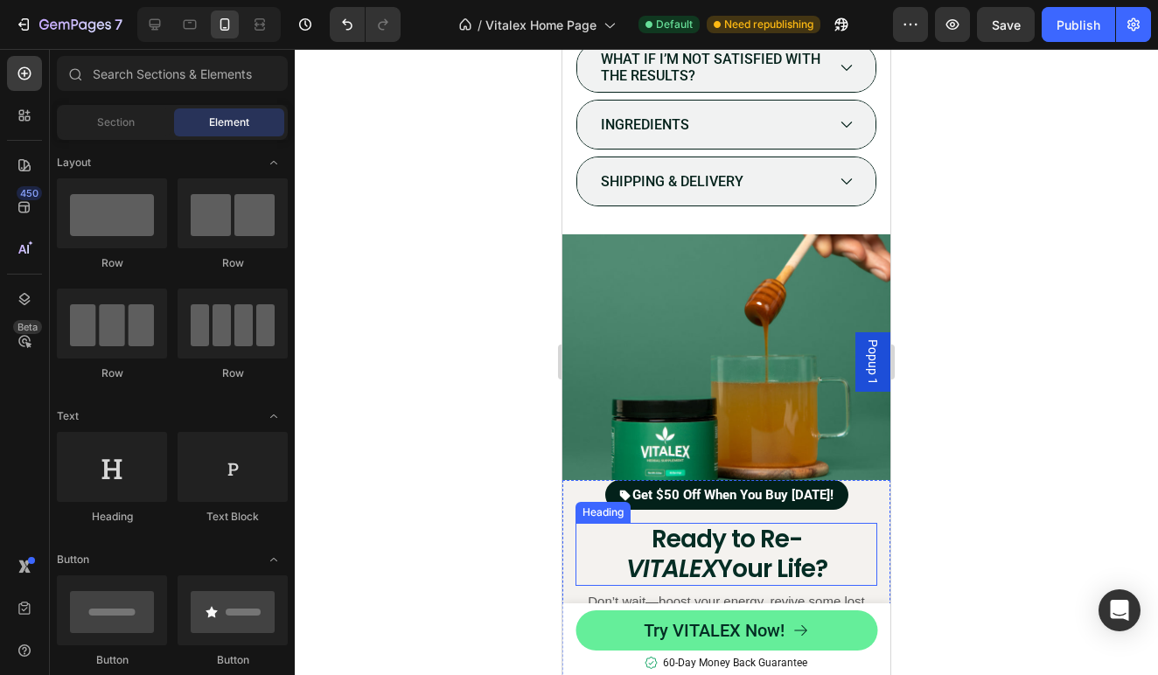
scroll to position [7303, 0]
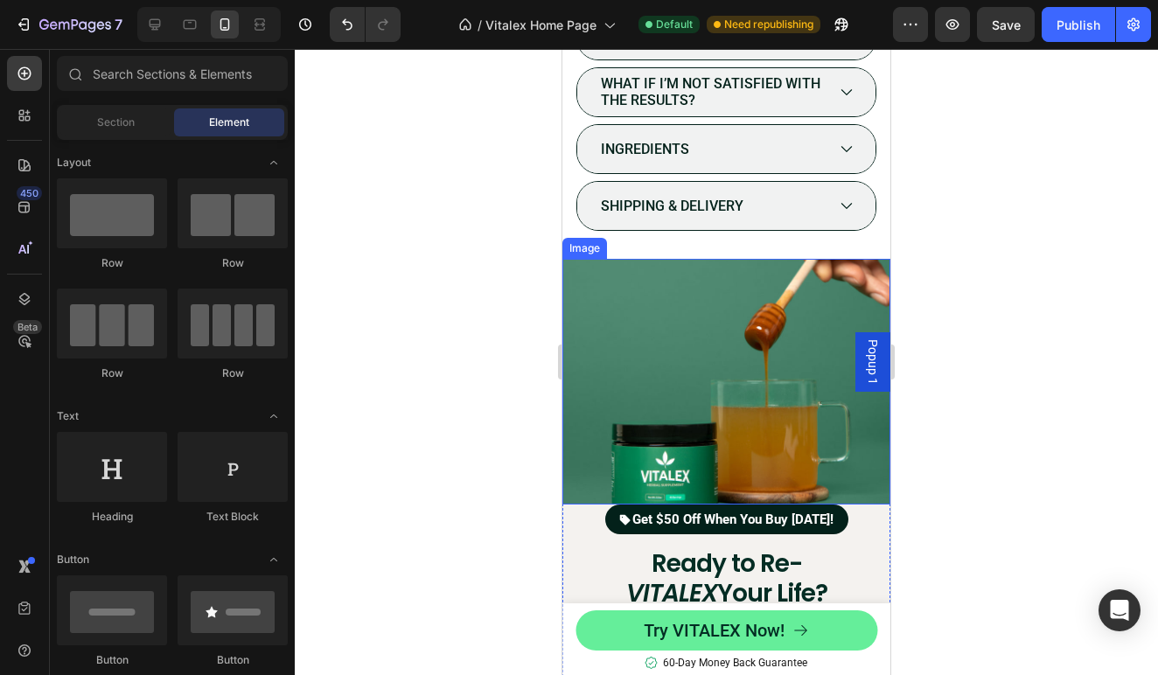
click at [805, 312] on img at bounding box center [726, 382] width 328 height 246
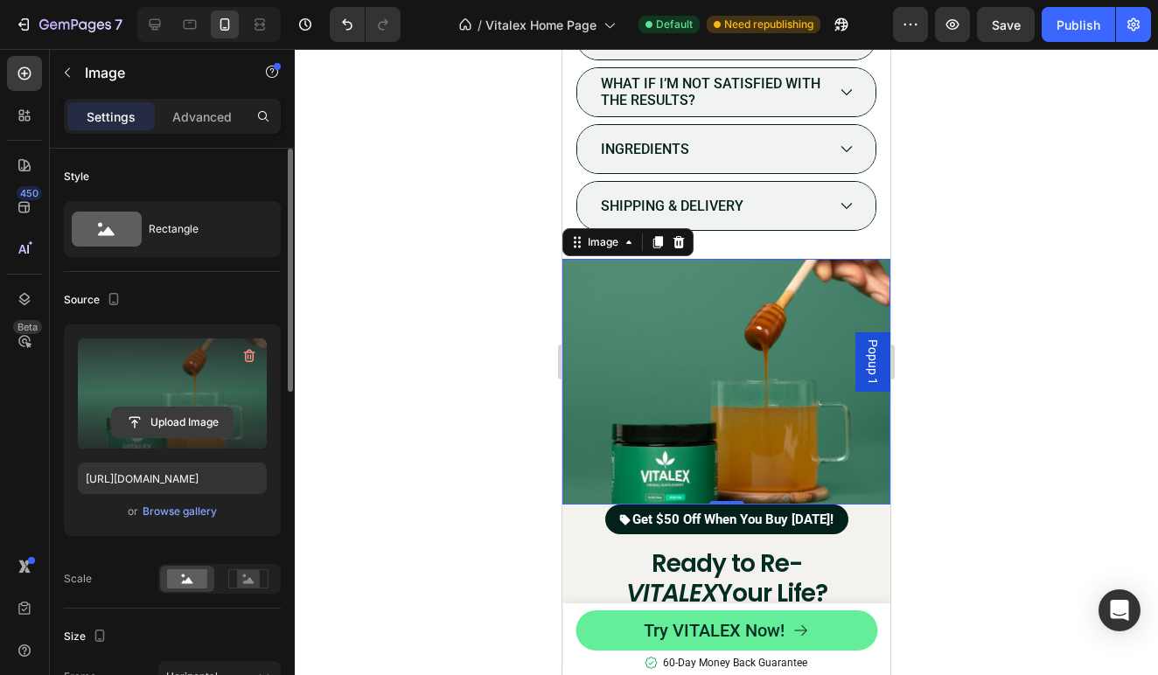
click at [186, 422] on input "file" at bounding box center [172, 423] width 121 height 30
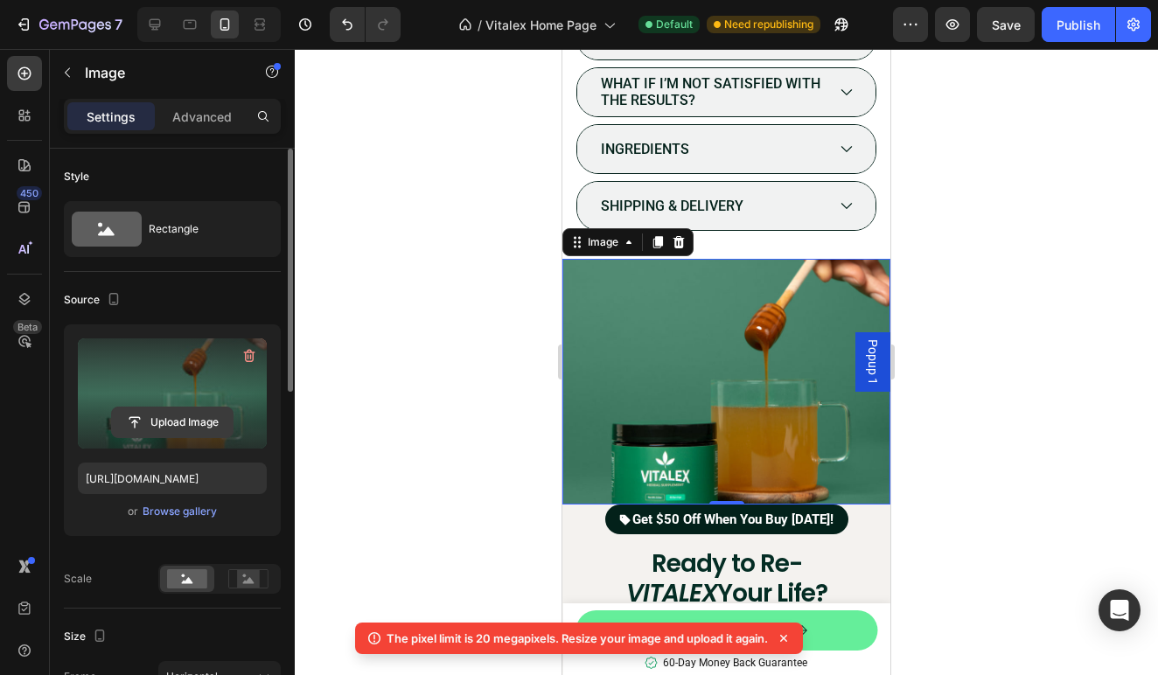
click at [199, 422] on input "file" at bounding box center [172, 423] width 121 height 30
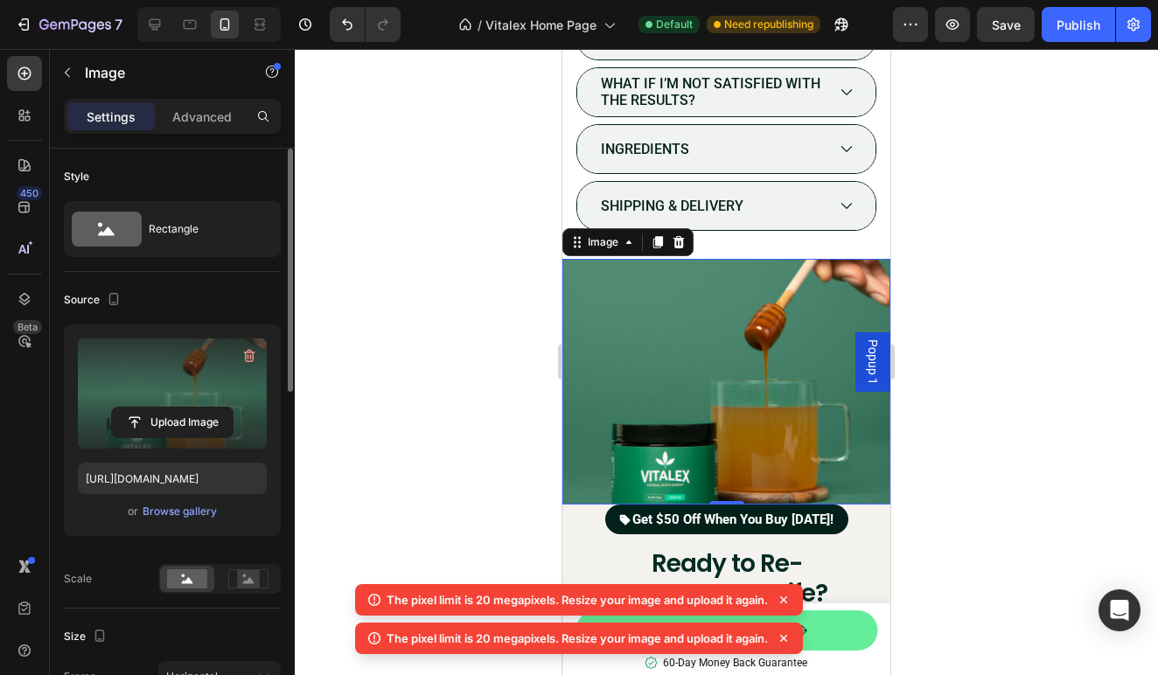
click at [787, 601] on icon at bounding box center [783, 599] width 7 height 7
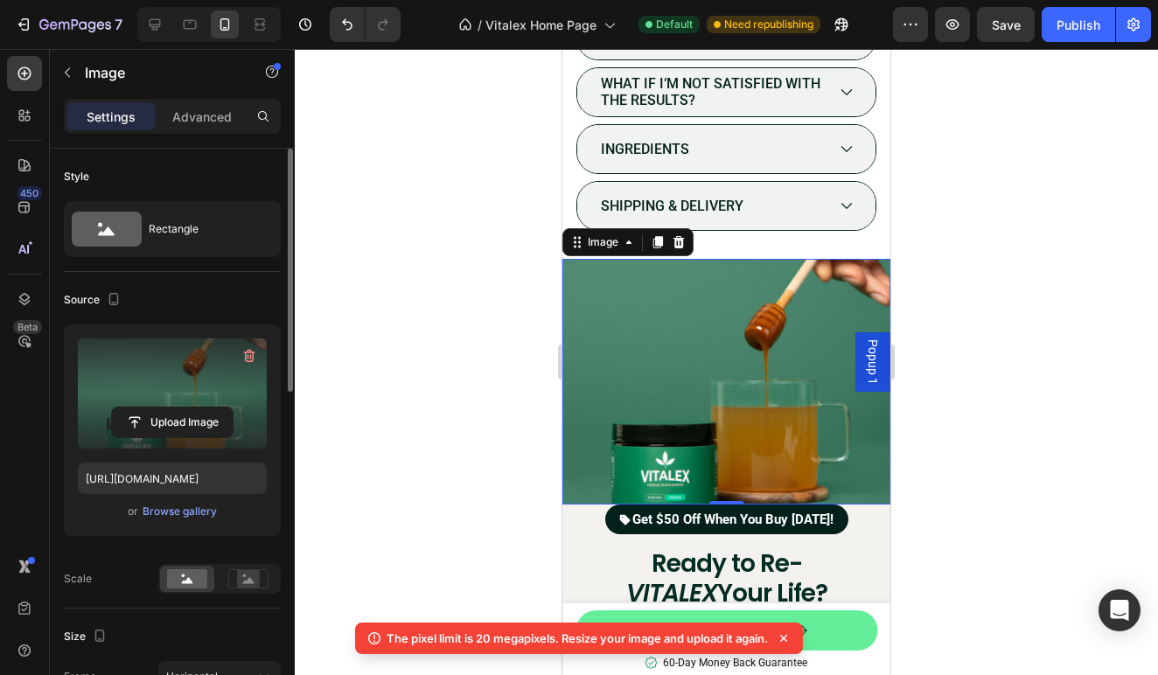
click at [791, 634] on icon at bounding box center [783, 638] width 17 height 17
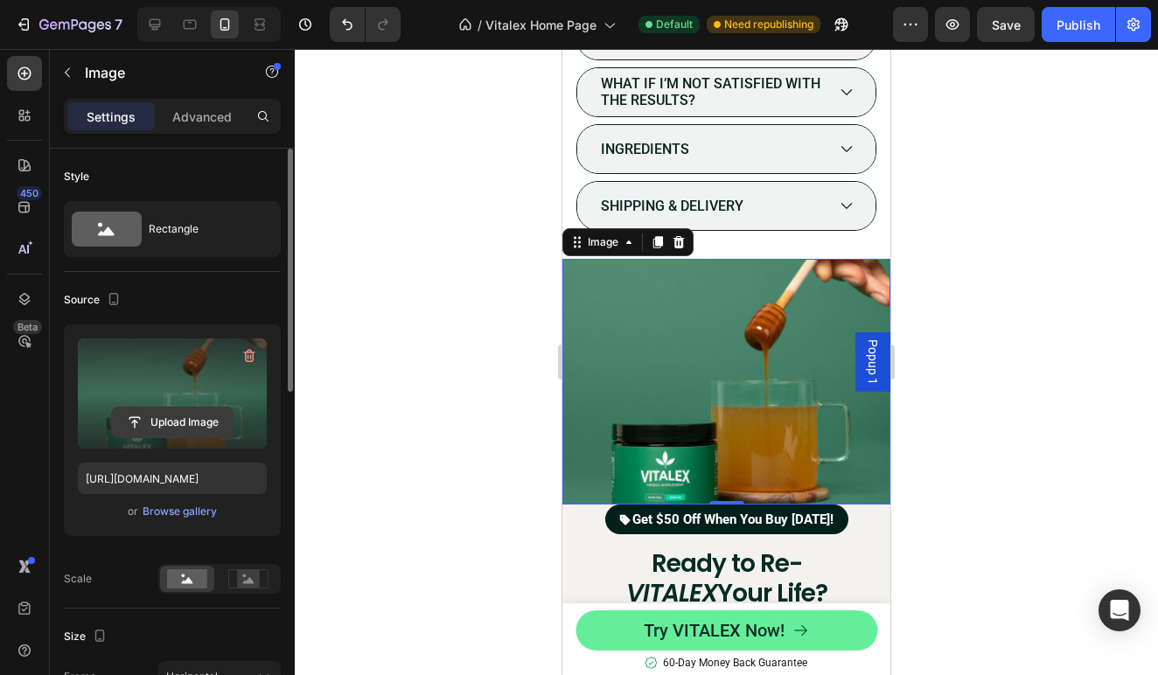
click at [159, 421] on input "file" at bounding box center [172, 423] width 121 height 30
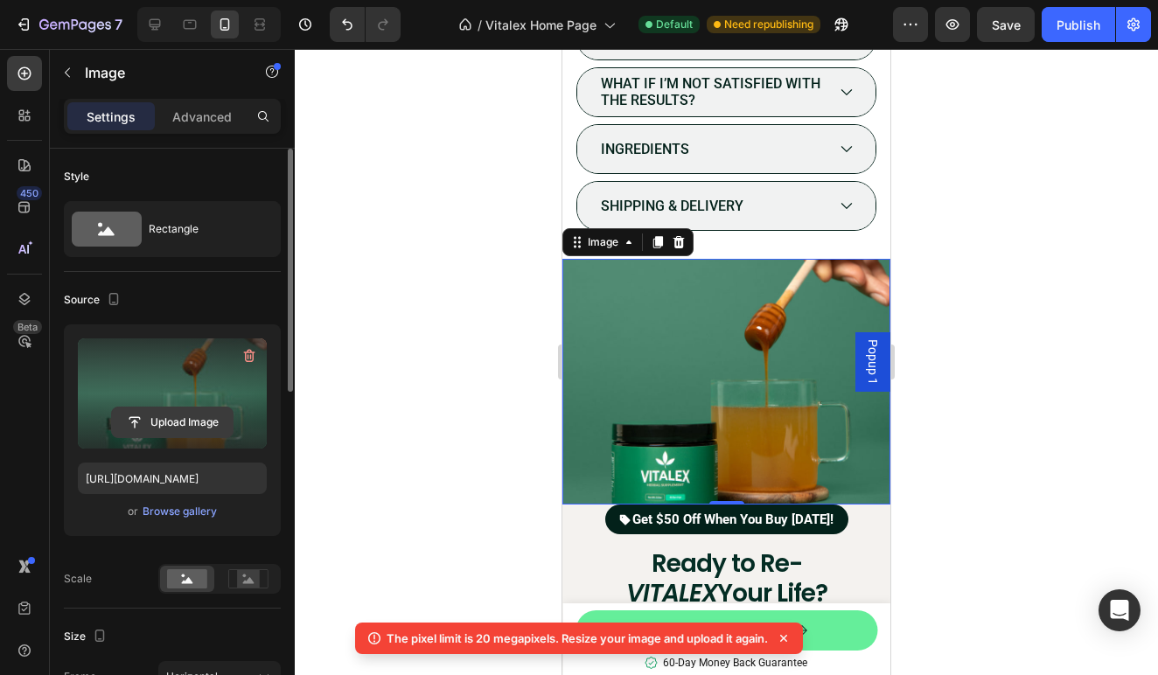
click at [181, 425] on input "file" at bounding box center [172, 423] width 121 height 30
click at [165, 427] on input "file" at bounding box center [172, 423] width 121 height 30
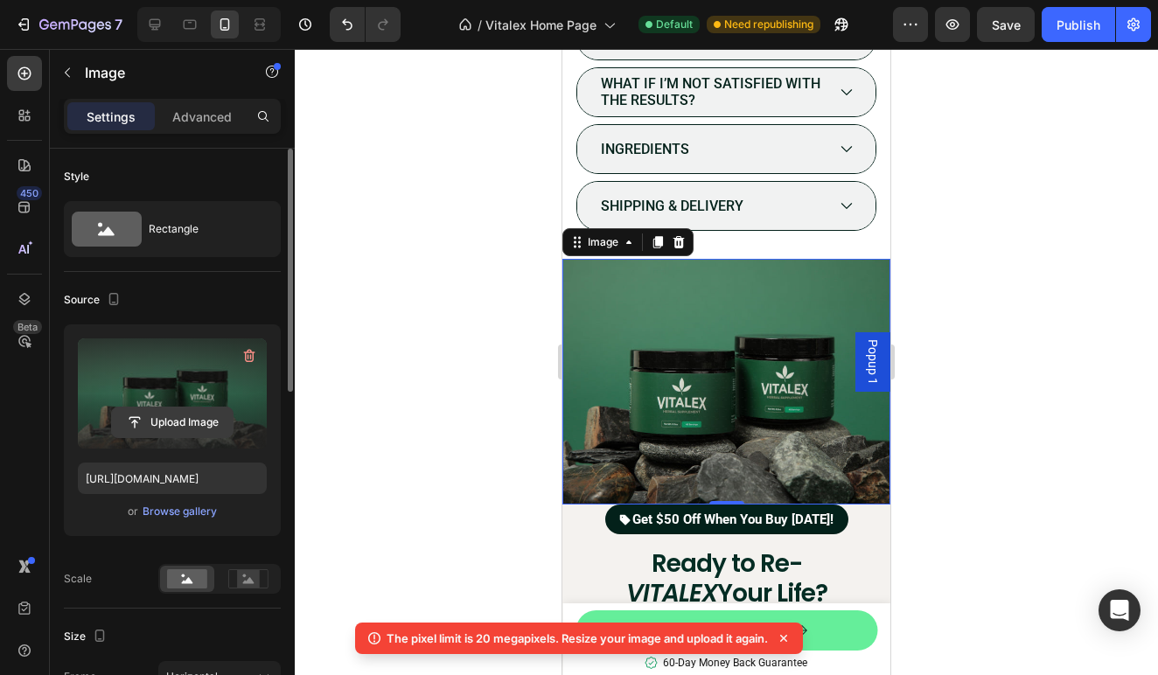
click at [171, 421] on input "file" at bounding box center [172, 423] width 121 height 30
click at [199, 414] on input "file" at bounding box center [172, 423] width 121 height 30
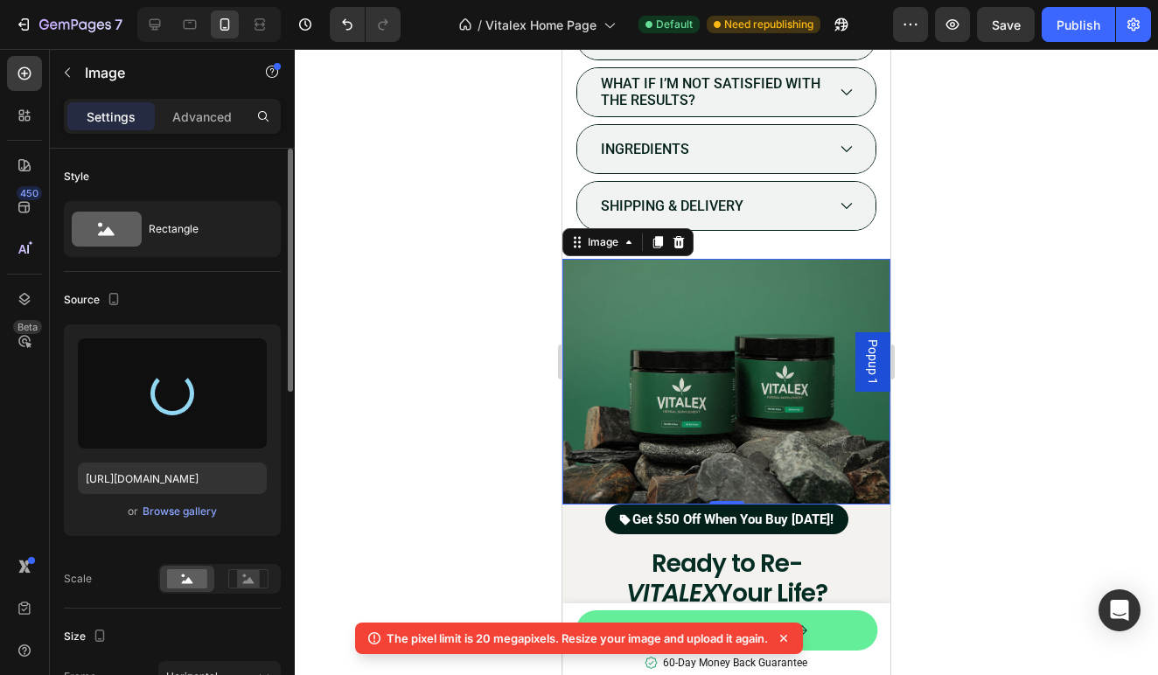
type input "[URL][DOMAIN_NAME]"
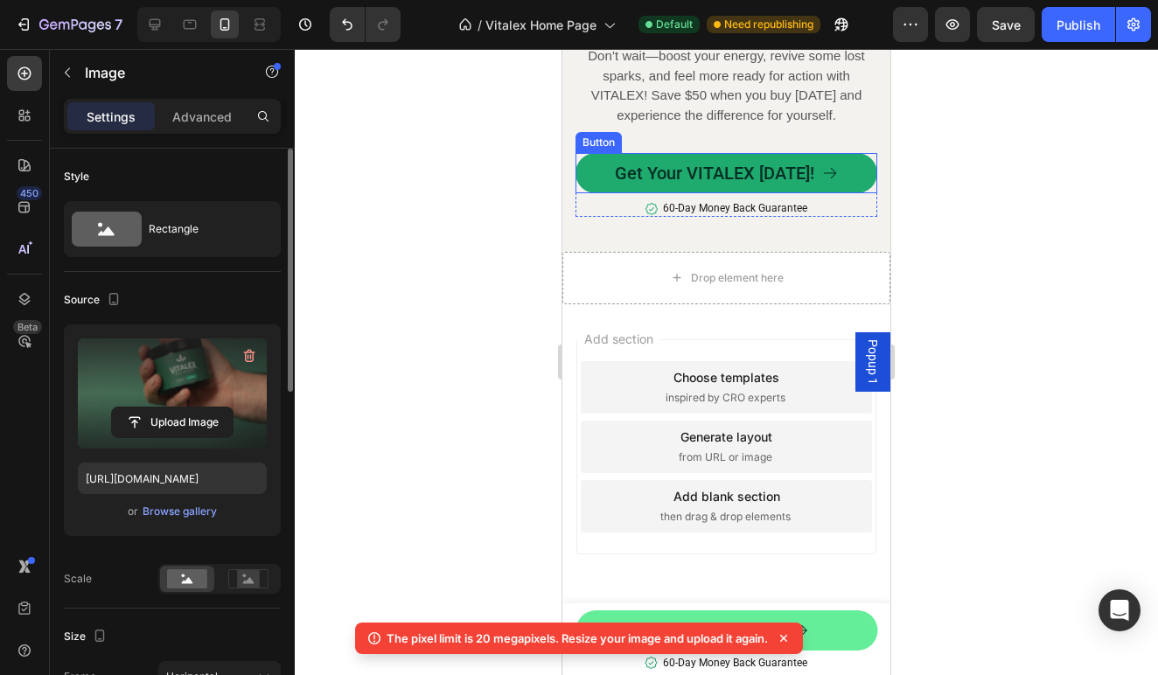
scroll to position [7868, 0]
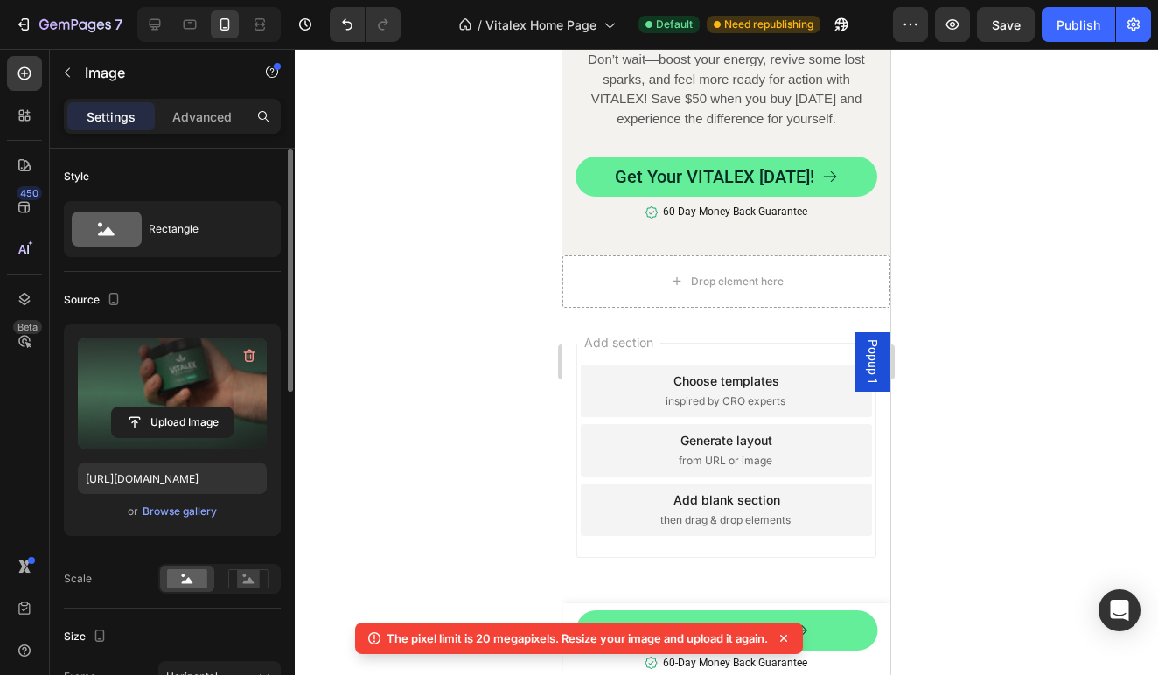
click at [784, 639] on icon at bounding box center [783, 638] width 17 height 17
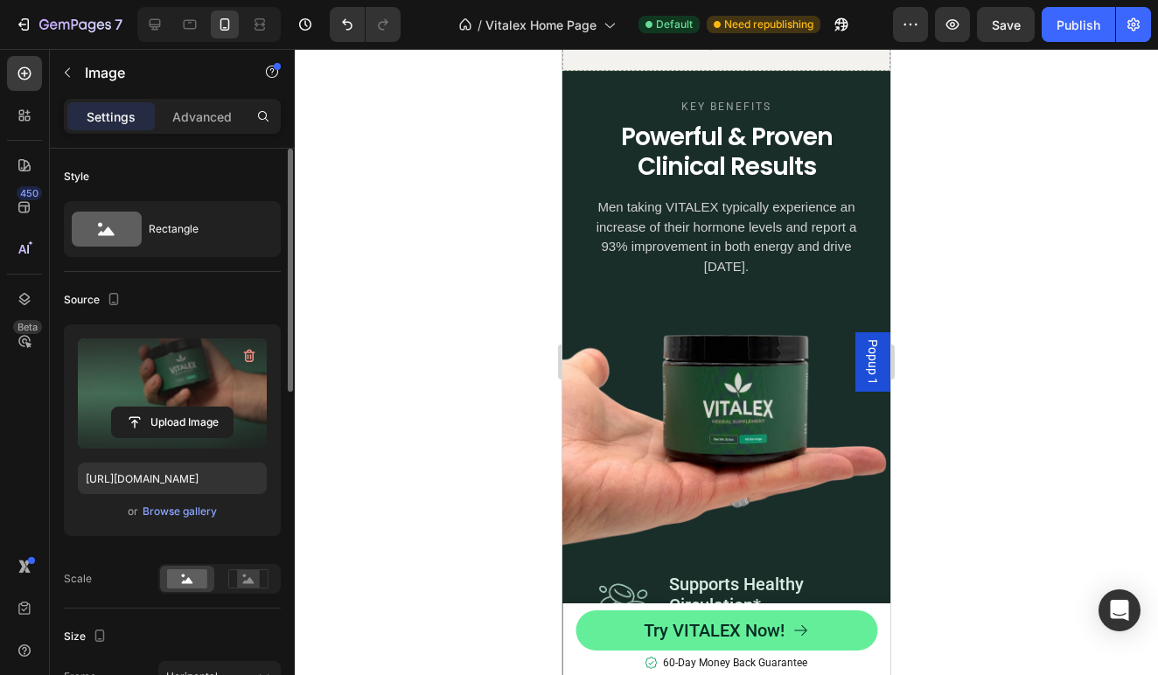
scroll to position [1214, 0]
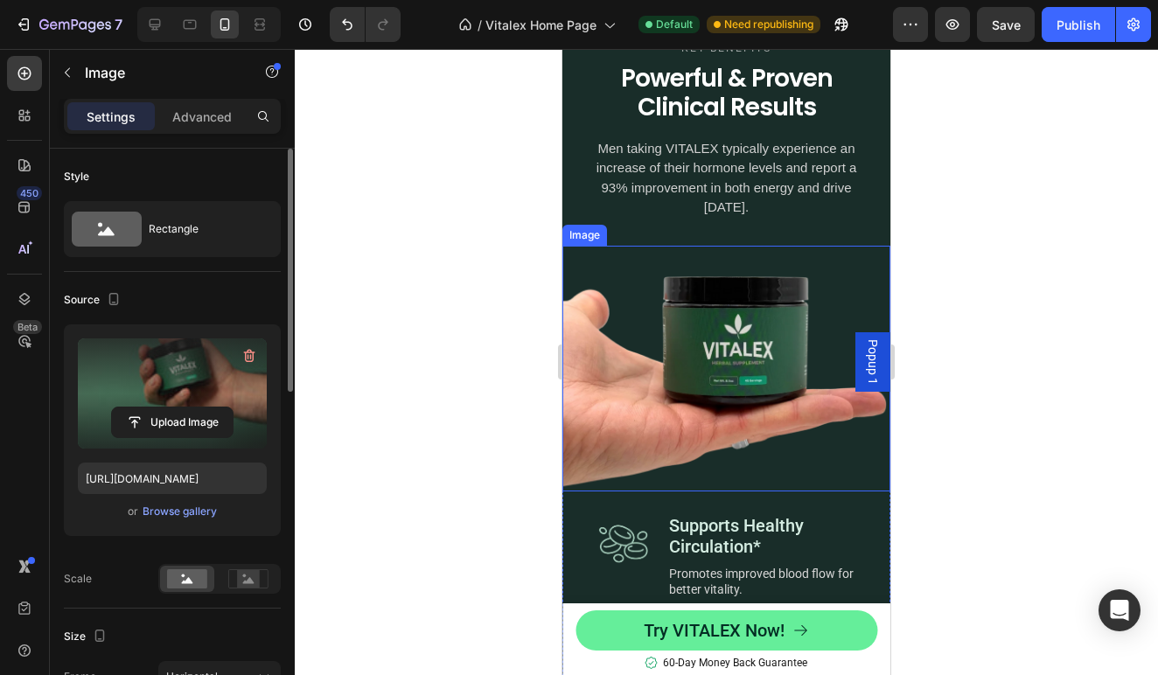
click at [757, 404] on img at bounding box center [726, 369] width 328 height 246
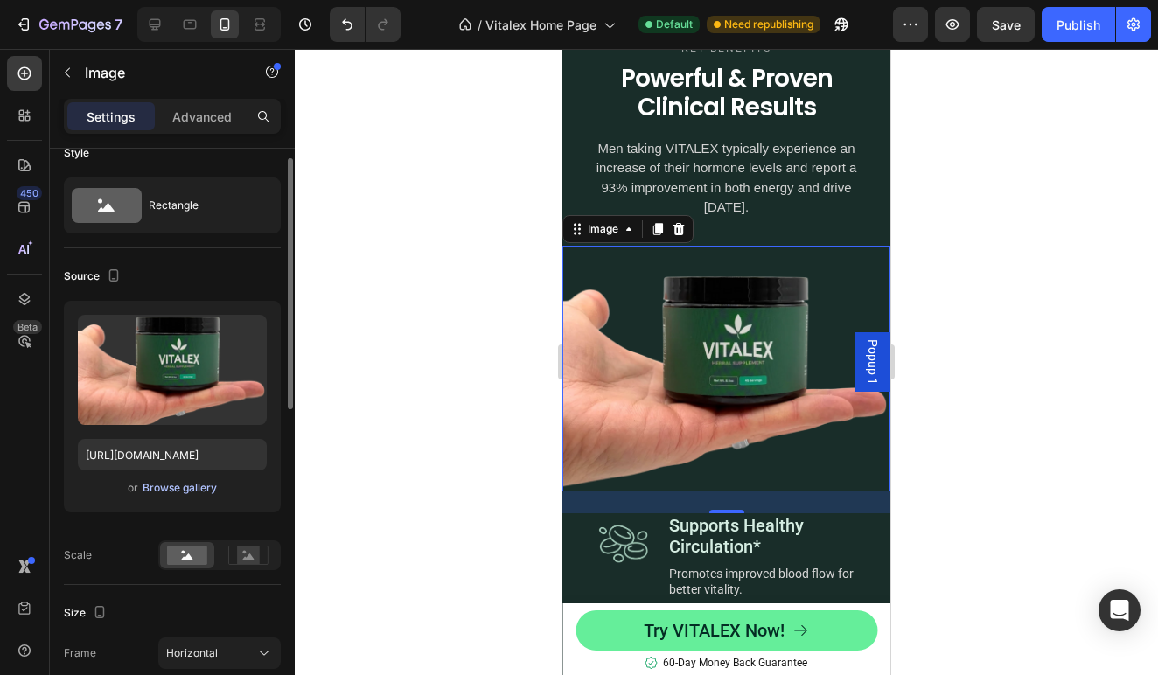
click at [185, 488] on div "Browse gallery" at bounding box center [180, 488] width 74 height 16
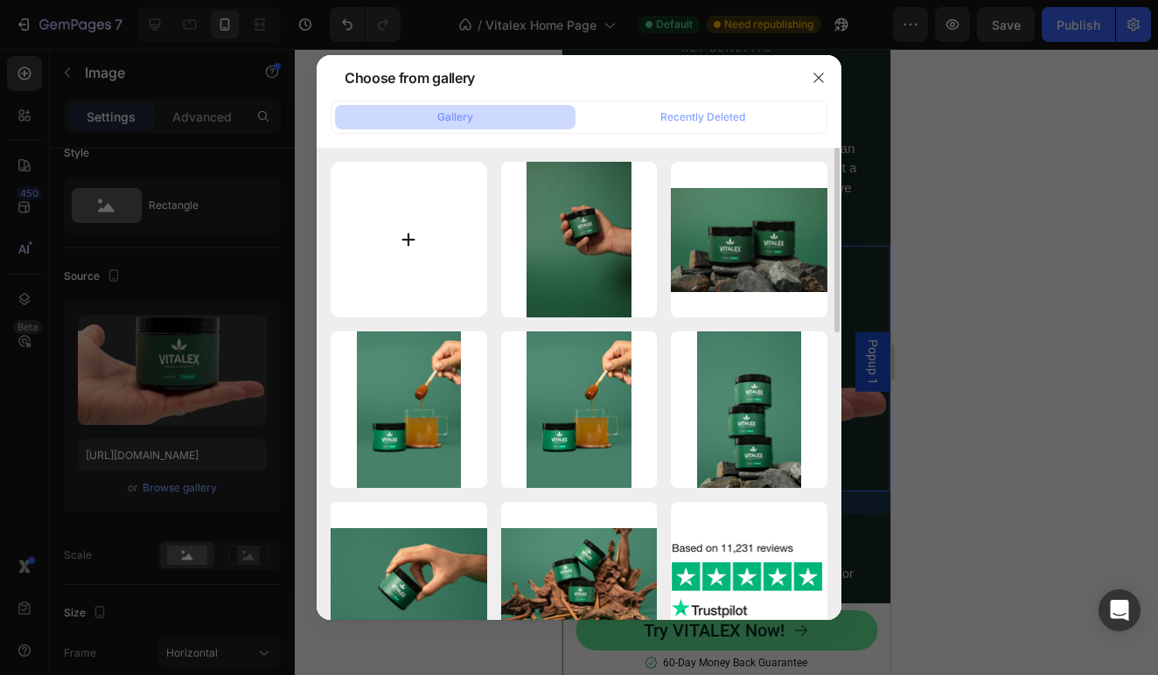
click at [408, 252] on input "file" at bounding box center [409, 240] width 157 height 157
type input "C:\fakepath\WhatsApp Image [DATE] 9.27.17 PM.jpeg"
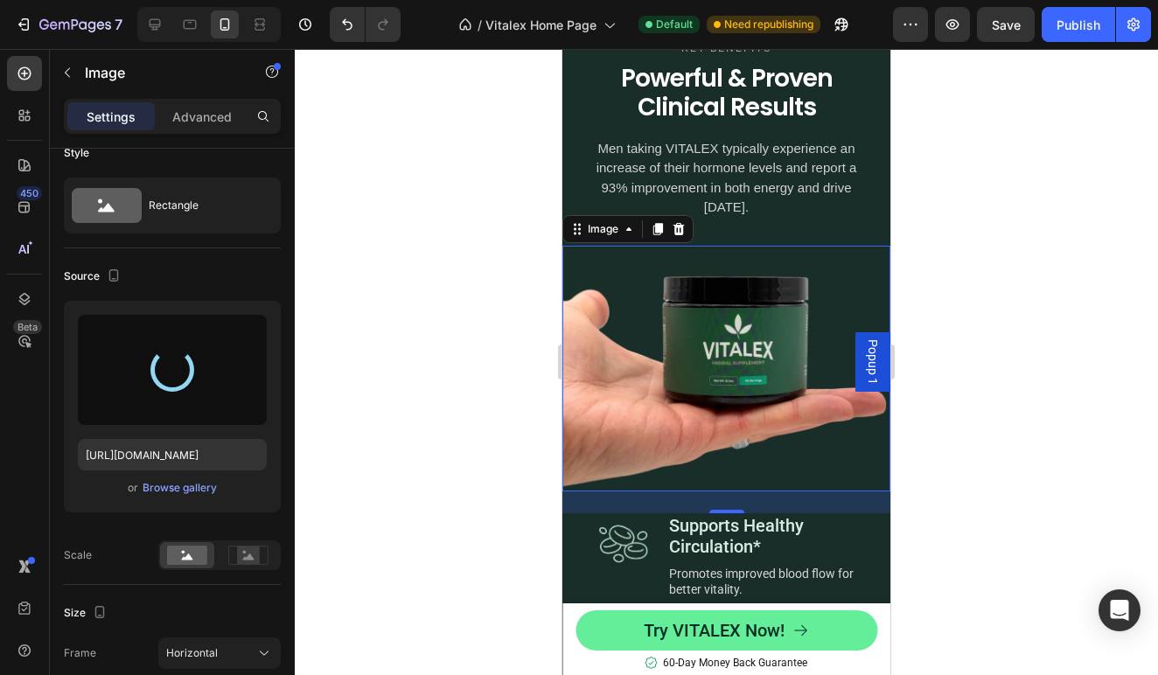
type input "[URL][DOMAIN_NAME]"
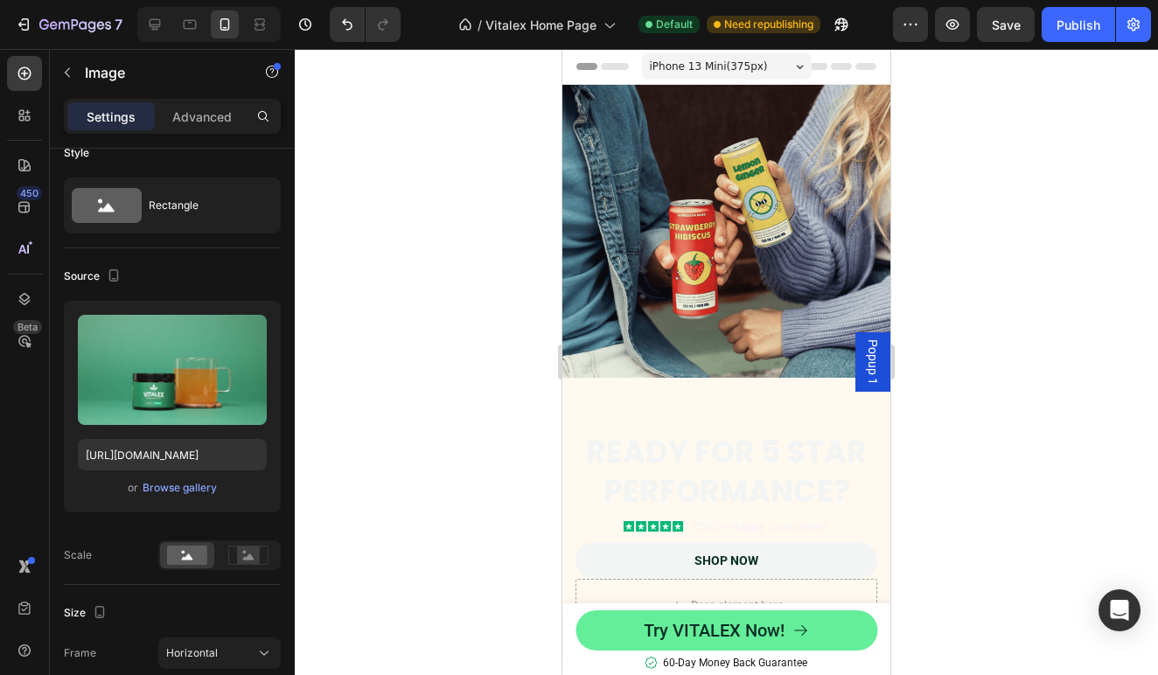
scroll to position [0, 0]
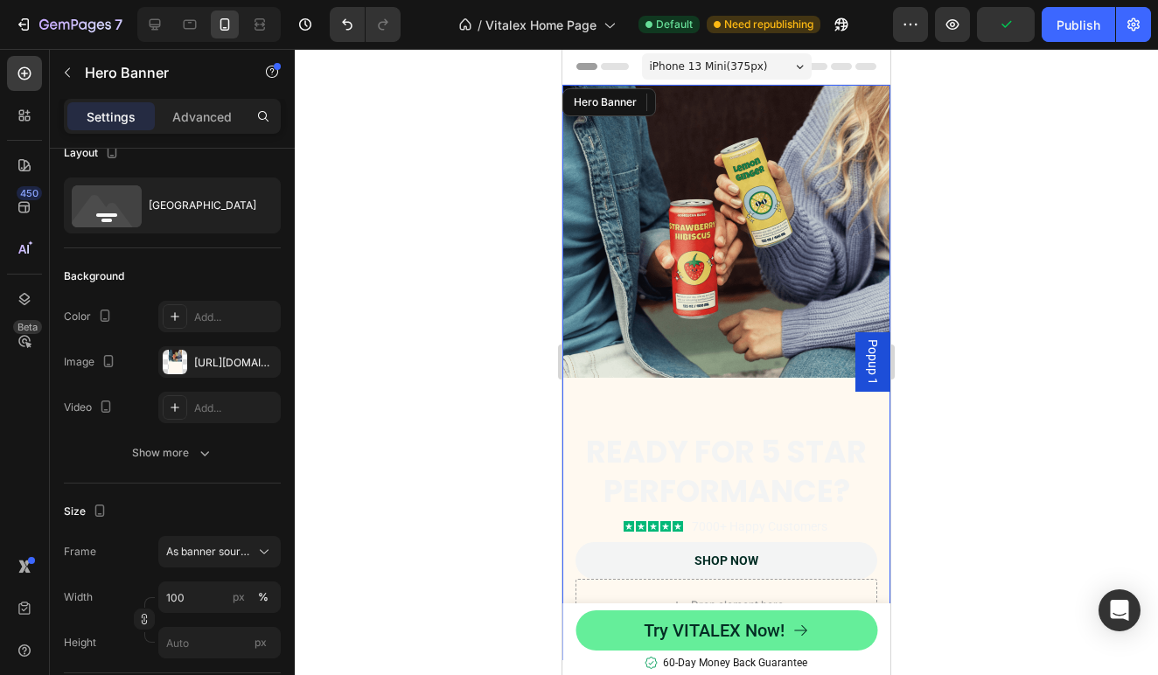
click at [701, 276] on div "Background Image" at bounding box center [726, 386] width 328 height 602
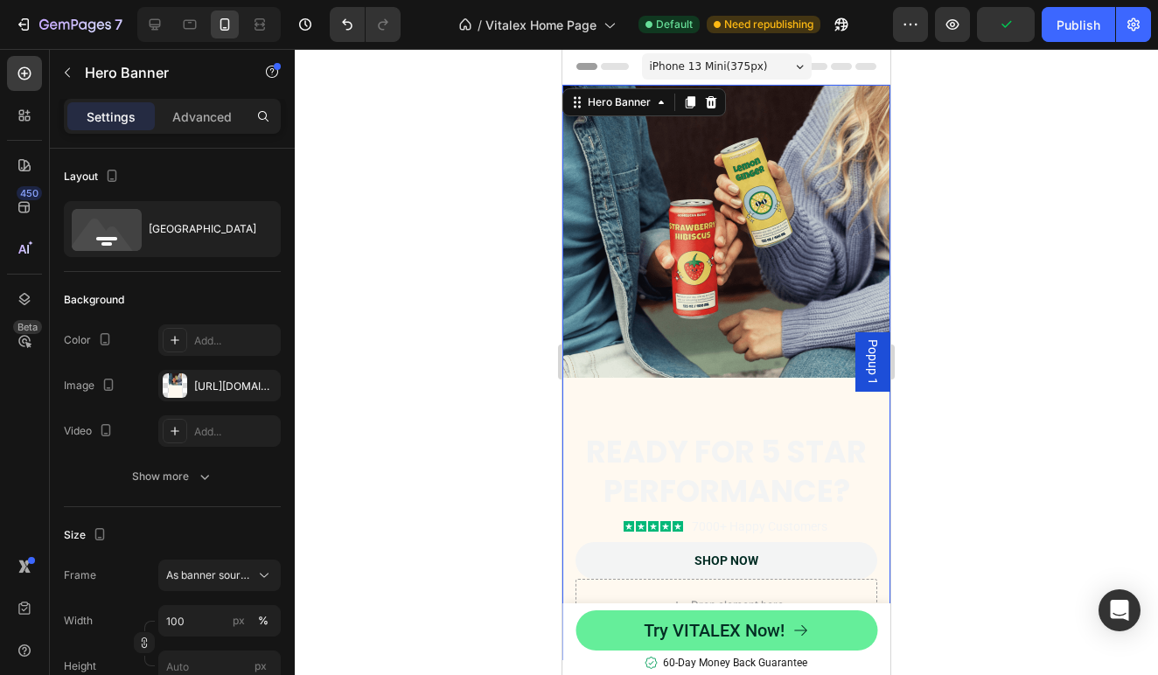
click at [701, 276] on div "Background Image" at bounding box center [726, 386] width 328 height 602
click at [746, 282] on div "Background Image" at bounding box center [726, 386] width 328 height 602
click at [742, 283] on div "Background Image" at bounding box center [726, 386] width 328 height 602
click at [516, 366] on div at bounding box center [726, 362] width 863 height 626
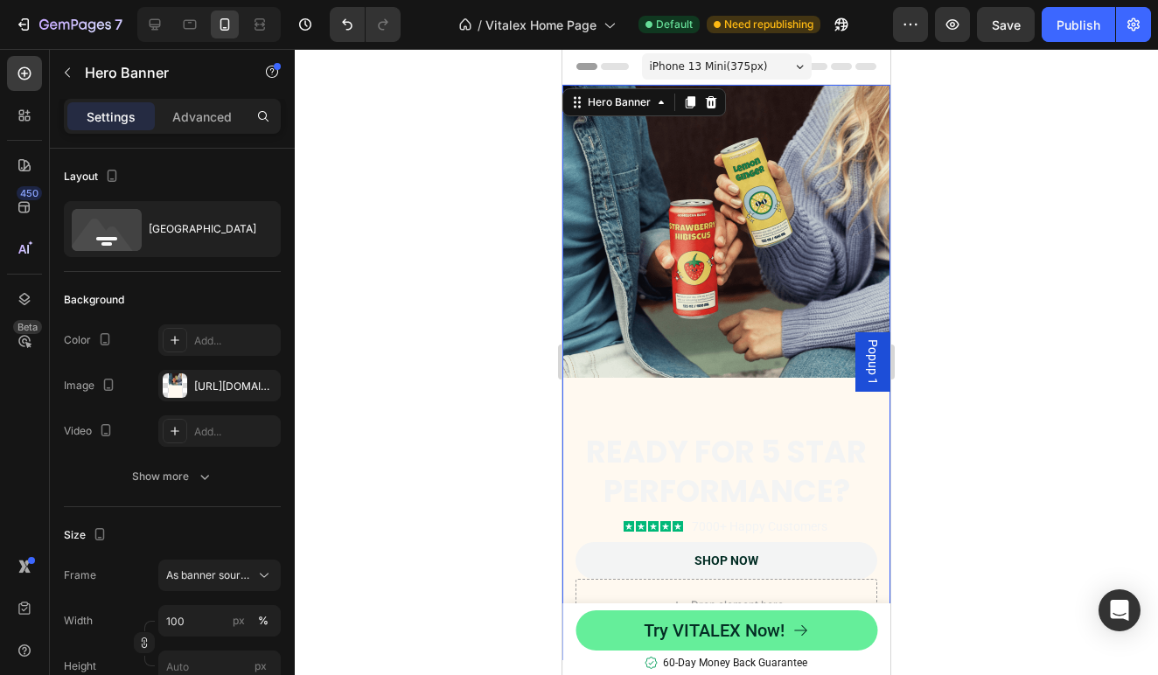
click at [633, 346] on div "Background Image" at bounding box center [726, 386] width 328 height 602
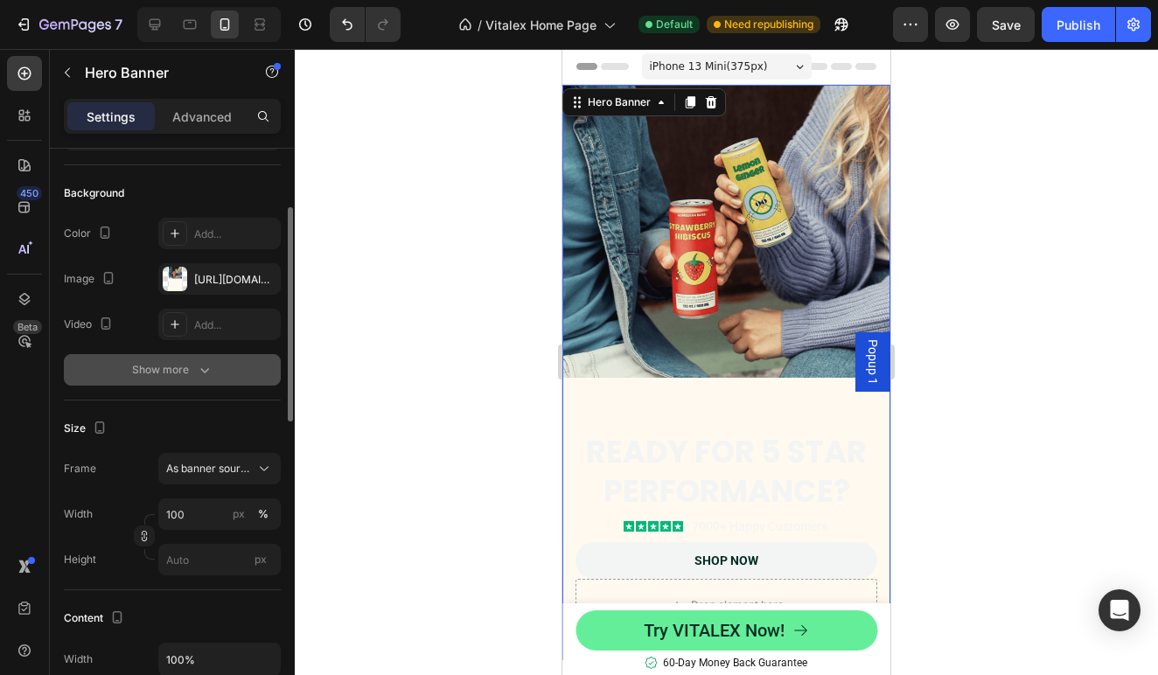
scroll to position [128, 0]
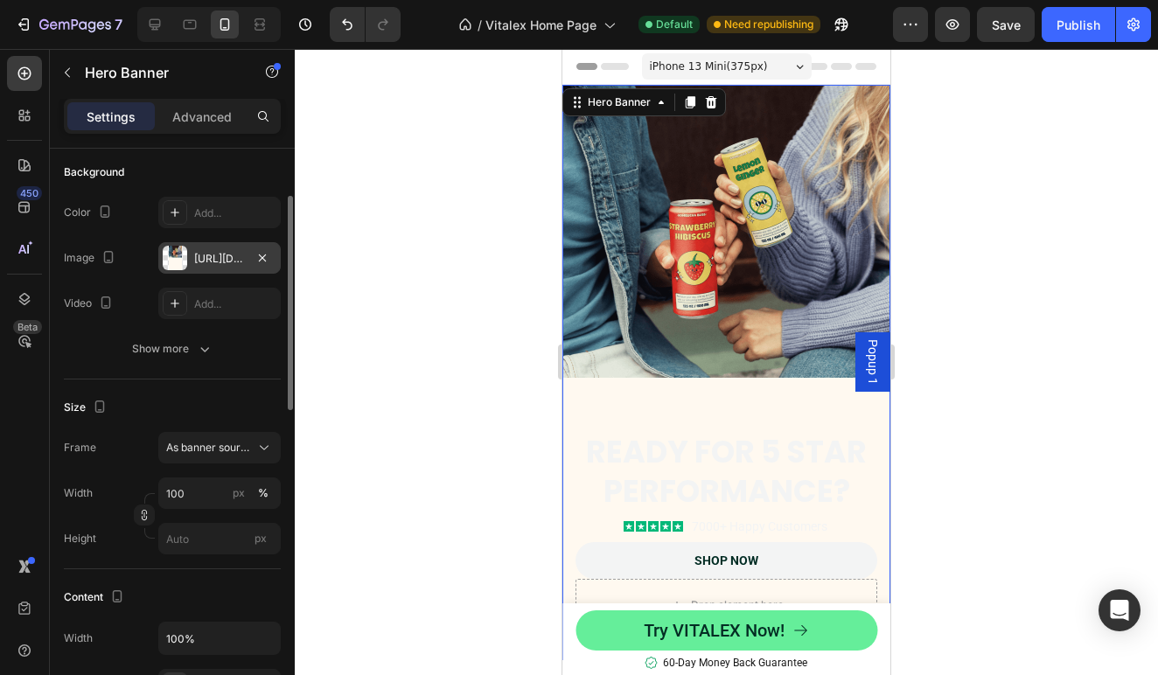
click at [221, 255] on div "[URL][DOMAIN_NAME]" at bounding box center [219, 259] width 51 height 16
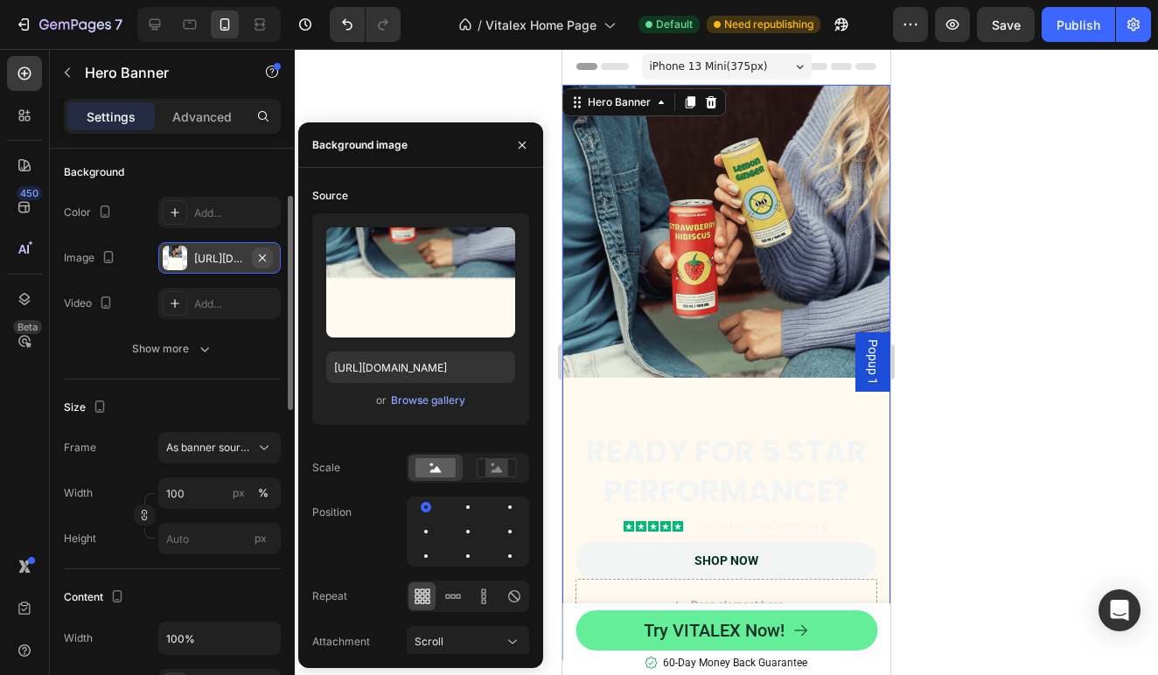
click at [268, 254] on icon "button" at bounding box center [262, 258] width 14 height 14
type input "Auto"
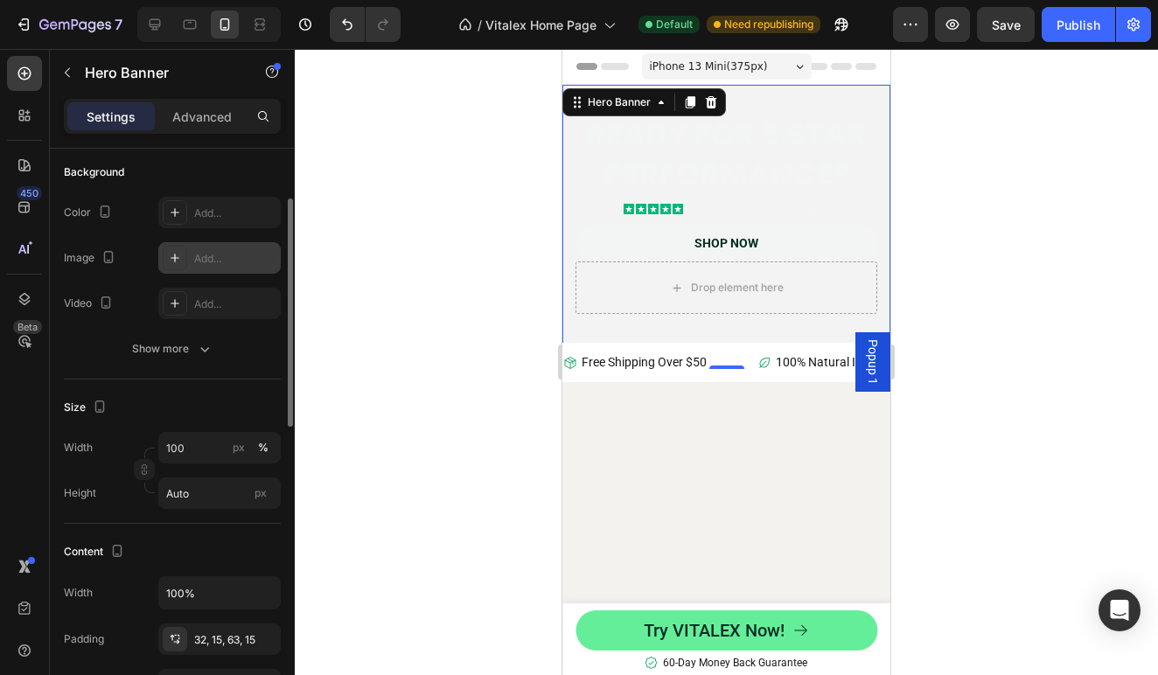
click at [175, 255] on icon at bounding box center [175, 258] width 9 height 9
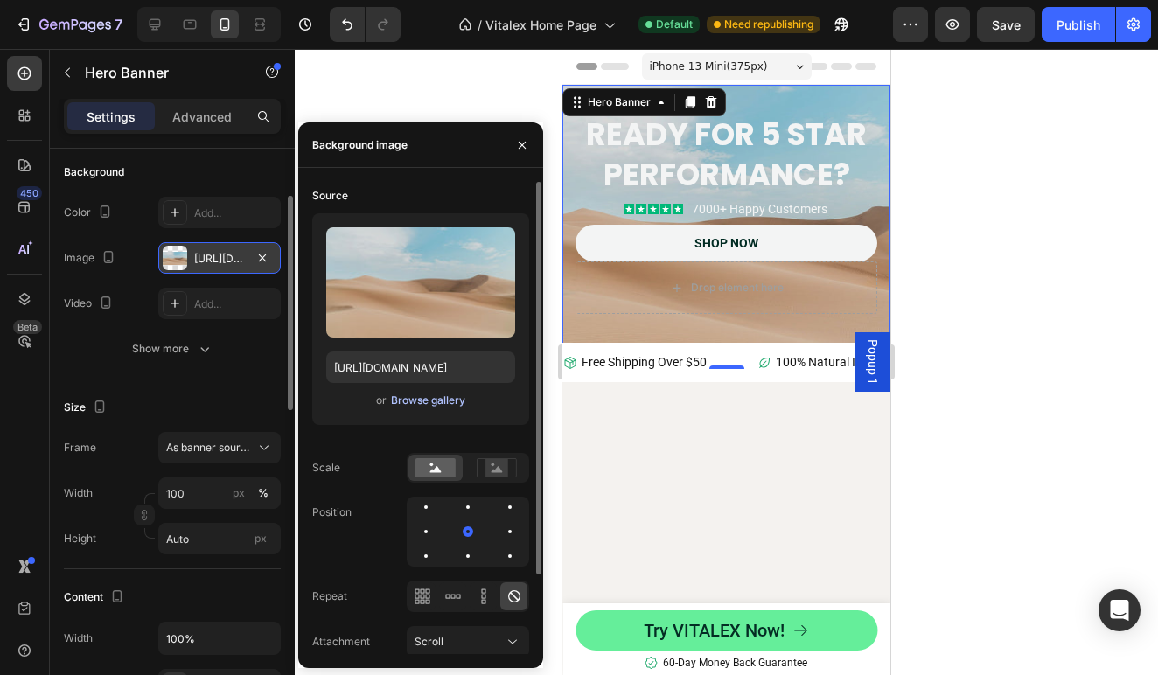
click at [429, 408] on div "Browse gallery" at bounding box center [428, 401] width 74 height 16
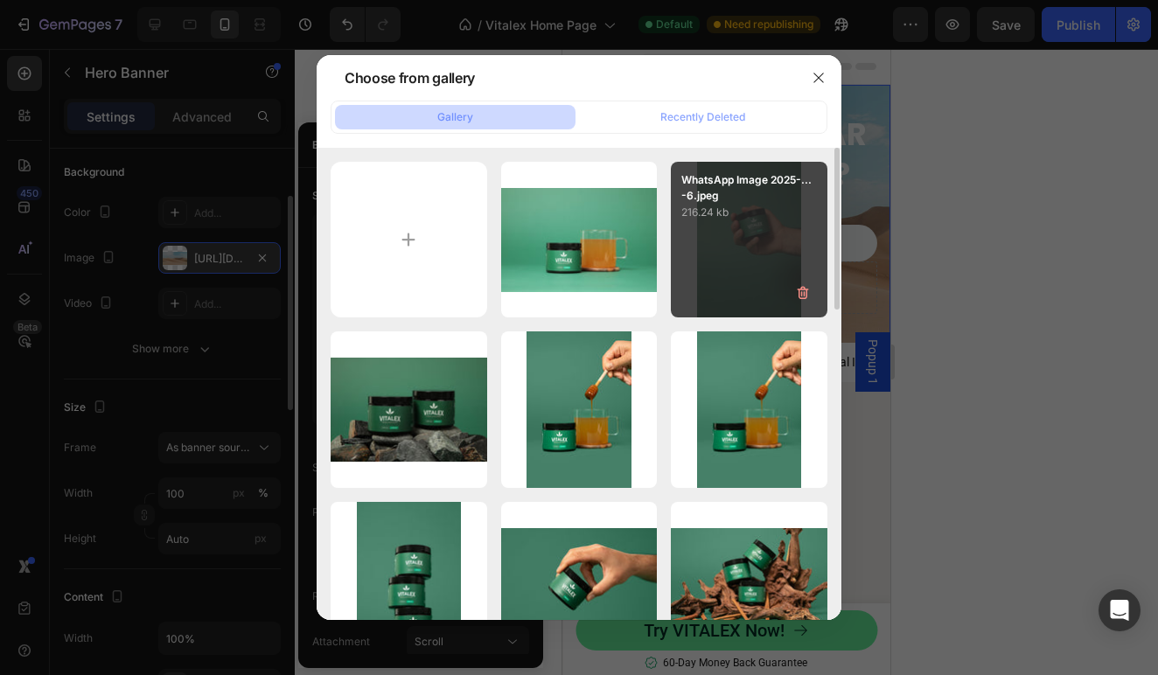
click at [736, 247] on div "WhatsApp Image 2025-...-6.jpeg 216.24 kb" at bounding box center [749, 240] width 157 height 157
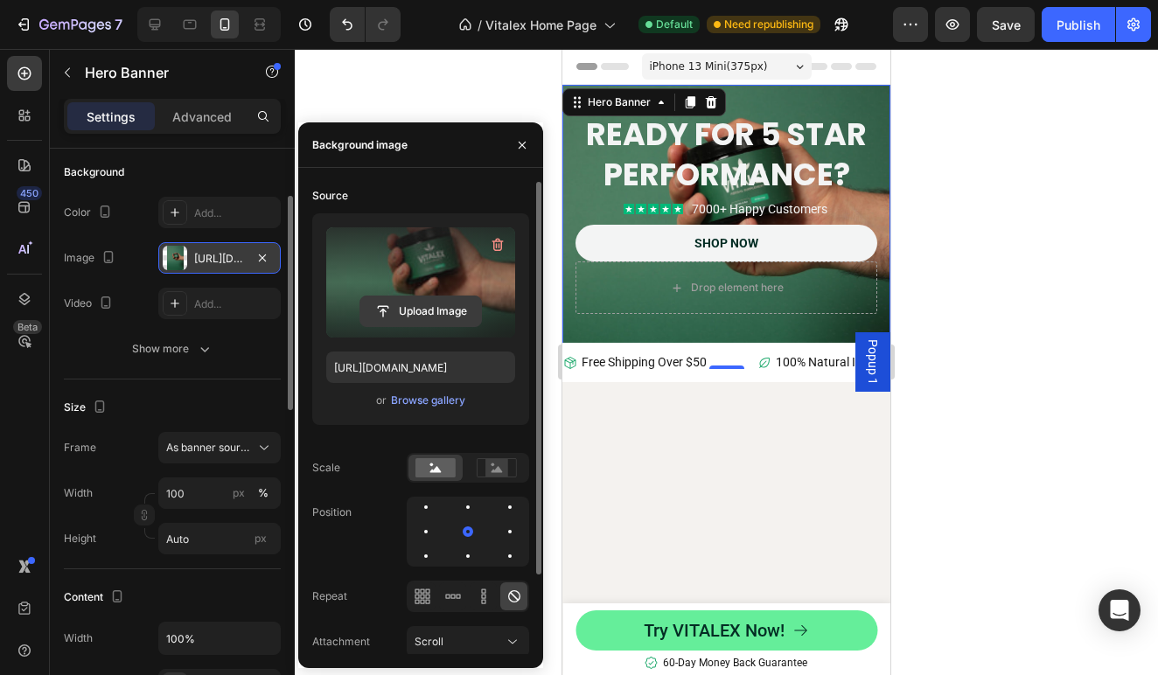
click at [448, 316] on input "file" at bounding box center [420, 311] width 121 height 30
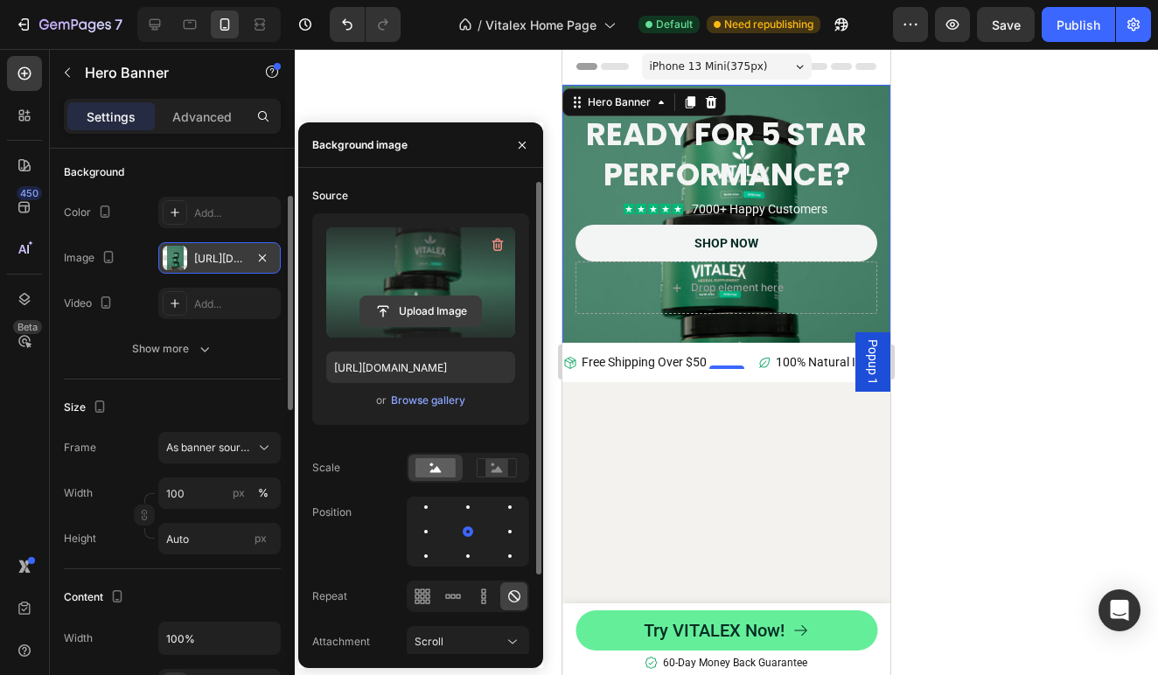
click at [444, 310] on input "file" at bounding box center [420, 311] width 121 height 30
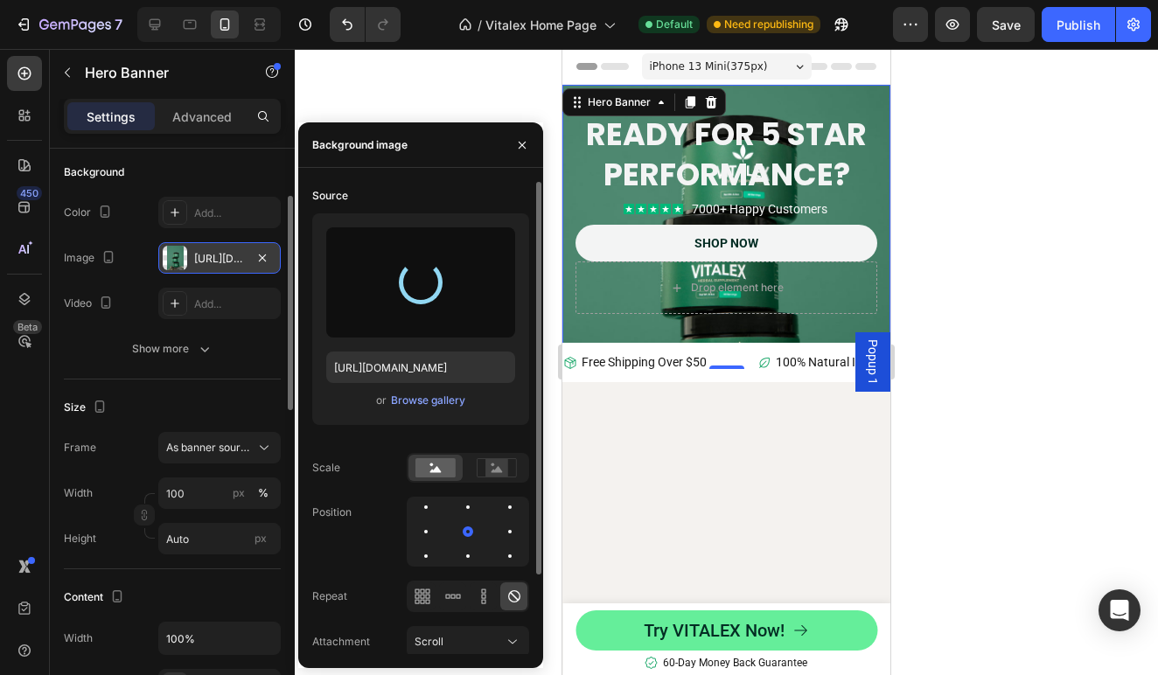
type input "[URL][DOMAIN_NAME]"
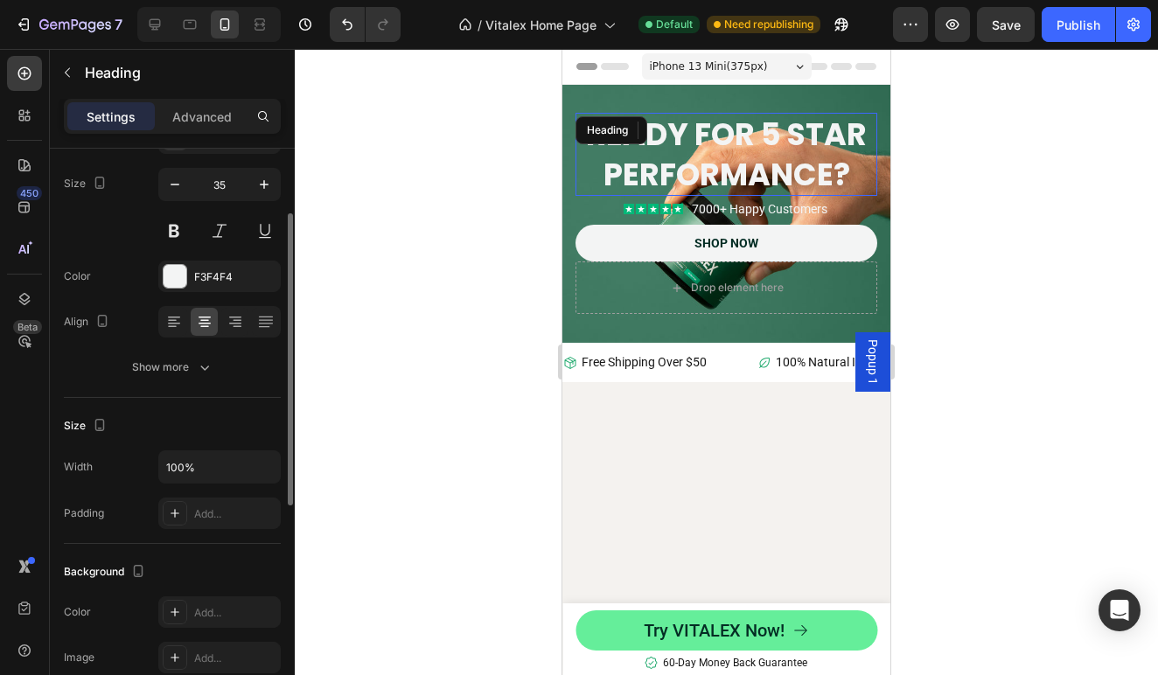
click at [748, 144] on h2 "Ready for 5 star performance?" at bounding box center [726, 154] width 302 height 83
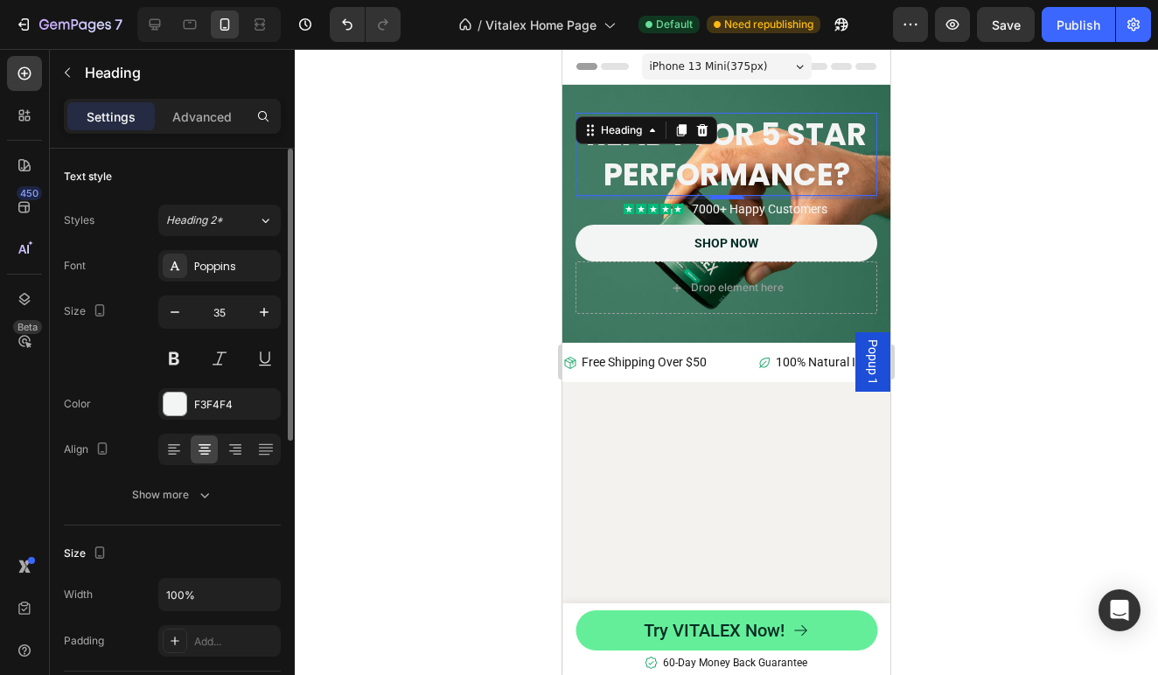
click at [866, 188] on h2 "Ready for 5 star performance?" at bounding box center [726, 154] width 302 height 83
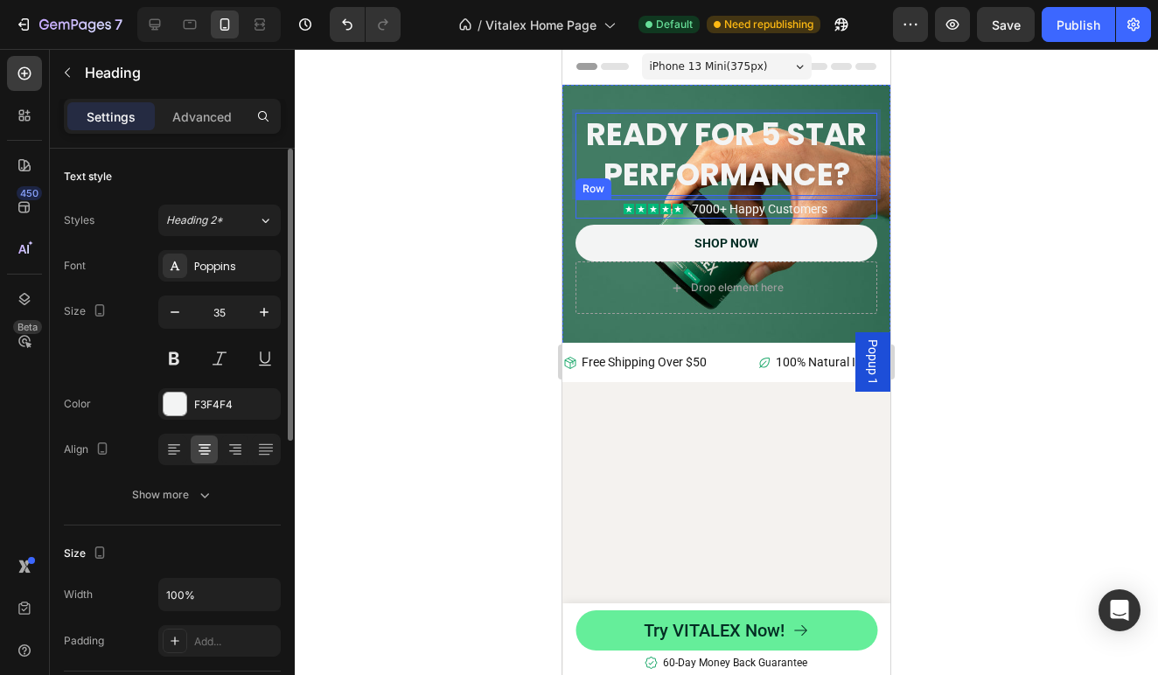
click at [874, 207] on div "Icon Icon Icon Icon Icon Icon List 7000+ Happy Customers Text Block Row" at bounding box center [726, 208] width 302 height 19
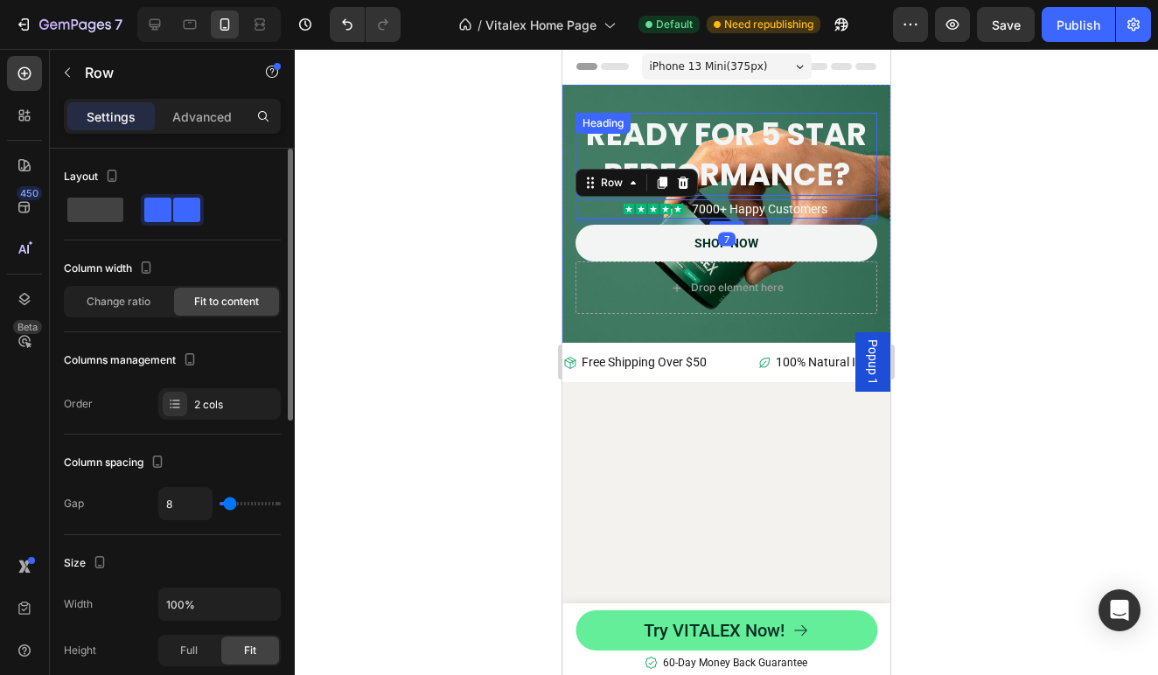
click at [865, 171] on p "Ready for 5 star performance?" at bounding box center [726, 155] width 298 height 80
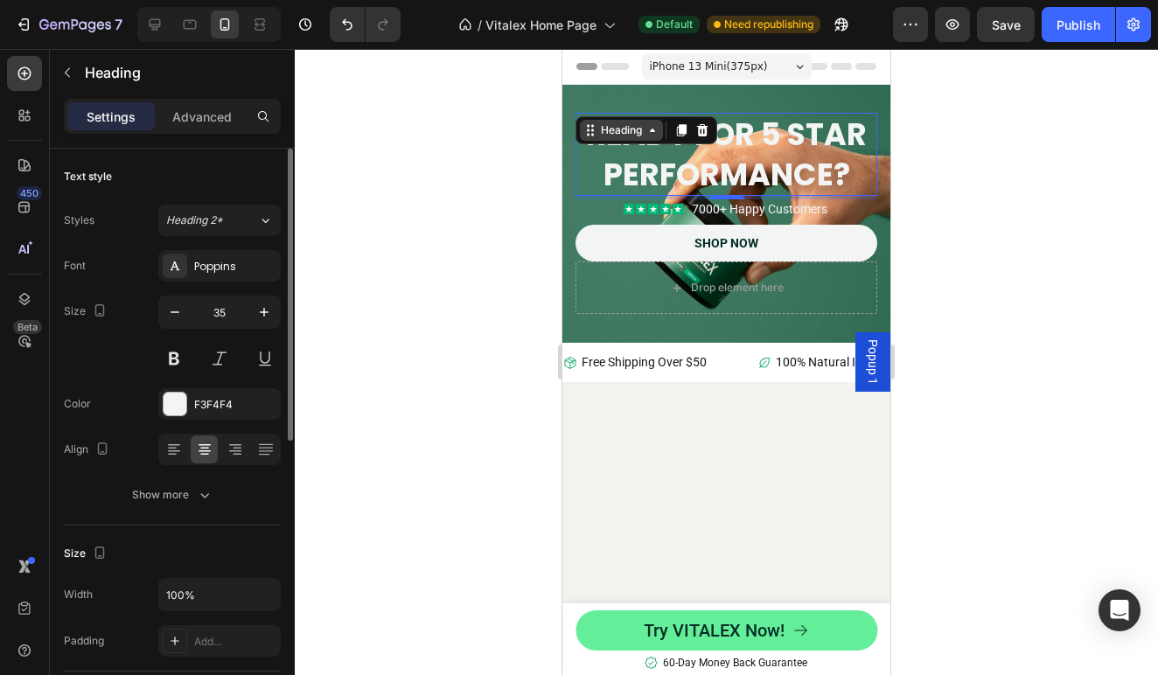
click at [652, 139] on div "Heading" at bounding box center [621, 130] width 83 height 21
click at [508, 228] on div at bounding box center [726, 362] width 863 height 626
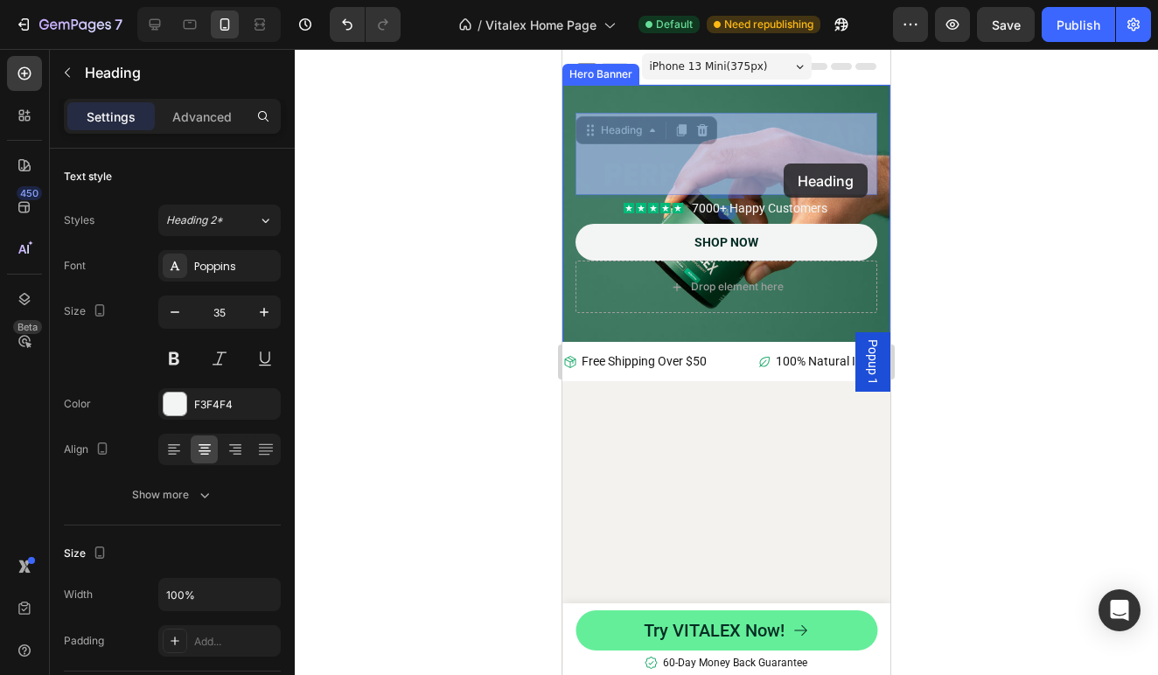
drag, startPoint x: 806, startPoint y: 172, endPoint x: 784, endPoint y: 164, distance: 24.4
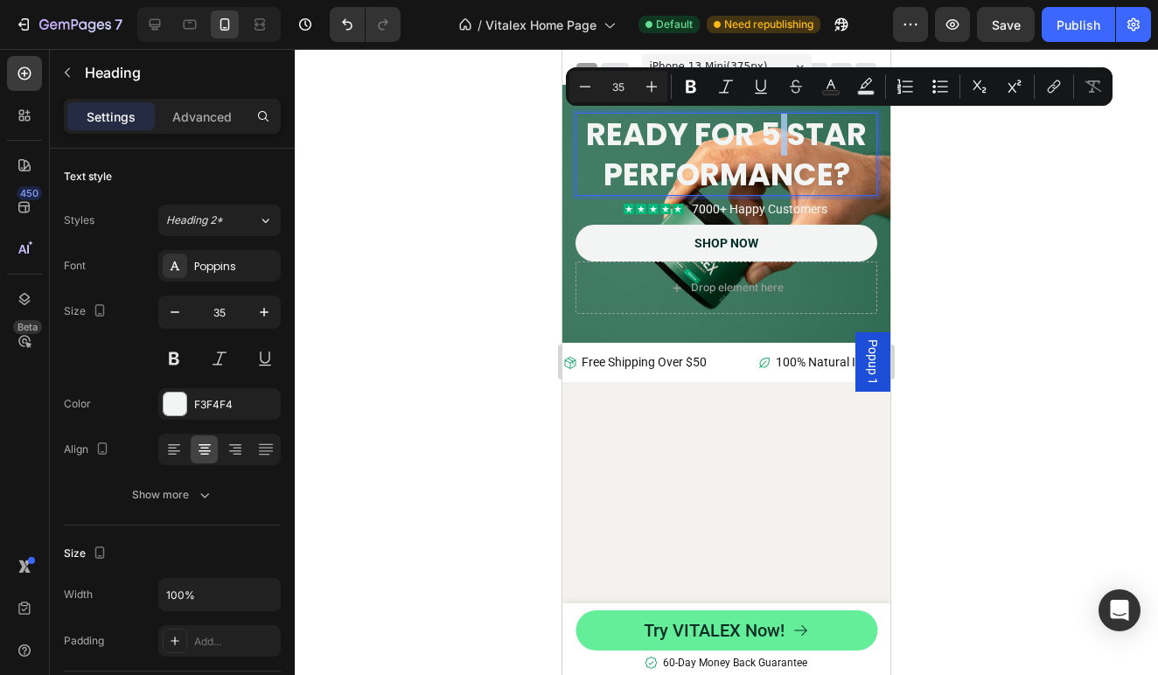
drag, startPoint x: 789, startPoint y: 151, endPoint x: 771, endPoint y: 140, distance: 21.6
click at [863, 177] on p "Ready for 5 star performance?" at bounding box center [726, 155] width 298 height 80
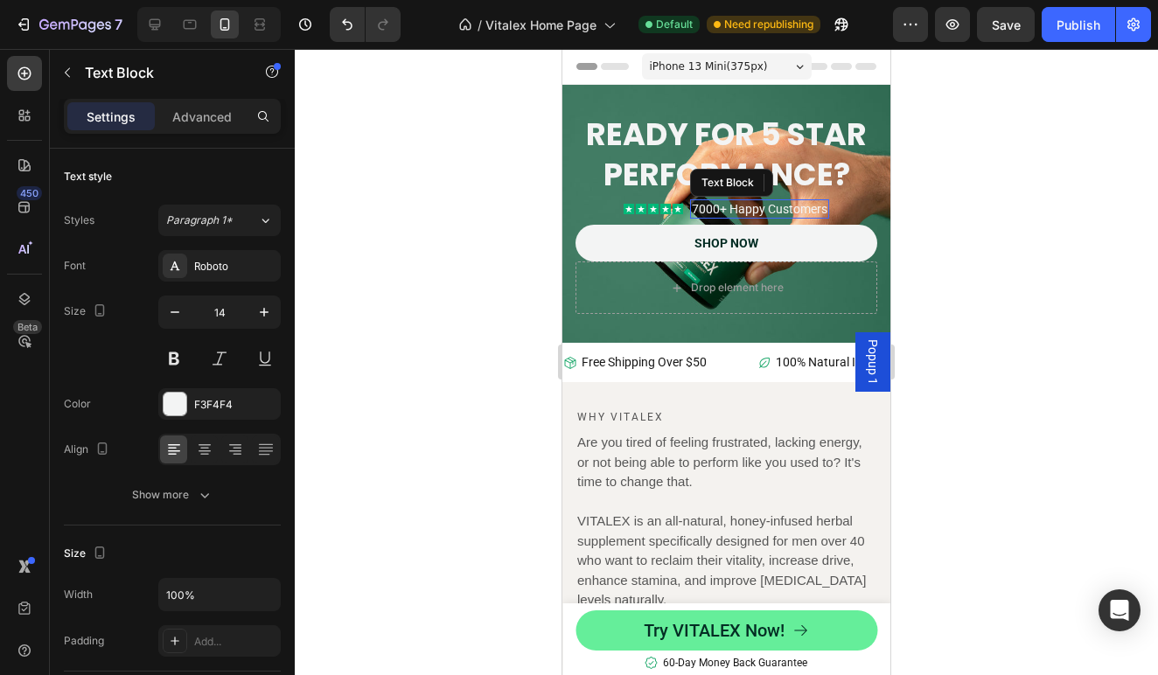
click at [812, 206] on p "7000+ Happy Customers" at bounding box center [760, 209] width 136 height 16
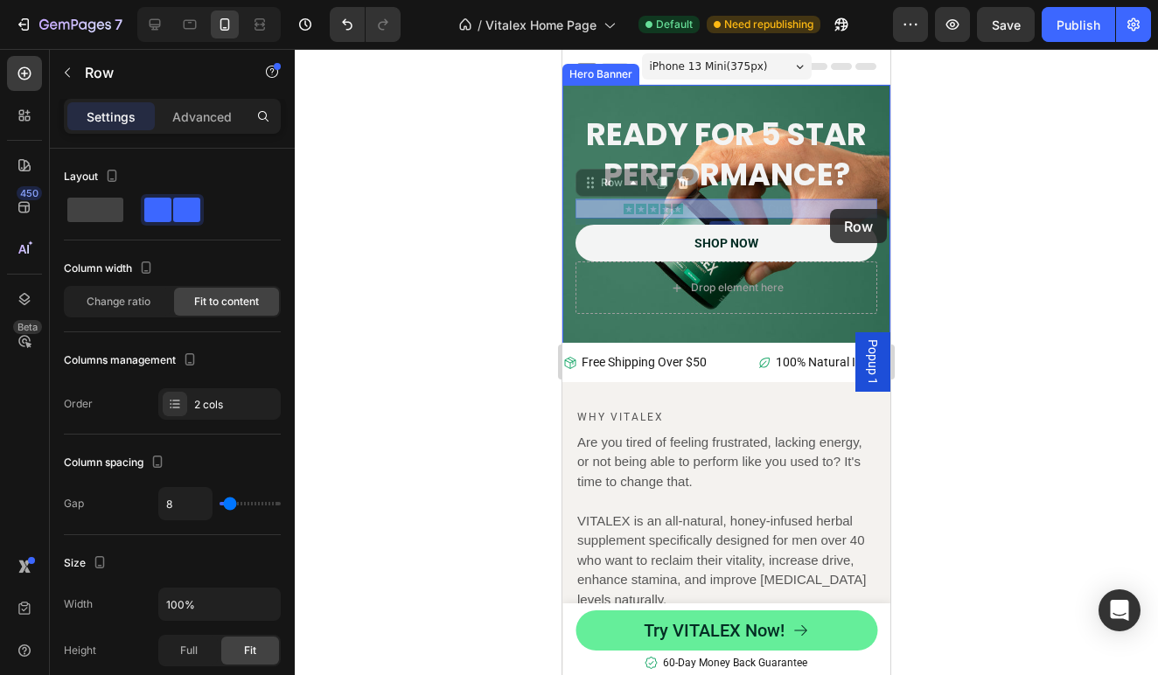
drag, startPoint x: 868, startPoint y: 209, endPoint x: 830, endPoint y: 208, distance: 37.6
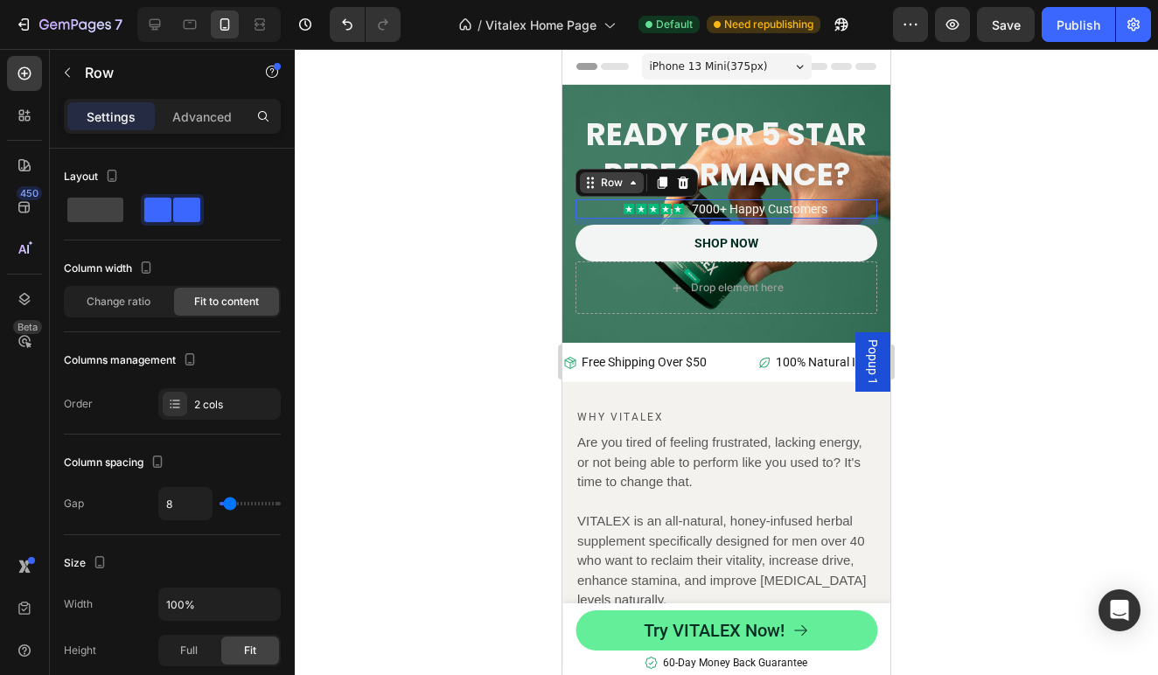
click at [638, 184] on icon at bounding box center [633, 183] width 14 height 14
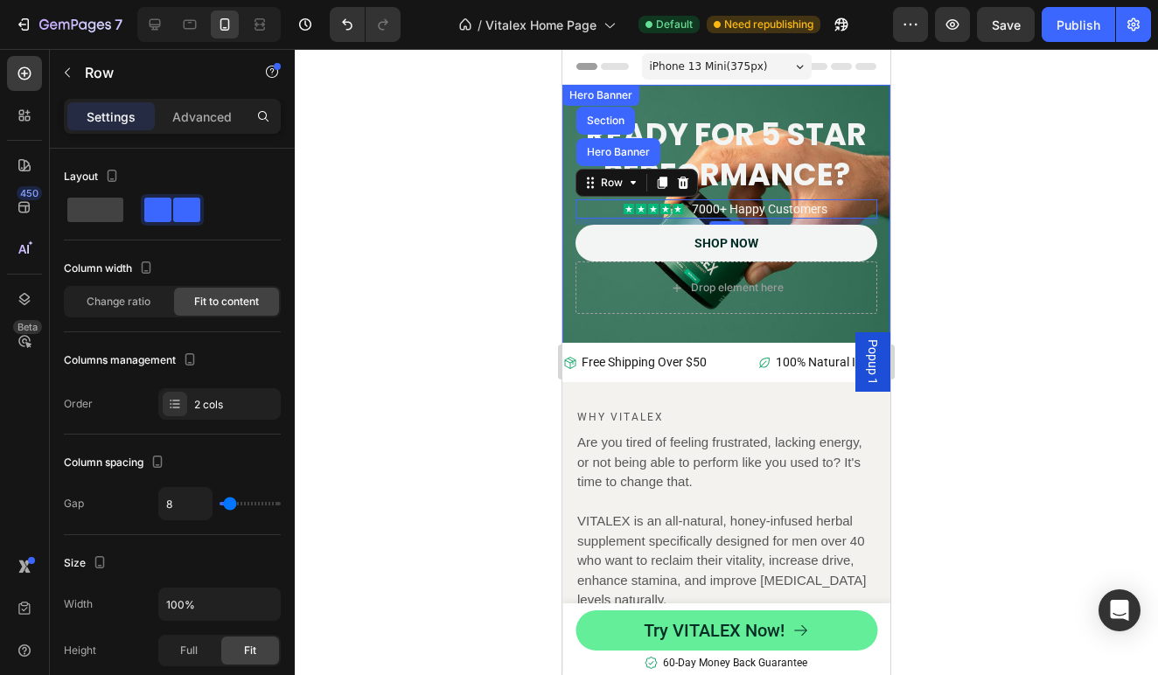
click at [499, 204] on div at bounding box center [726, 362] width 863 height 626
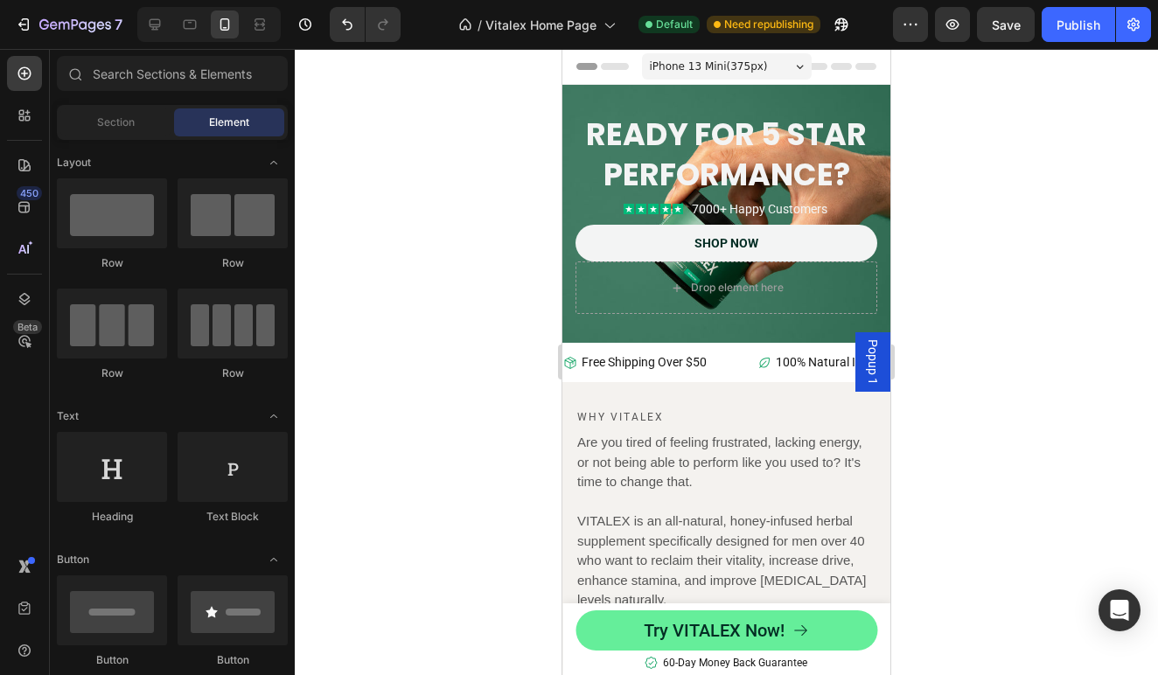
click at [729, 63] on span "iPhone 13 Mini ( 375 px)" at bounding box center [709, 66] width 118 height 17
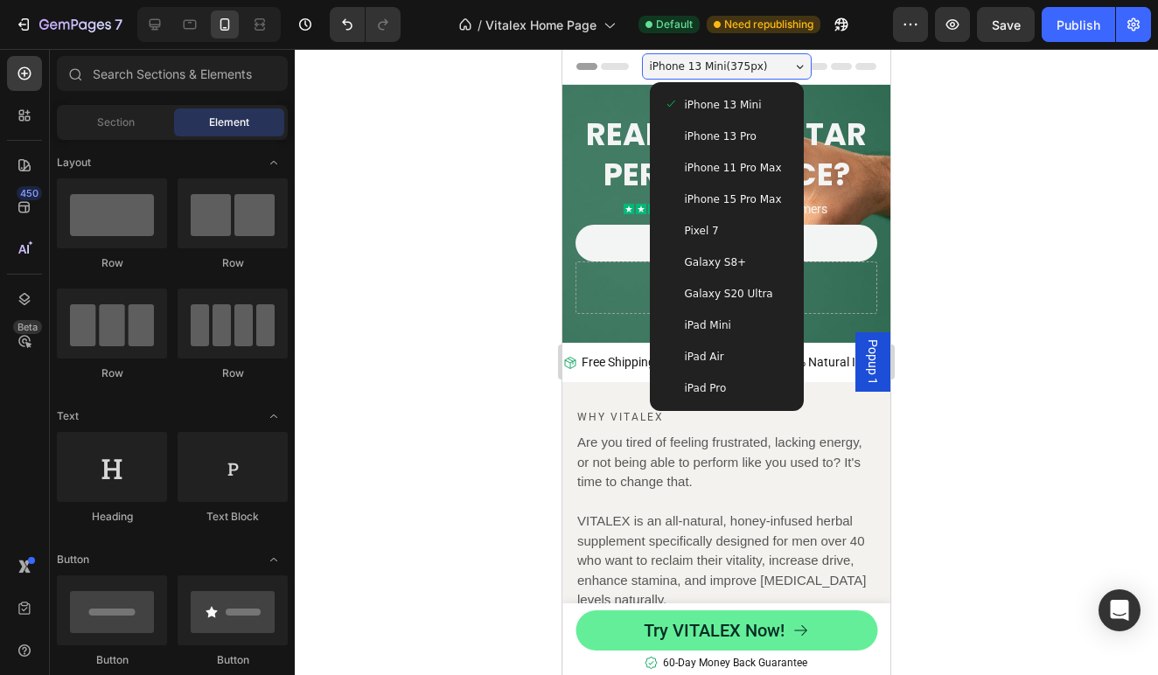
click at [736, 167] on span "iPhone 11 Pro Max" at bounding box center [733, 167] width 97 height 17
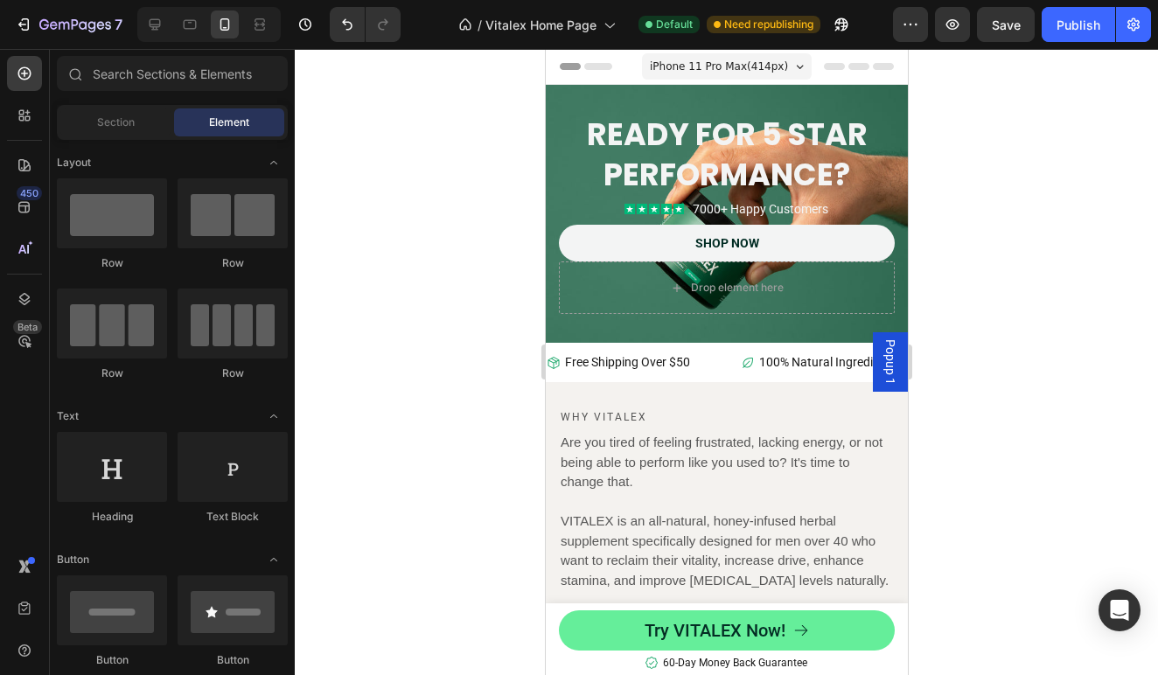
click at [478, 206] on div at bounding box center [726, 362] width 863 height 626
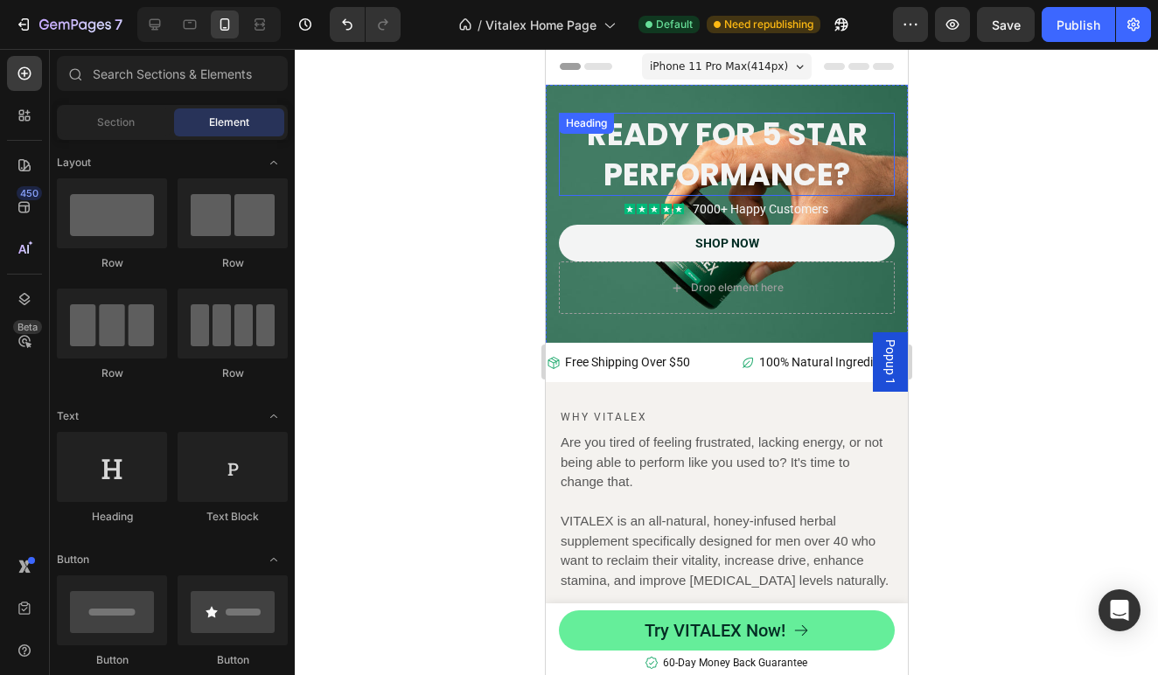
click at [771, 146] on h2 "Ready for 5 star performance?" at bounding box center [726, 154] width 336 height 83
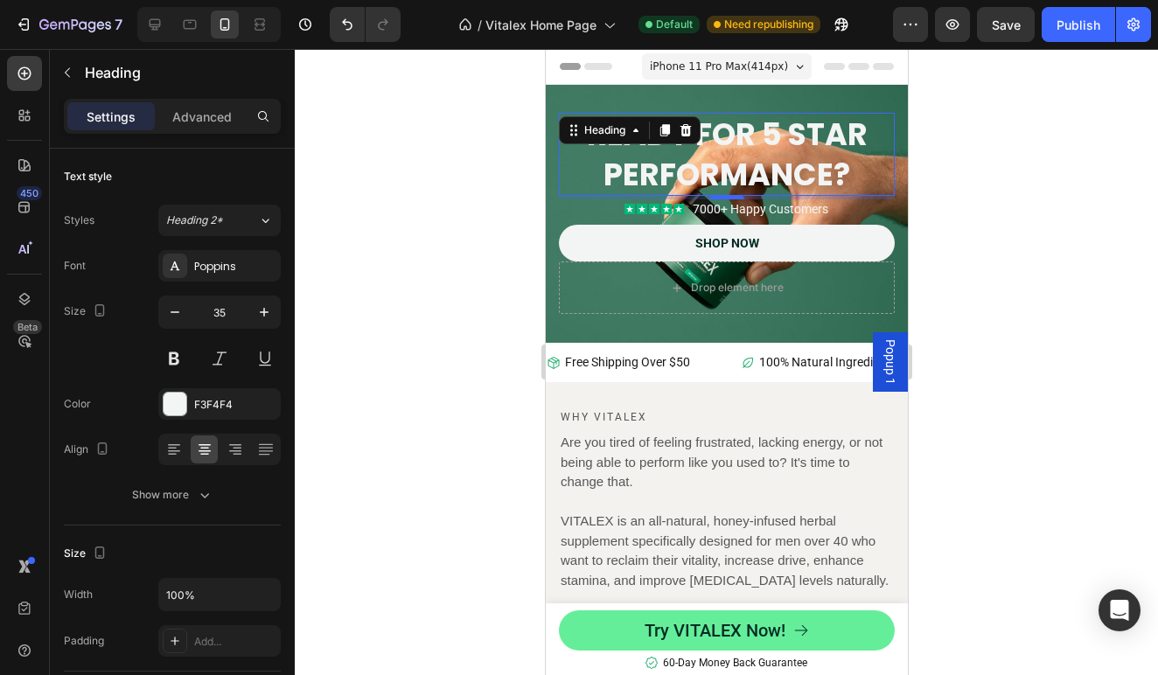
click at [987, 246] on div at bounding box center [726, 362] width 863 height 626
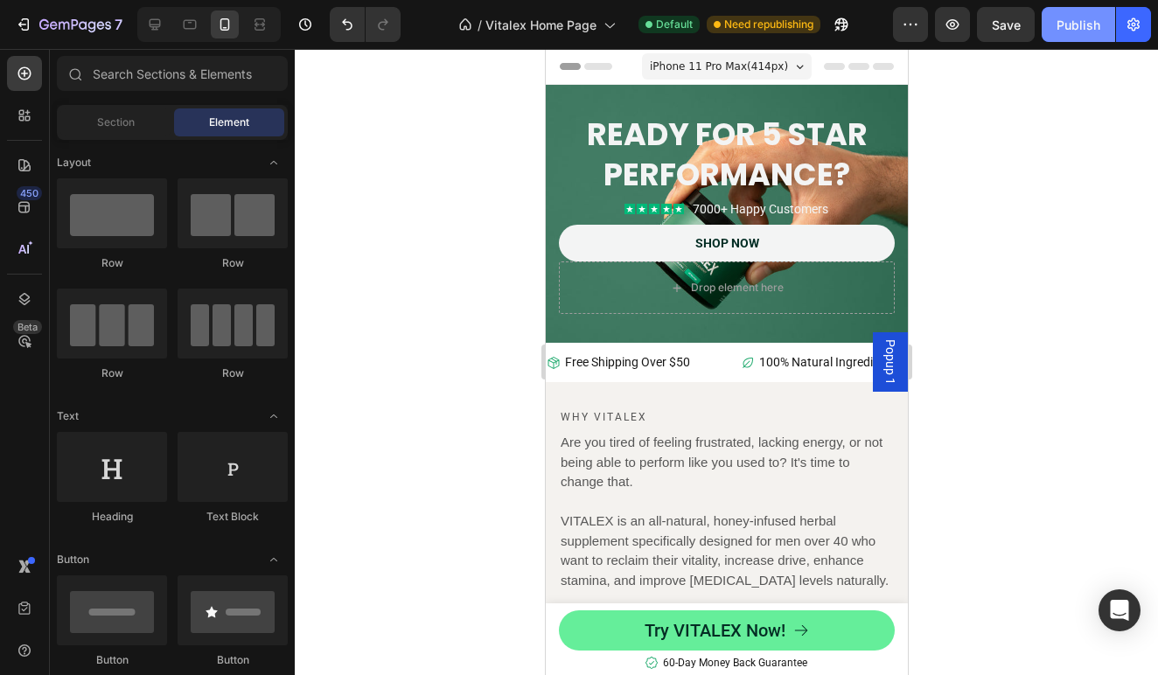
click at [1091, 28] on div "Publish" at bounding box center [1078, 25] width 44 height 18
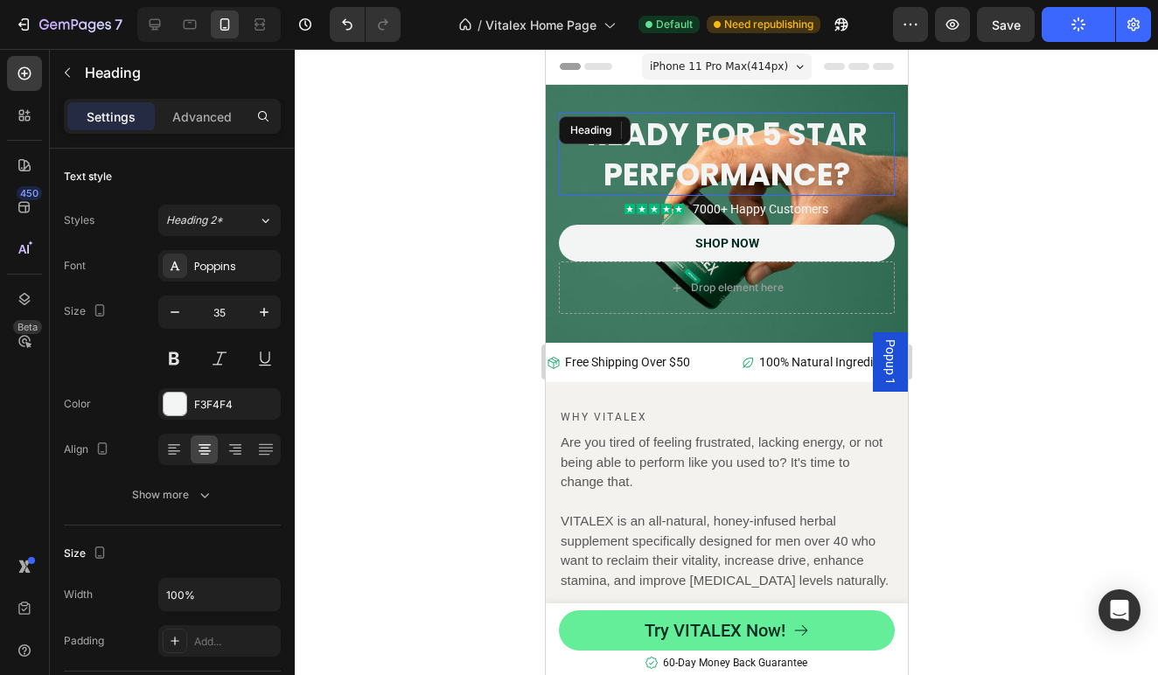
click at [819, 155] on h2 "Ready for 5 star performance?" at bounding box center [726, 154] width 336 height 83
click at [951, 174] on div at bounding box center [726, 362] width 863 height 626
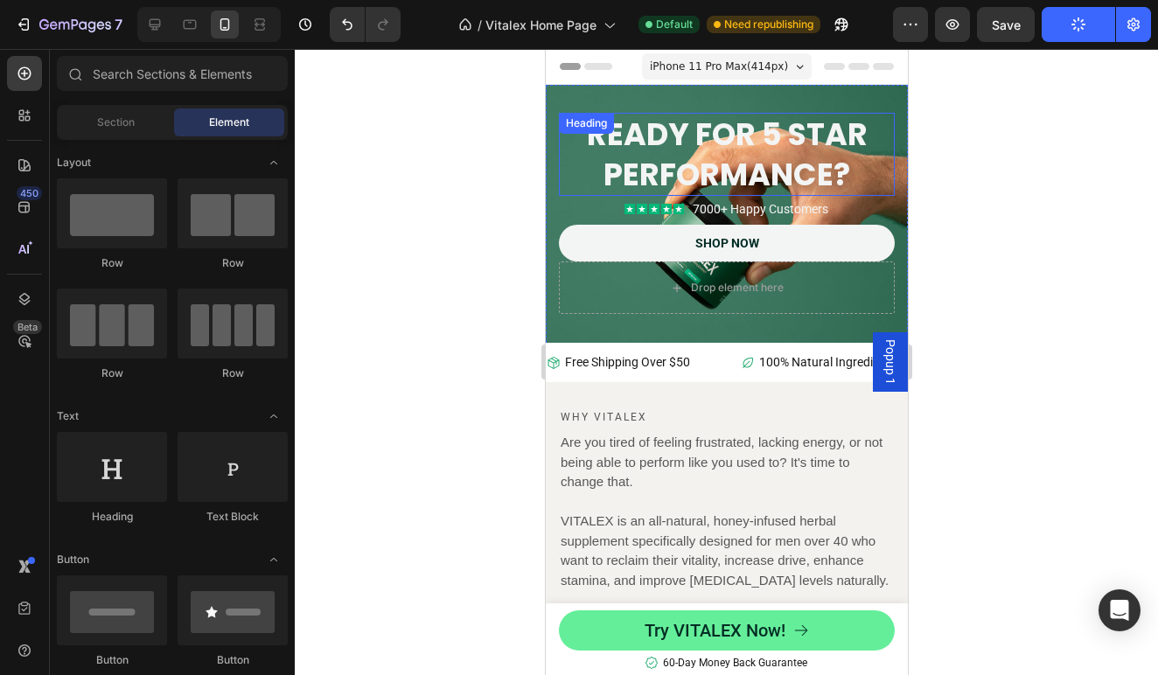
click at [806, 151] on h2 "Ready for 5 star performance?" at bounding box center [726, 154] width 336 height 83
